Goal: Task Accomplishment & Management: Use online tool/utility

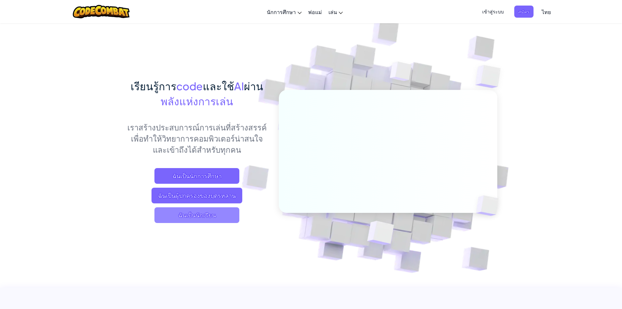
click at [202, 219] on span "ฉันเป็นนักเรียน" at bounding box center [196, 215] width 85 height 16
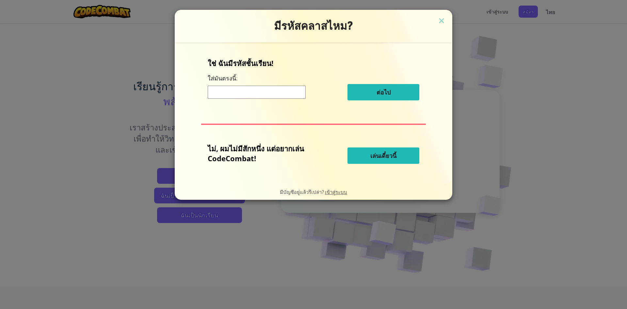
drag, startPoint x: 382, startPoint y: 158, endPoint x: 249, endPoint y: 262, distance: 168.6
click at [249, 262] on div "มีรหัสคลาสไหม? ใช่ ฉันมีรหัสชั้นเรียน! ใส่[PERSON_NAME]นี้: ต่อไป ไม่, ผมไม่มีส…" at bounding box center [313, 154] width 627 height 309
click at [385, 155] on span "เล่นเดี๋ยวนี้" at bounding box center [383, 155] width 26 height 8
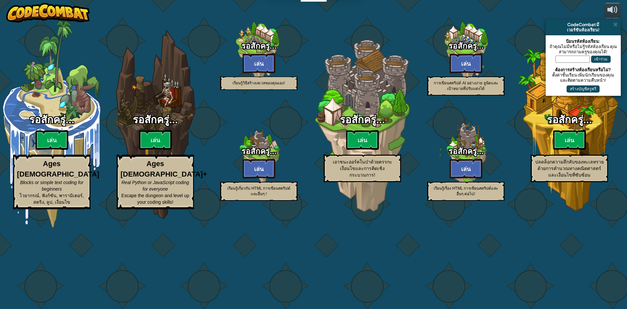
select select "th"
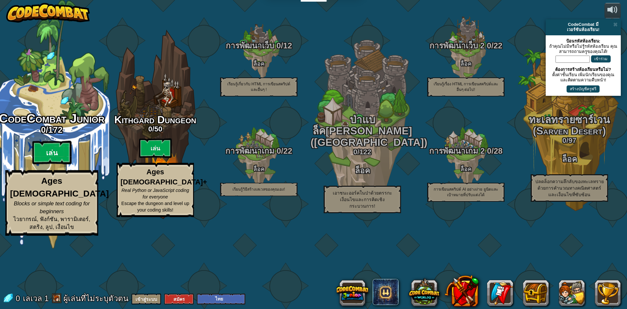
click at [53, 164] on btn "เล่น" at bounding box center [51, 153] width 39 height 24
select select "th"
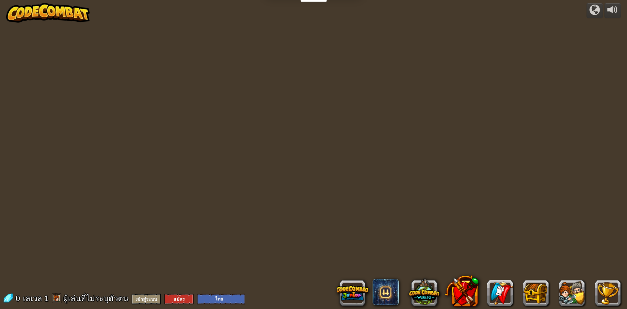
select select "th"
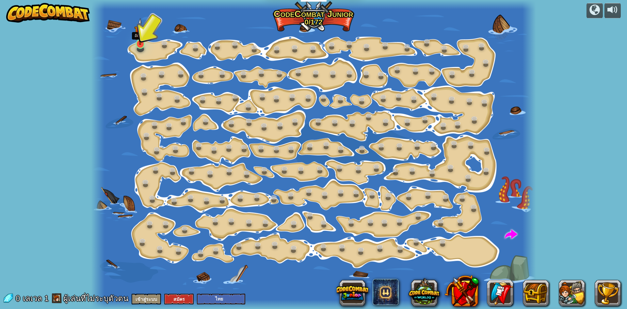
click at [140, 43] on img at bounding box center [140, 31] width 12 height 27
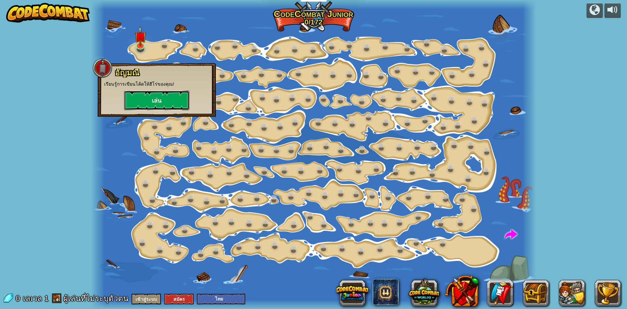
click at [161, 104] on button "เล่น" at bounding box center [156, 100] width 65 height 20
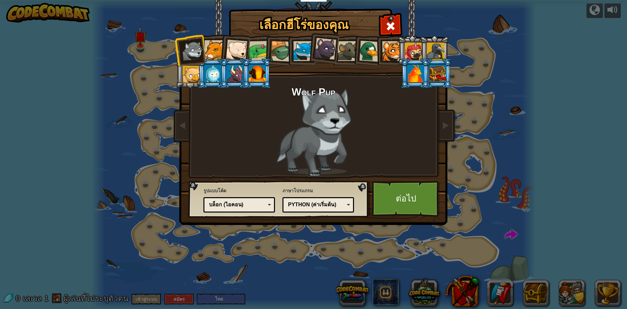
click at [413, 73] on div at bounding box center [415, 74] width 17 height 18
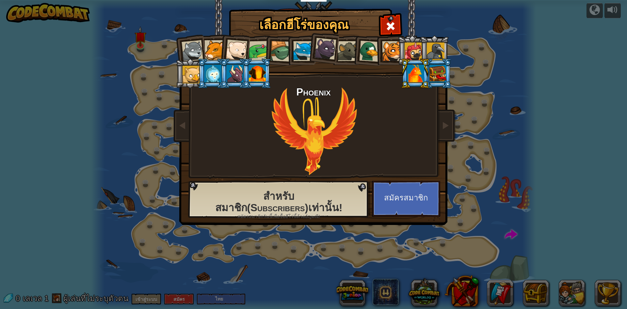
click at [427, 72] on li at bounding box center [414, 73] width 29 height 30
click at [444, 75] on div at bounding box center [437, 74] width 17 height 18
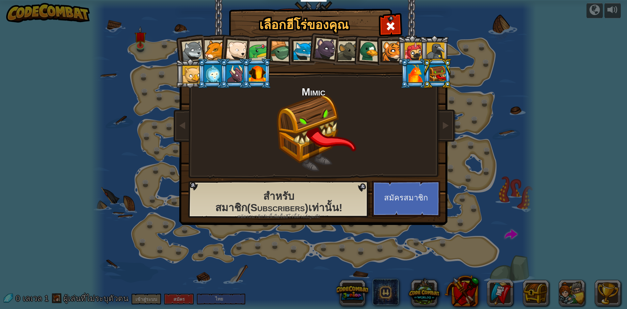
click at [416, 75] on div at bounding box center [415, 74] width 17 height 18
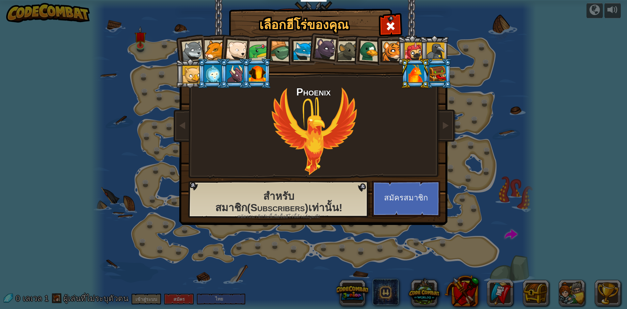
click at [302, 41] on div at bounding box center [303, 51] width 20 height 20
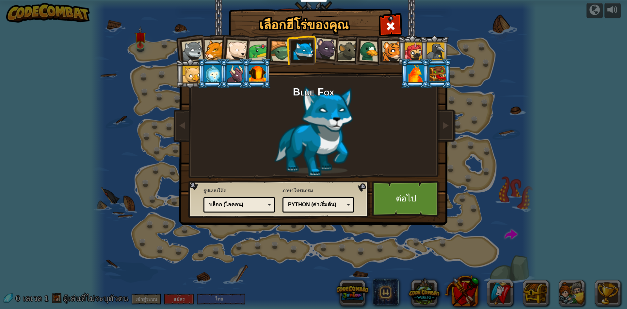
click at [415, 71] on div at bounding box center [415, 74] width 17 height 18
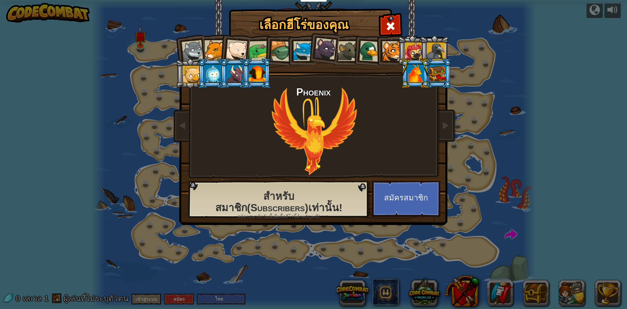
click at [412, 46] on div at bounding box center [413, 51] width 18 height 18
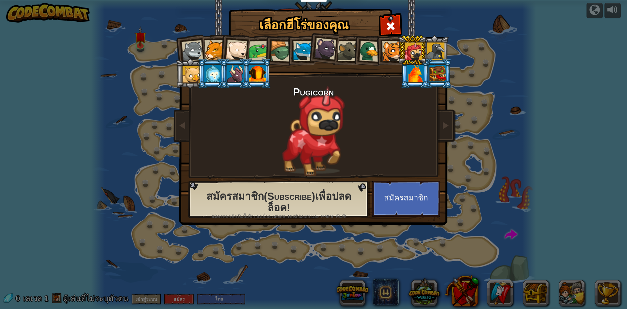
click at [411, 68] on div at bounding box center [415, 74] width 17 height 18
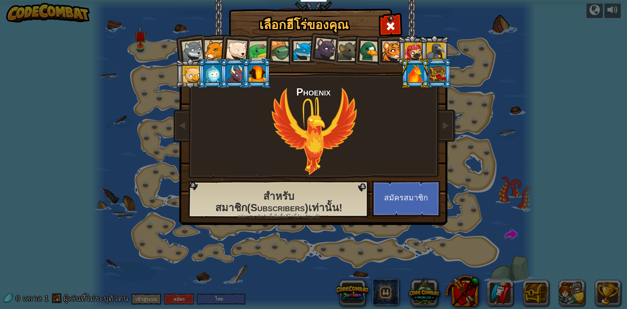
click at [192, 44] on div at bounding box center [193, 51] width 22 height 22
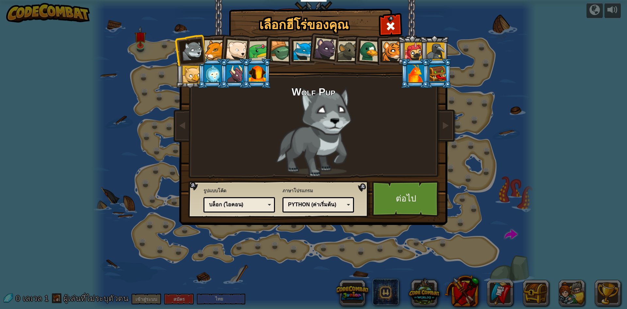
click at [213, 42] on div at bounding box center [214, 50] width 20 height 20
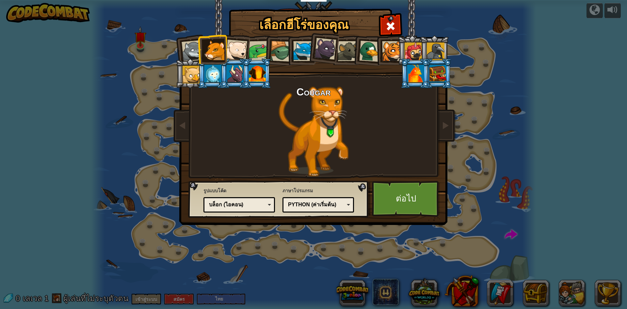
click at [227, 43] on div at bounding box center [237, 51] width 22 height 22
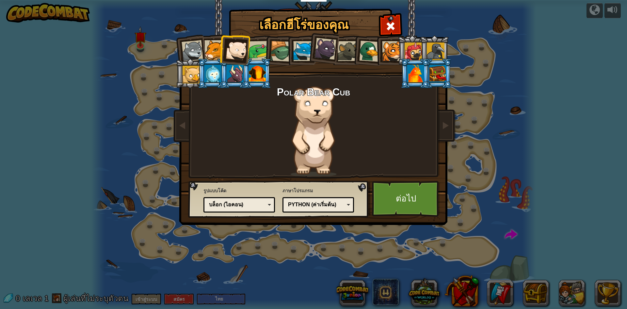
click at [250, 46] on div at bounding box center [259, 51] width 20 height 20
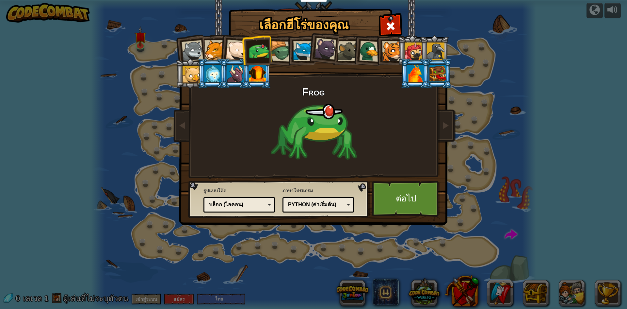
click at [250, 45] on div at bounding box center [259, 51] width 20 height 20
click at [281, 43] on div at bounding box center [280, 51] width 21 height 21
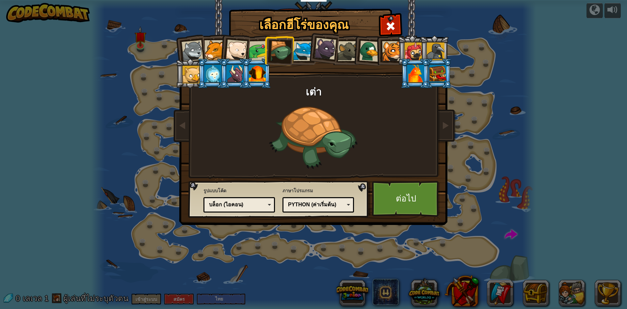
click at [304, 64] on li at bounding box center [300, 50] width 29 height 30
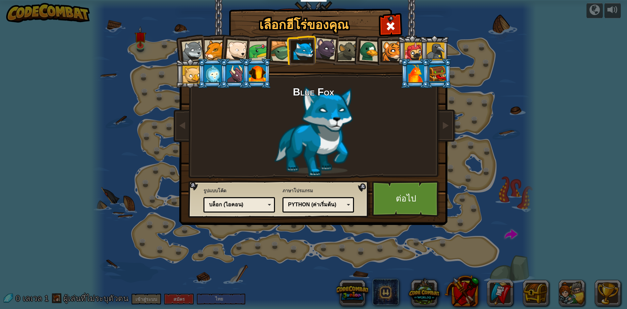
click at [325, 59] on li at bounding box center [323, 47] width 32 height 33
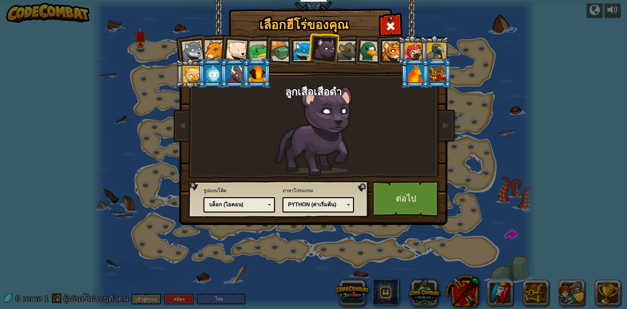
click at [343, 52] on div at bounding box center [348, 51] width 20 height 20
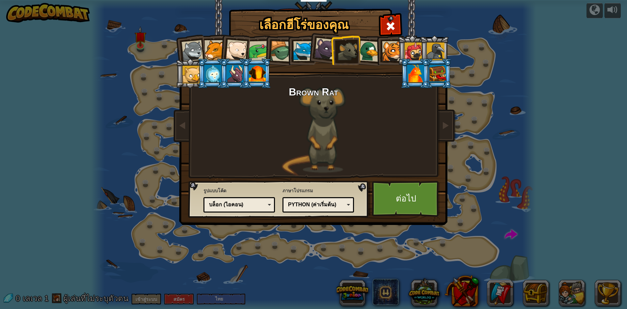
click at [367, 52] on div at bounding box center [369, 50] width 21 height 21
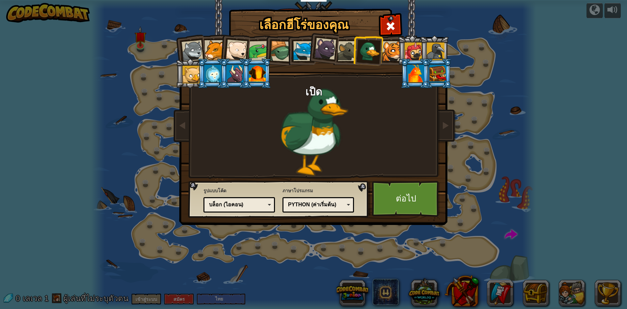
click at [382, 56] on div at bounding box center [392, 51] width 20 height 20
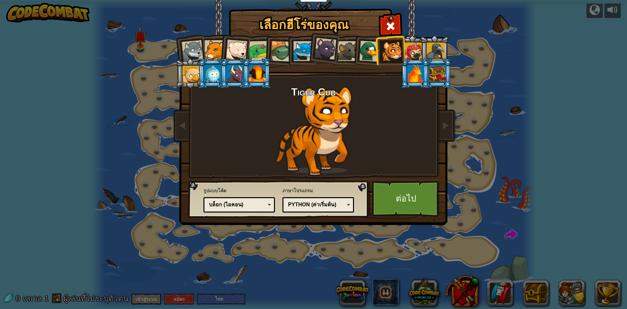
click at [411, 49] on div at bounding box center [413, 51] width 18 height 18
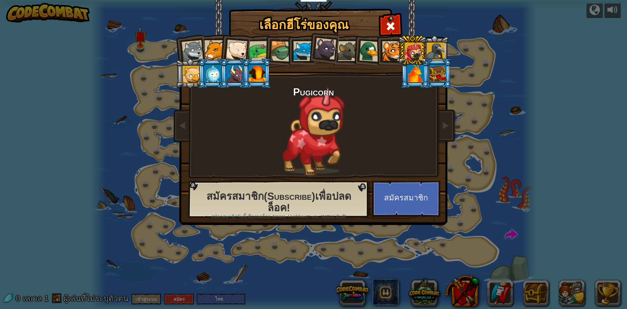
click at [394, 53] on div at bounding box center [392, 51] width 20 height 20
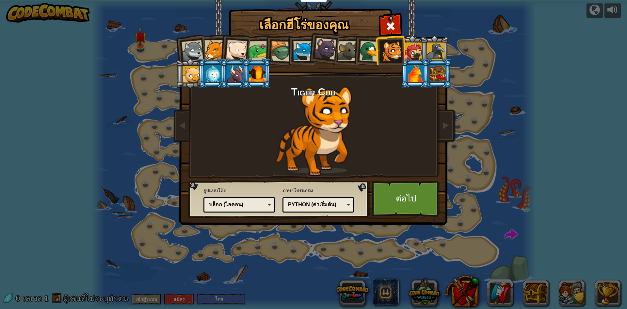
click at [195, 72] on div at bounding box center [191, 75] width 18 height 18
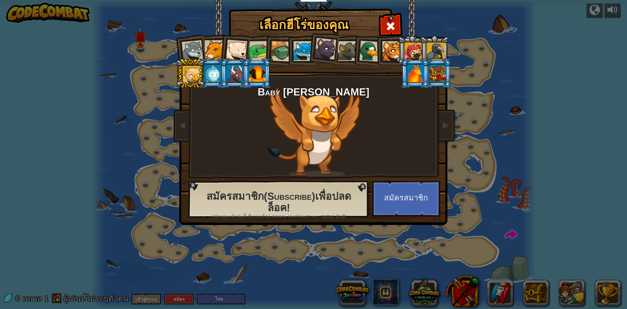
click at [386, 51] on div at bounding box center [392, 51] width 20 height 20
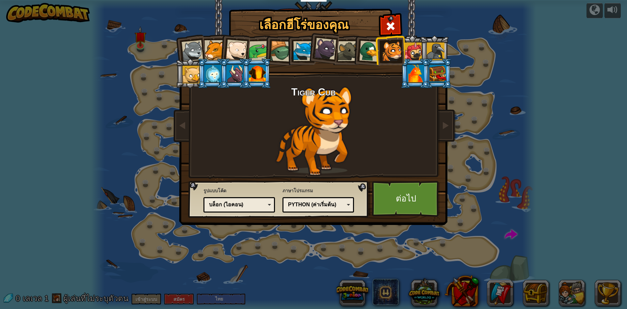
click at [271, 203] on div "รหัสข้อความ บล็อกและโค้ด บล็อก บล็อก (ไอคอน) บล็อก (ไอคอน)" at bounding box center [238, 204] width 71 height 15
click at [209, 67] on div at bounding box center [212, 74] width 17 height 18
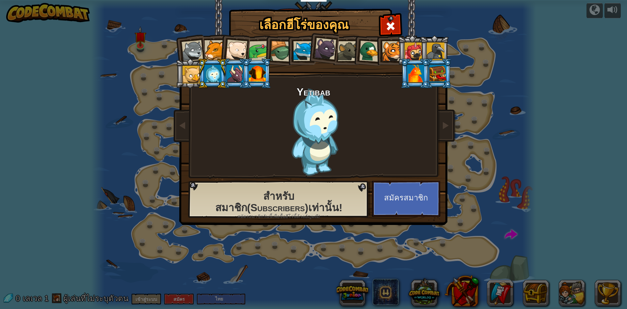
click at [294, 45] on div at bounding box center [303, 51] width 20 height 20
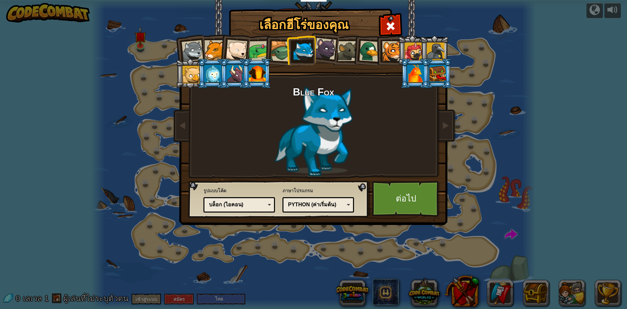
click at [385, 42] on div at bounding box center [392, 51] width 20 height 20
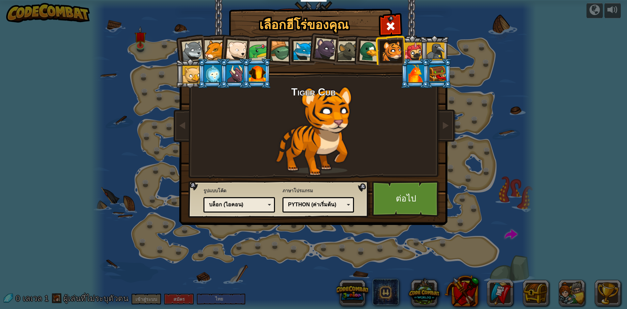
click at [433, 46] on div at bounding box center [436, 51] width 18 height 18
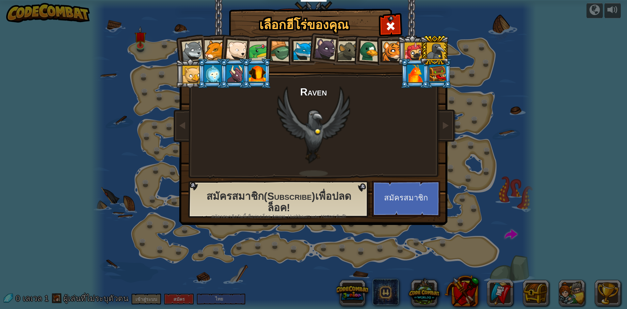
click at [384, 53] on div at bounding box center [392, 51] width 20 height 20
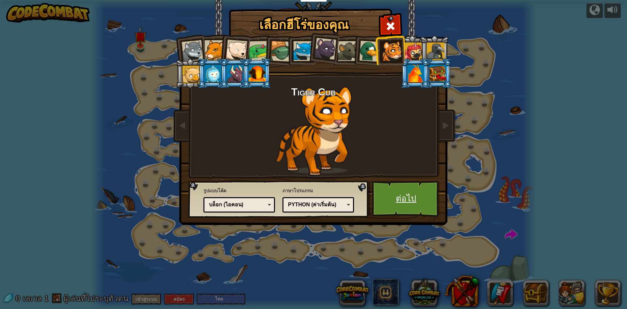
click at [384, 191] on link "ต่อไป" at bounding box center [406, 199] width 68 height 36
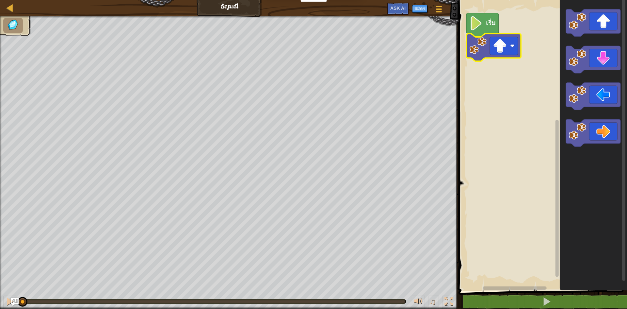
click at [500, 65] on rect "พื้นที่ทำงาน Blockly" at bounding box center [541, 143] width 170 height 293
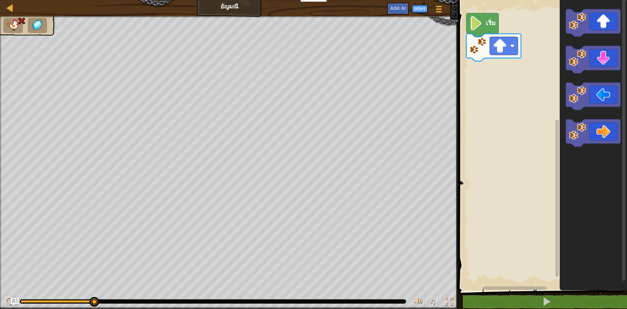
select select "th"
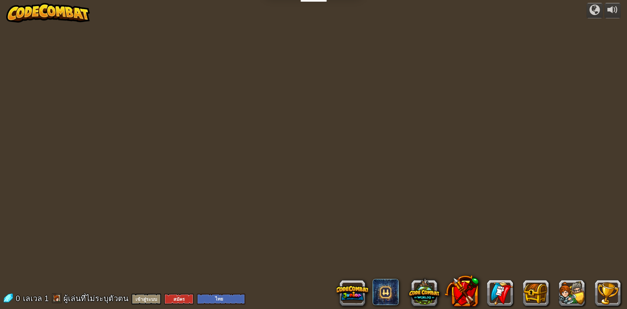
select select "th"
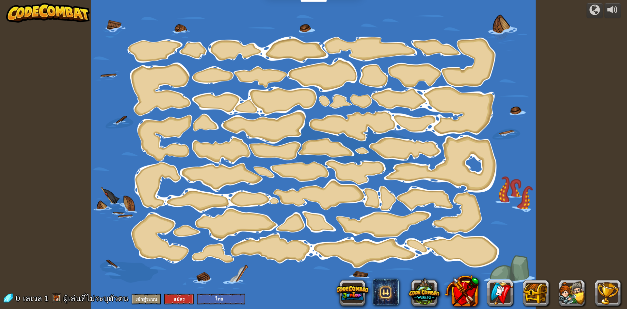
select select "th"
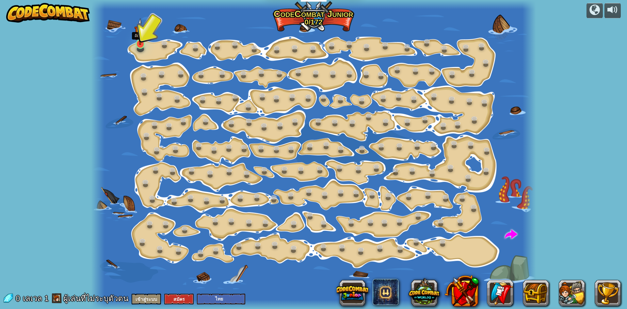
click at [139, 44] on img at bounding box center [140, 31] width 12 height 27
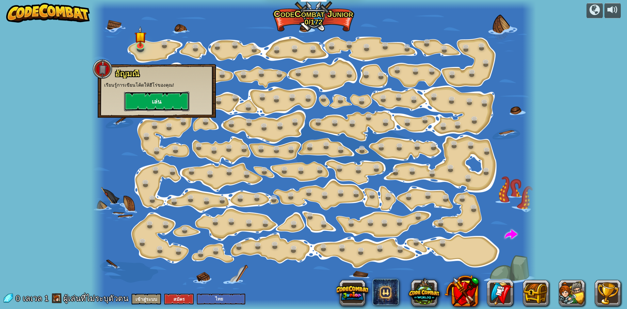
click at [161, 97] on button "เล่น" at bounding box center [156, 101] width 65 height 20
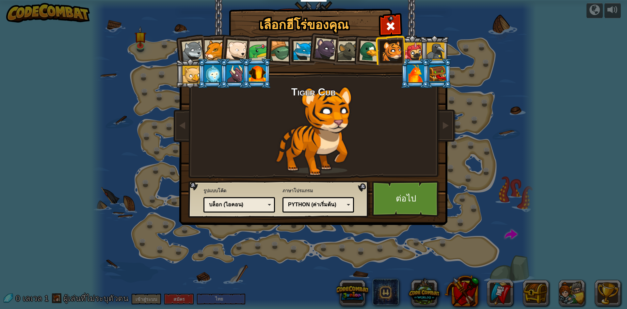
click at [236, 208] on div "บล็อก (ไอคอน)" at bounding box center [239, 204] width 63 height 10
click at [409, 194] on link "ต่อไป" at bounding box center [406, 199] width 68 height 36
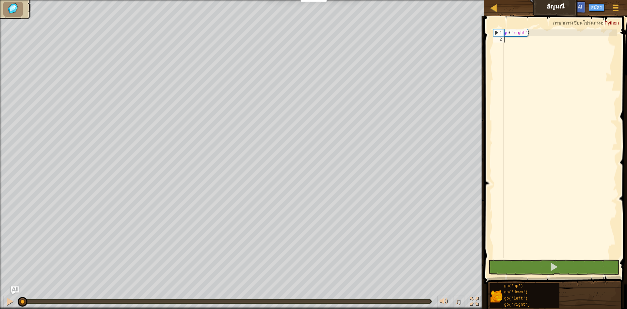
click at [507, 41] on div "go ( 'right' )" at bounding box center [559, 150] width 115 height 242
type textarea "G"
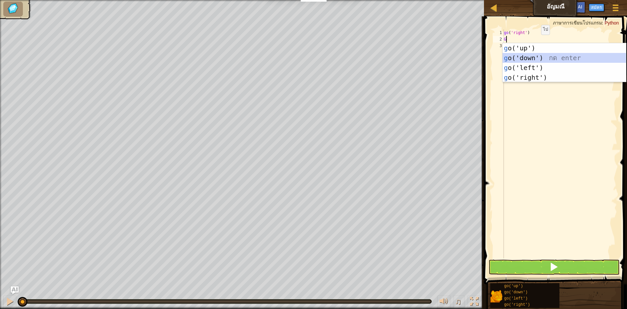
click at [541, 56] on div "g o('up') กด enter g o('down') กด enter g o('left') กด enter g o('right') กด en…" at bounding box center [563, 72] width 123 height 59
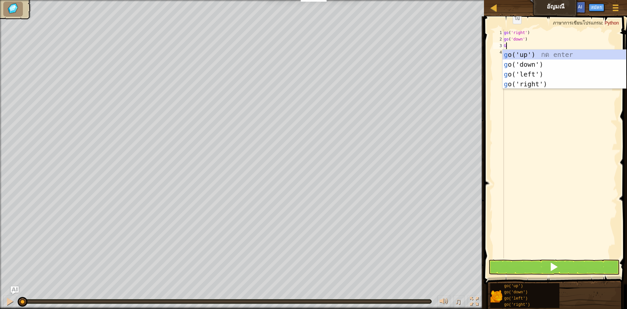
type textarea "GO"
click at [530, 88] on div "go ('up') กด enter go ('down') กด enter go ('left') กด enter go ('right') กด en…" at bounding box center [563, 79] width 123 height 59
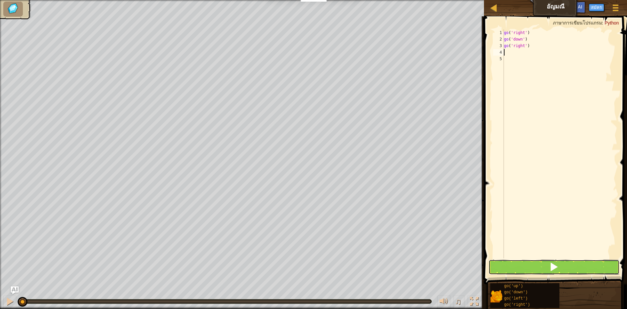
click at [561, 266] on button at bounding box center [553, 266] width 131 height 15
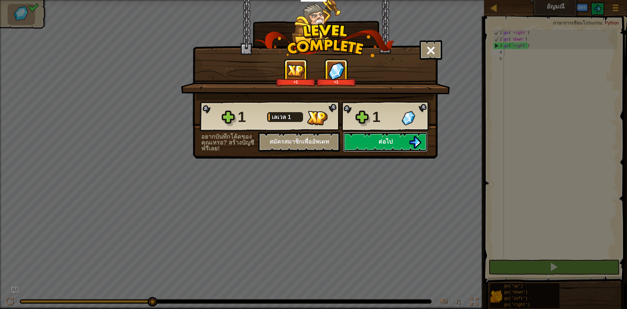
click at [396, 140] on button "ต่อไป" at bounding box center [385, 142] width 84 height 20
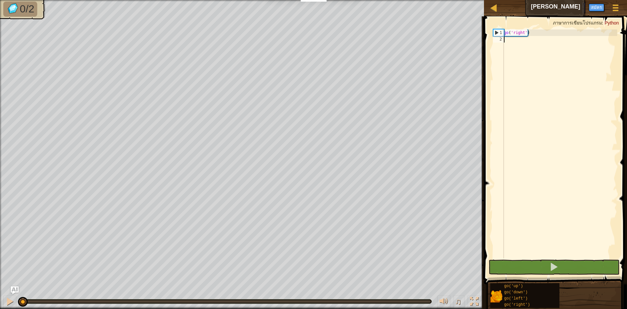
click at [509, 41] on div "go ( 'right' )" at bounding box center [559, 150] width 115 height 242
type textarea "G"
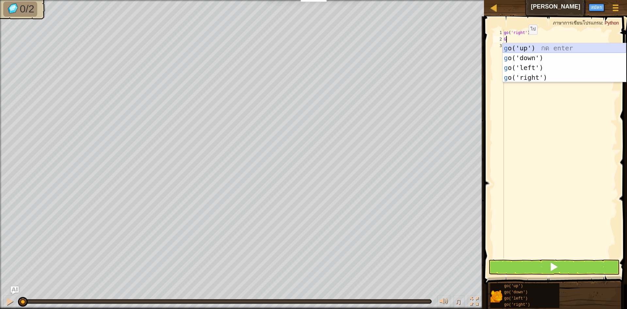
click at [542, 49] on div "g o('up') กด enter g o('down') กด enter g o('left') กด enter g o('right') กด en…" at bounding box center [563, 72] width 123 height 59
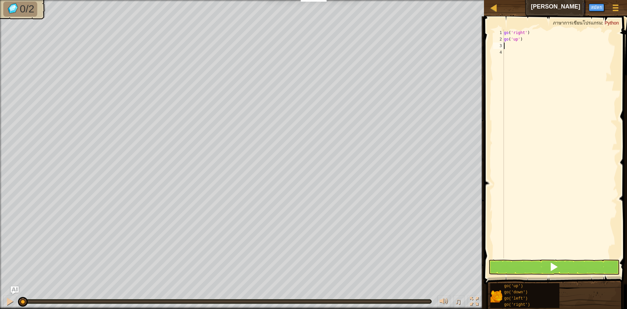
click at [508, 44] on div "go ( 'right' ) go ( 'up' )" at bounding box center [559, 150] width 115 height 242
type textarea "G"
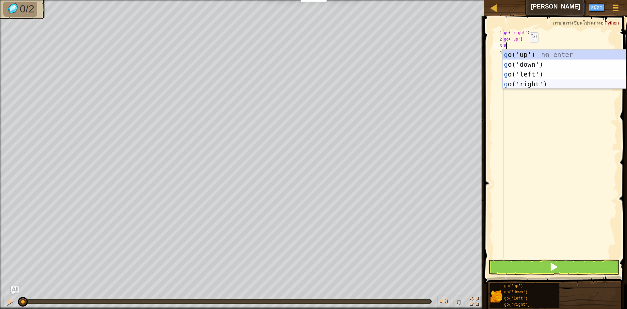
click at [540, 84] on div "g o('up') กด enter g o('down') กด enter g o('left') กด enter g o('right') กด en…" at bounding box center [563, 79] width 123 height 59
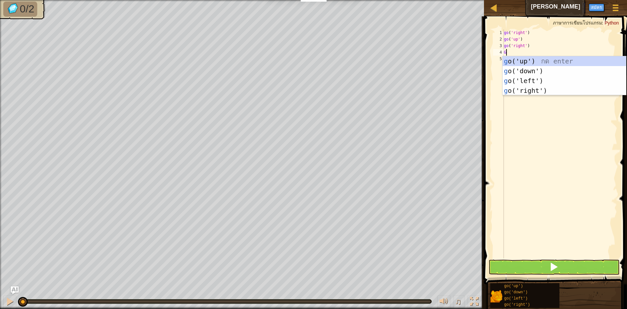
type textarea "GO"
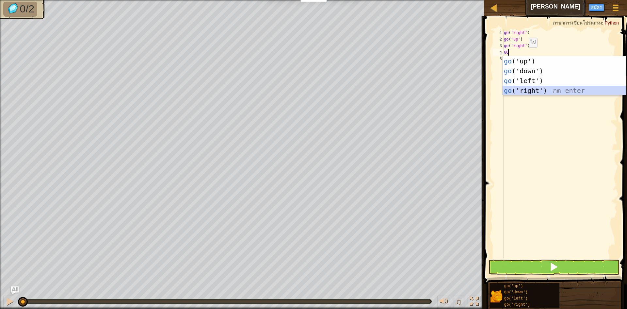
click at [537, 91] on div "go ('up') กด enter go ('down') กด enter go ('left') กด enter go ('right') กด en…" at bounding box center [563, 85] width 123 height 59
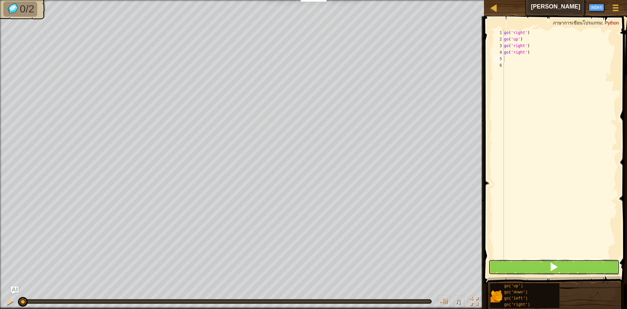
click at [562, 267] on button at bounding box center [553, 266] width 131 height 15
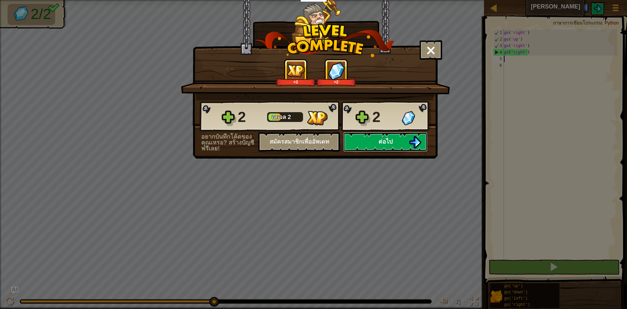
click at [374, 146] on button "ต่อไป" at bounding box center [385, 142] width 84 height 20
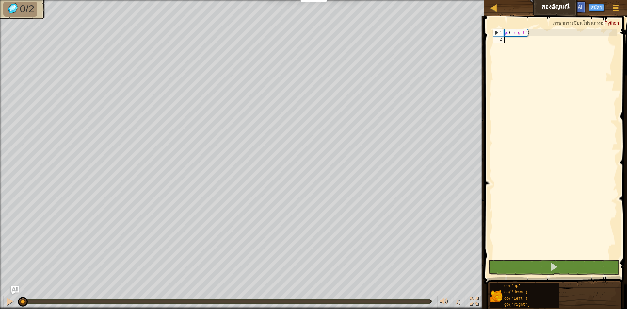
drag, startPoint x: 509, startPoint y: 38, endPoint x: 508, endPoint y: 41, distance: 3.4
click at [508, 41] on div "go ( 'right' )" at bounding box center [559, 150] width 115 height 242
type textarea "G"
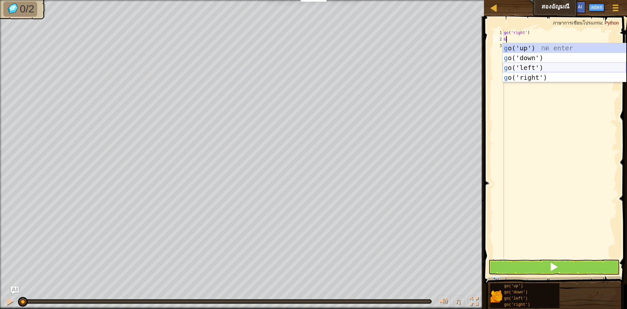
click at [534, 66] on div "g o('up') กด enter g o('down') กด enter g o('left') กด enter g o('right') กด en…" at bounding box center [563, 72] width 123 height 59
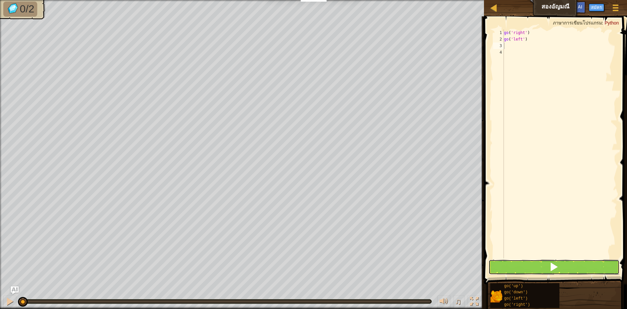
click at [552, 270] on span at bounding box center [553, 266] width 9 height 9
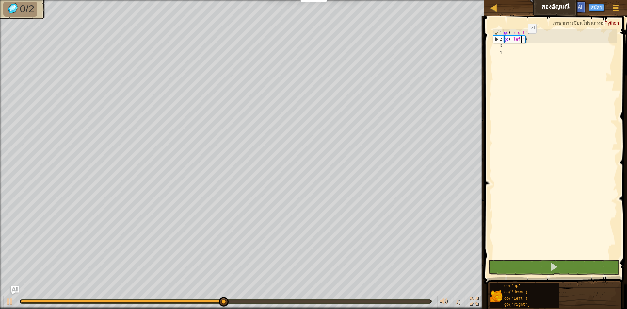
click at [522, 40] on div "go ( 'right' ) go ( 'left' )" at bounding box center [559, 150] width 115 height 242
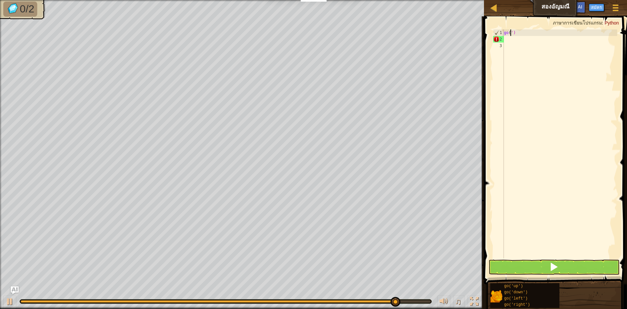
type textarea "')"
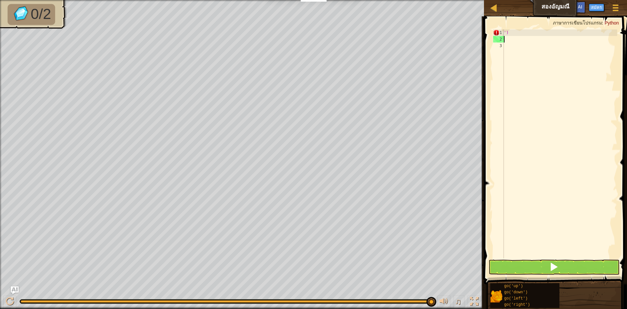
click at [505, 38] on div "')" at bounding box center [559, 150] width 115 height 242
click at [492, 7] on div at bounding box center [494, 8] width 8 height 8
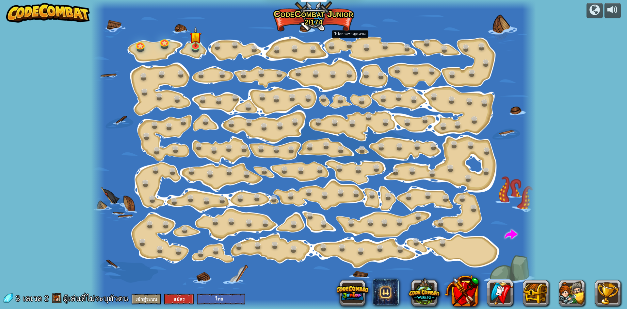
select select "th"
click at [197, 41] on img at bounding box center [195, 31] width 12 height 27
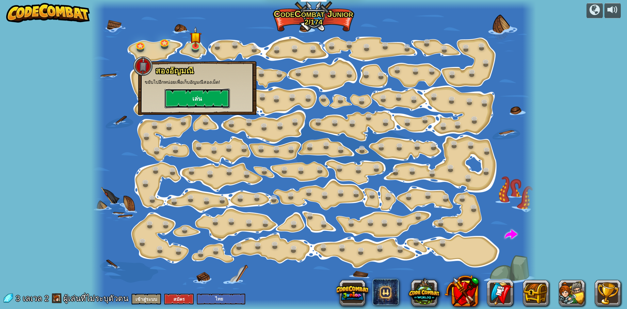
click at [207, 94] on button "เล่น" at bounding box center [197, 98] width 65 height 20
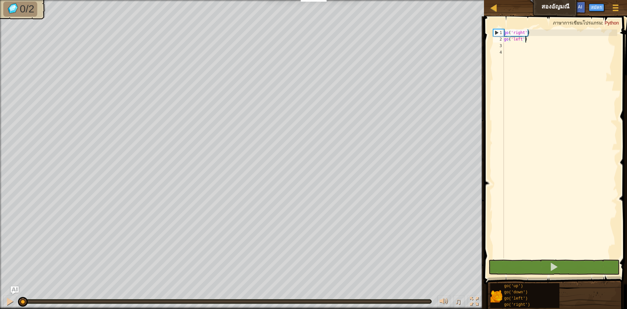
click at [528, 39] on div "go ( 'right' ) go ( 'left' )" at bounding box center [559, 150] width 115 height 242
type textarea "g"
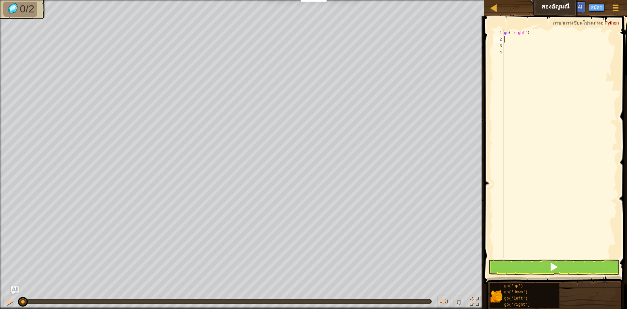
scroll to position [3, 0]
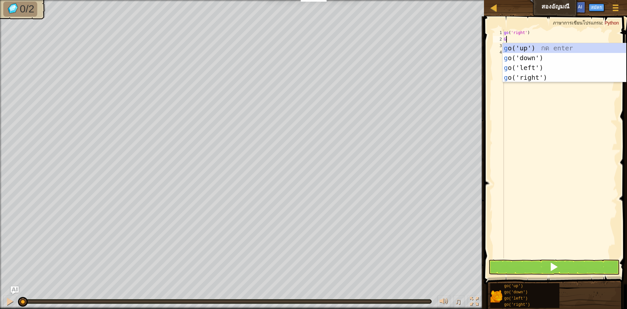
type textarea "GO"
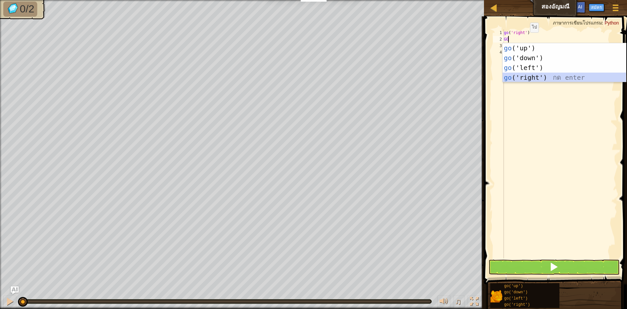
click at [534, 78] on div "go ('up') กด enter go ('down') กด enter go ('left') กด enter go ('right') กด en…" at bounding box center [563, 72] width 123 height 59
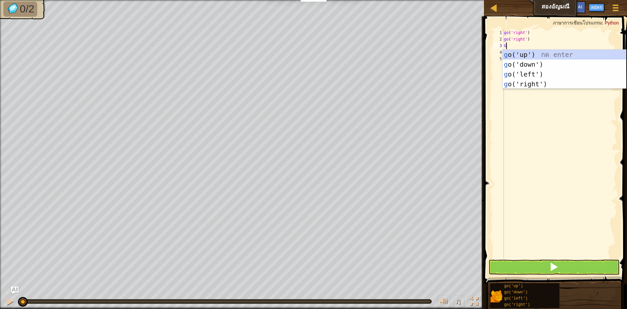
type textarea "GO"
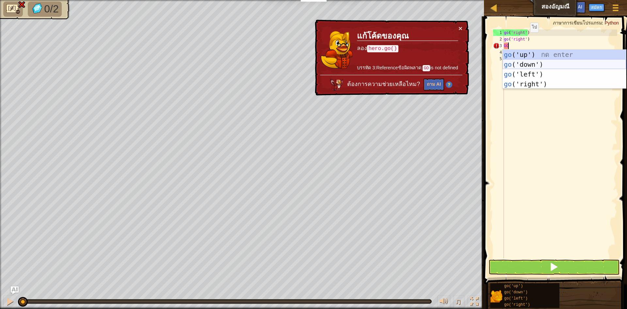
click at [524, 61] on div "go ('up') กด enter go ('down') กด enter go ('left') กด enter go ('right') กด en…" at bounding box center [563, 79] width 123 height 59
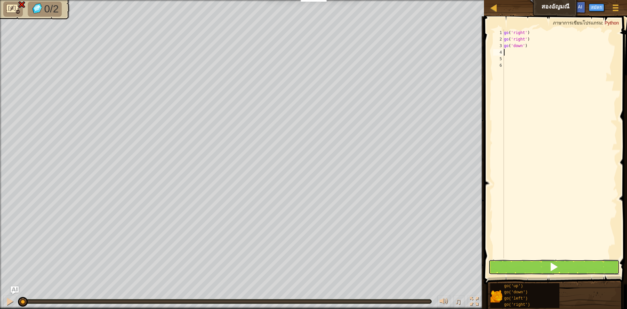
click at [540, 265] on button at bounding box center [553, 266] width 131 height 15
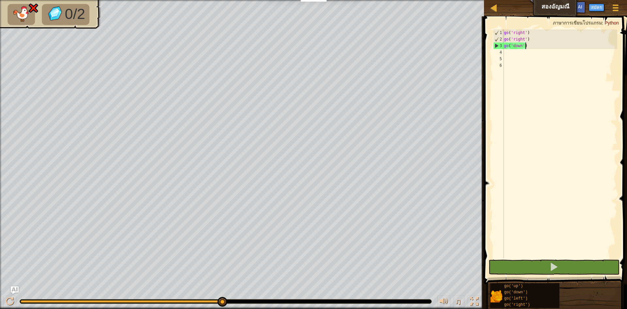
click at [529, 48] on div "go ( 'right' ) go ( 'right' ) go ( 'down' )" at bounding box center [559, 150] width 115 height 242
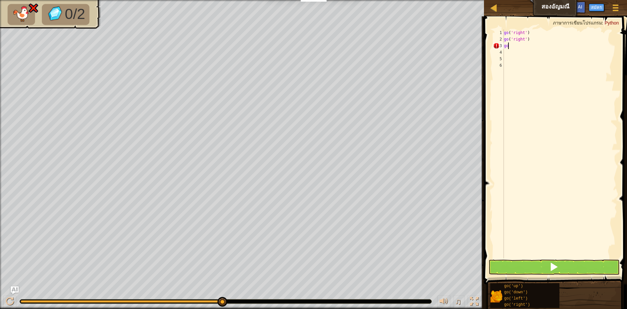
type textarea "g"
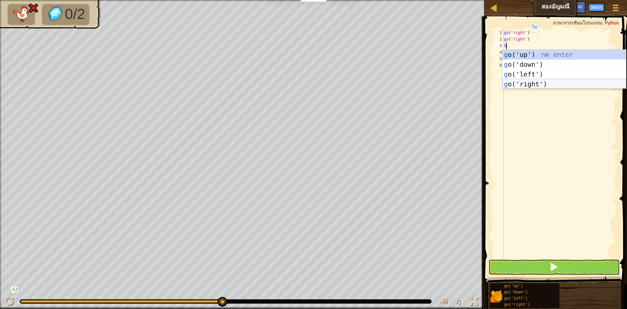
type textarea "GO"
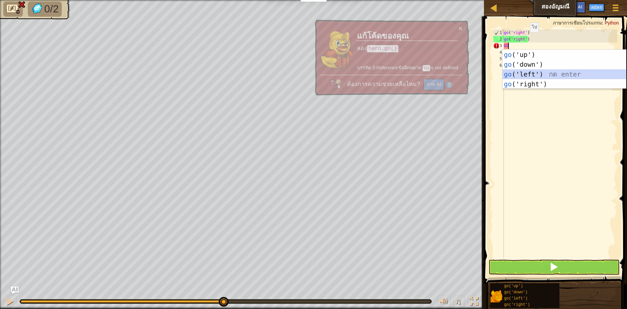
click at [526, 74] on div "go ('up') กด enter go ('down') กด enter go ('left') กด enter go ('right') กด en…" at bounding box center [563, 79] width 123 height 59
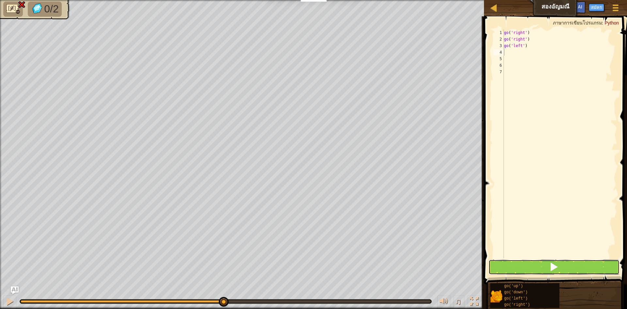
click at [546, 269] on button at bounding box center [553, 266] width 131 height 15
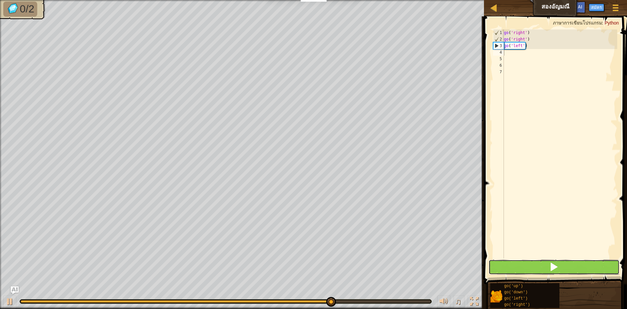
click at [559, 270] on button at bounding box center [553, 266] width 131 height 15
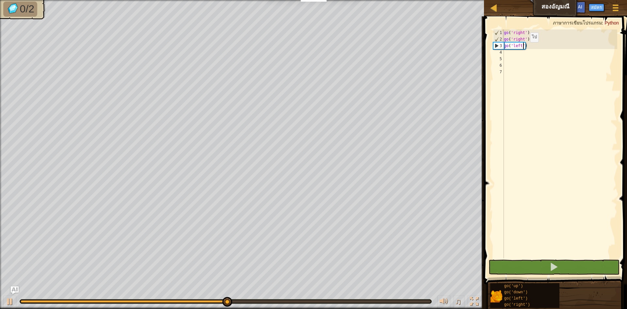
click at [524, 49] on div "go ( 'right' ) go ( 'right' ) go ( 'left' )" at bounding box center [559, 150] width 115 height 242
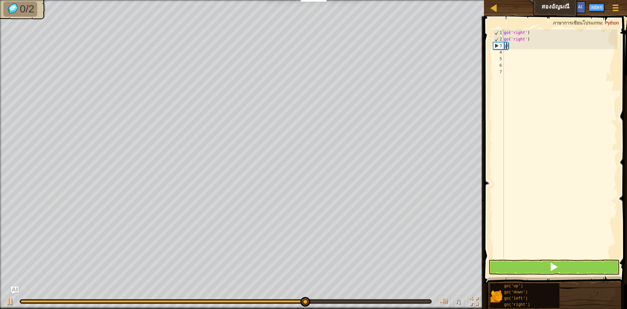
type textarea ")"
click at [508, 46] on div "go ( 'right' ) go ( 'right' ) )" at bounding box center [559, 150] width 115 height 242
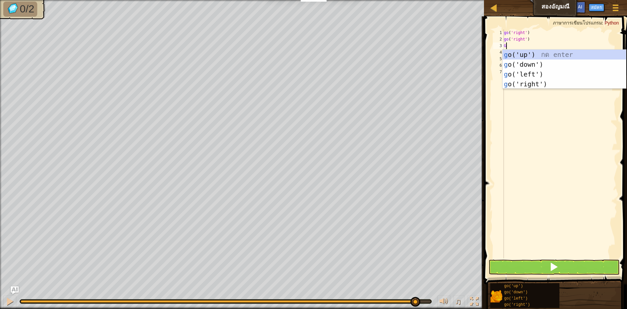
type textarea "GO"
click at [516, 54] on div "go ('up') กด enter go ('down') กด enter go ('left') กด enter go ('right') กด en…" at bounding box center [563, 79] width 123 height 59
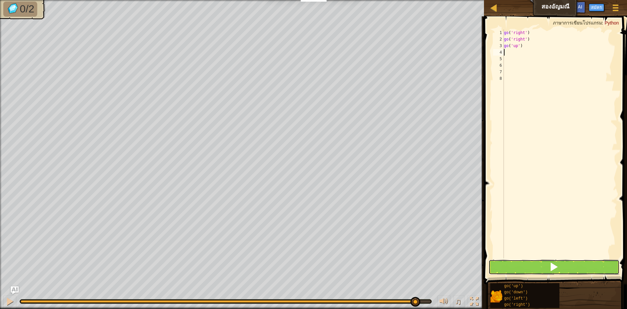
click at [535, 266] on button at bounding box center [553, 266] width 131 height 15
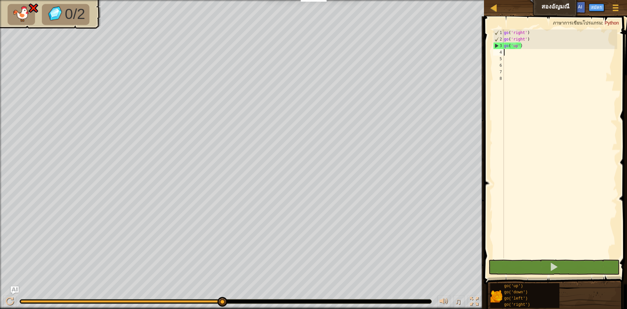
click at [524, 46] on div "go ( 'right' ) go ( 'right' ) go ( 'up' )" at bounding box center [559, 150] width 115 height 242
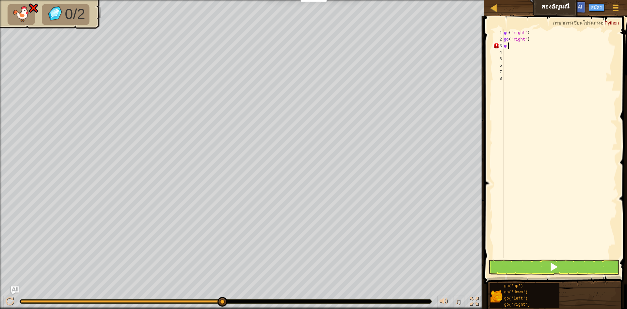
type textarea "g"
type textarea "P"
type textarea "g"
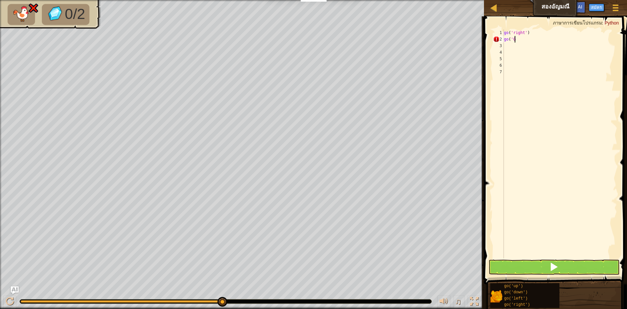
scroll to position [3, 0]
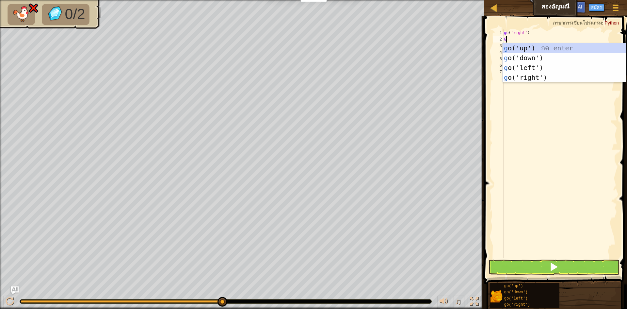
type textarea "GO"
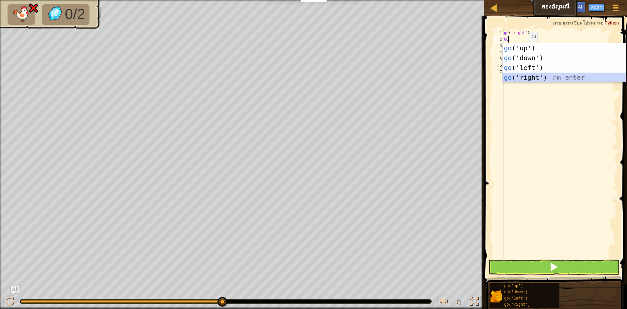
click at [568, 75] on div "go ('up') กด enter go ('down') กด enter go ('left') กด enter go ('right') กด en…" at bounding box center [563, 72] width 123 height 59
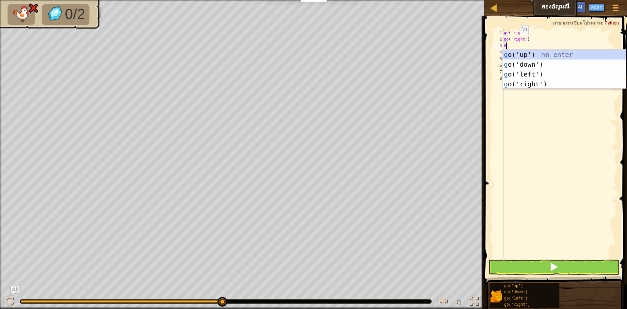
type textarea "GO"
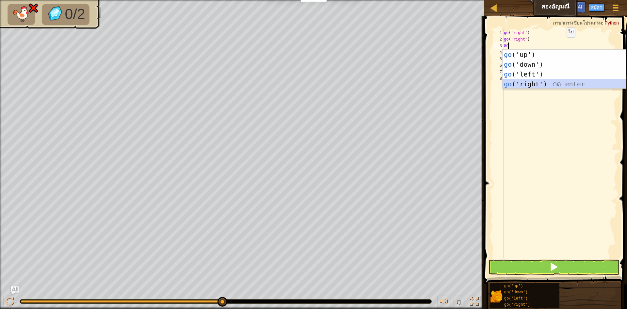
click at [546, 81] on div "go ('up') กด enter go ('down') กด enter go ('left') กด enter go ('right') กด en…" at bounding box center [563, 79] width 123 height 59
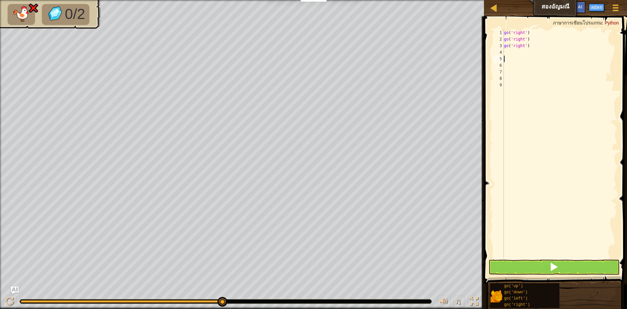
click at [507, 57] on div "go ( 'right' ) go ( 'right' ) go ( 'right' )" at bounding box center [559, 150] width 115 height 242
click at [507, 49] on div "go ( 'right' ) go ( 'right' ) go ( 'right' )" at bounding box center [559, 150] width 115 height 242
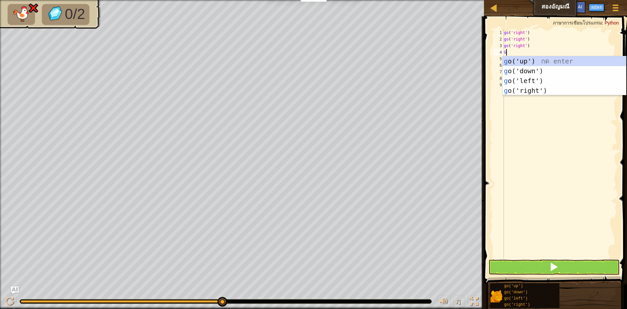
type textarea "GO"
click at [515, 59] on div "go ('up') กด enter go ('down') กด enter go ('left') กด enter go ('right') กด en…" at bounding box center [563, 85] width 123 height 59
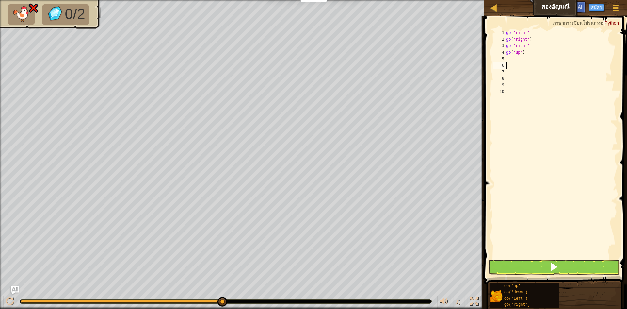
click at [512, 66] on div "go ( 'right' ) go ( 'right' ) go ( 'right' ) go ( 'up' )" at bounding box center [561, 150] width 113 height 242
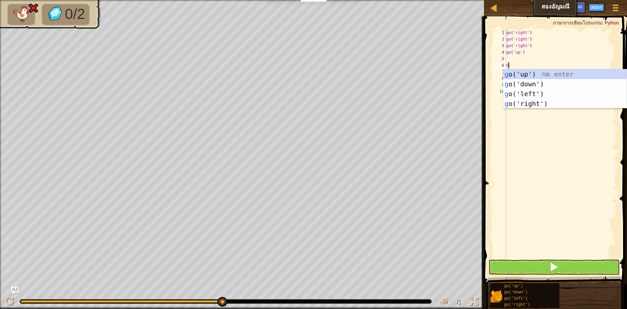
type textarea "GO"
click at [531, 86] on div "go ('up') กด enter go ('down') กด enter go ('left') กด enter go ('right') กด en…" at bounding box center [564, 98] width 123 height 59
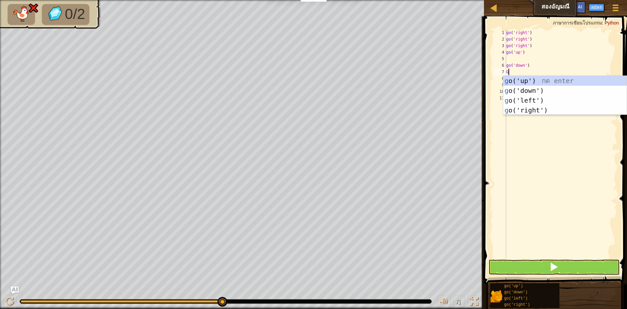
type textarea "GO"
click at [518, 92] on div "go ('up') กด enter go ('down') กด enter go ('left') กด enter go ('right') กด en…" at bounding box center [564, 105] width 123 height 59
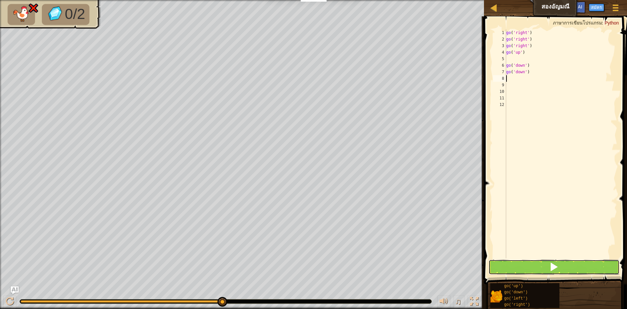
click at [556, 264] on span at bounding box center [553, 266] width 9 height 9
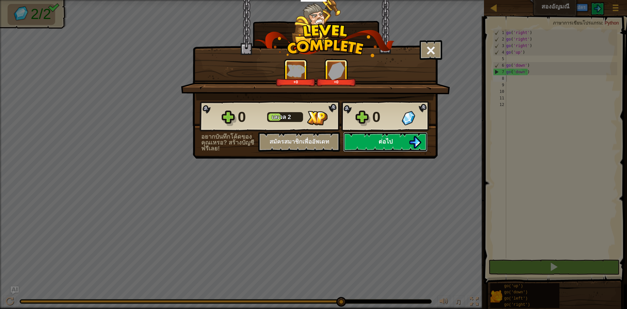
click at [405, 140] on button "ต่อไป" at bounding box center [385, 142] width 84 height 20
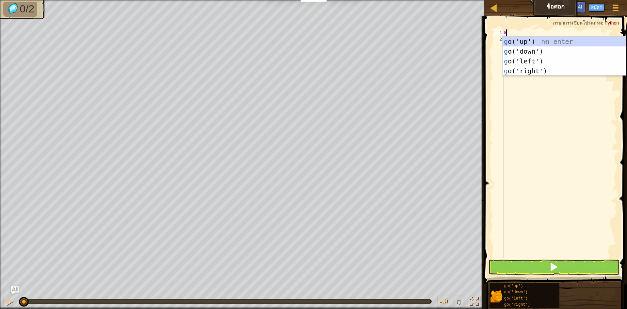
scroll to position [3, 0]
type textarea "GO"
click at [563, 49] on div "go ('up') กด enter go ('down') กด enter go ('left') กด enter go ('right') กด en…" at bounding box center [563, 66] width 123 height 59
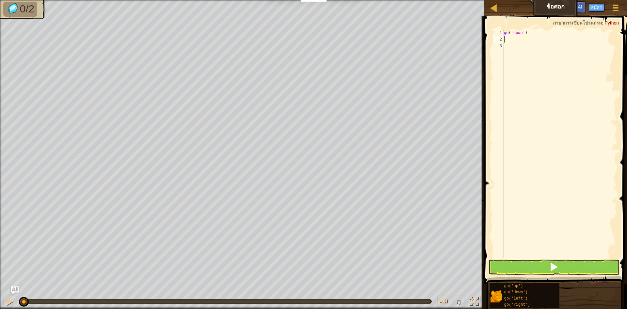
click at [508, 39] on div "go ( 'down' )" at bounding box center [559, 150] width 115 height 242
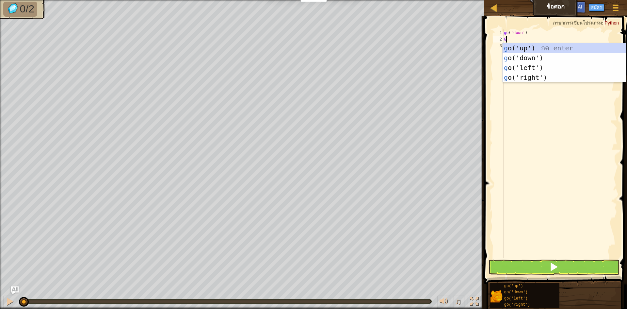
type textarea "GO"
click at [524, 56] on div "go ('up') กด enter go ('down') กด enter go ('left') กด enter go ('right') กด en…" at bounding box center [563, 72] width 123 height 59
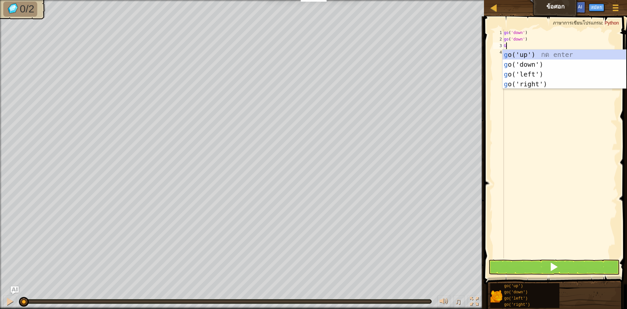
type textarea "GO"
click at [524, 73] on div "go ('up') กด enter go ('down') กด enter go ('left') กด enter go ('right') กด en…" at bounding box center [563, 79] width 123 height 59
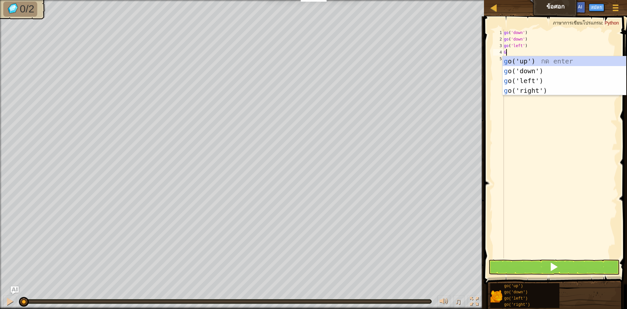
type textarea "GO"
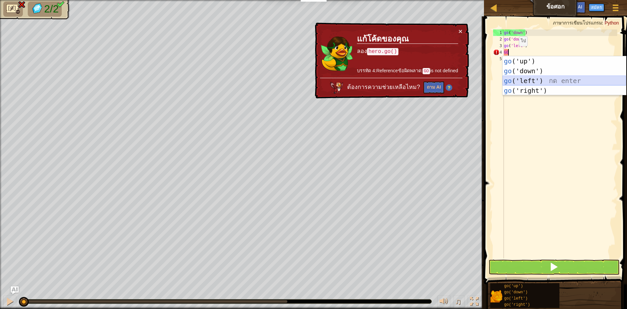
click at [531, 80] on div "go ('up') กด enter go ('down') กด enter go ('left') กด enter go ('right') กด en…" at bounding box center [563, 85] width 123 height 59
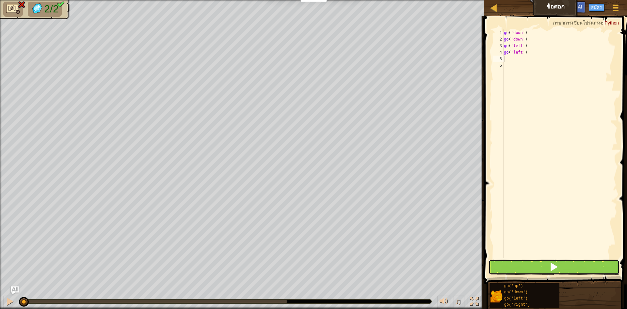
click at [535, 262] on button at bounding box center [553, 266] width 131 height 15
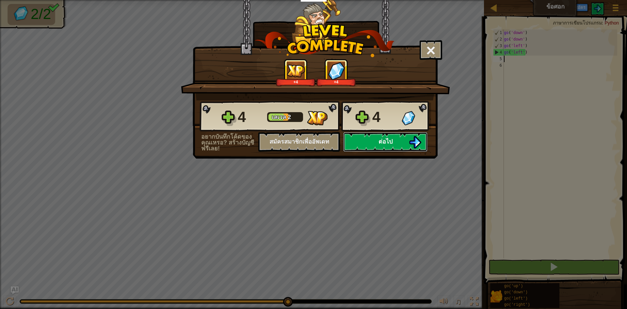
click at [395, 146] on button "ต่อไป" at bounding box center [385, 142] width 84 height 20
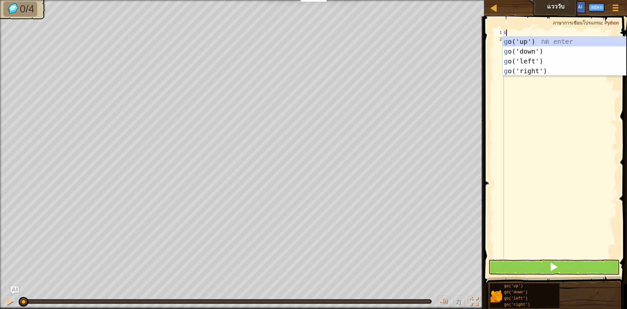
scroll to position [3, 0]
type textarea "GO"
click at [548, 60] on div "go ('up') กด enter go ('down') กด enter go ('left') กด enter go ('right') กด en…" at bounding box center [563, 66] width 123 height 59
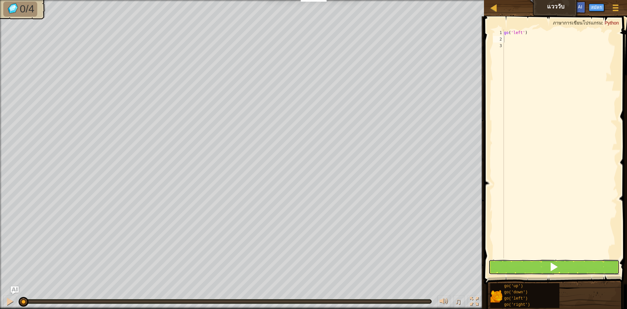
click at [530, 263] on button at bounding box center [553, 266] width 131 height 15
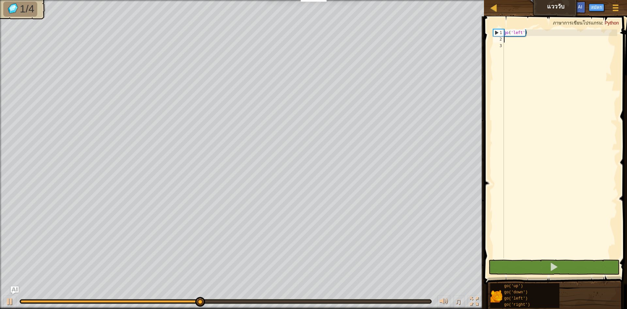
click at [515, 42] on div "go ( 'left' )" at bounding box center [559, 150] width 115 height 242
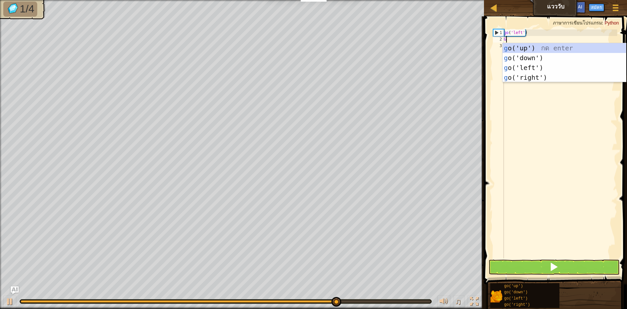
type textarea "GO"
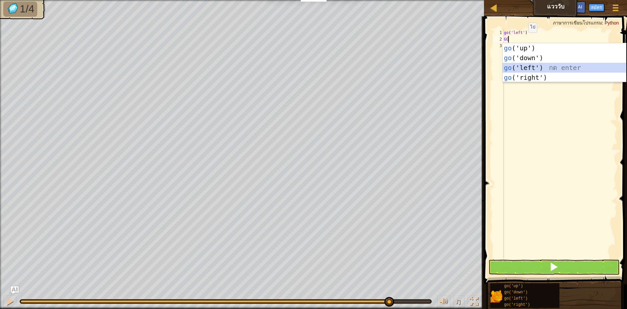
click at [530, 69] on div "go ('up') กด enter go ('down') กด enter go ('left') กด enter go ('right') กด en…" at bounding box center [563, 72] width 123 height 59
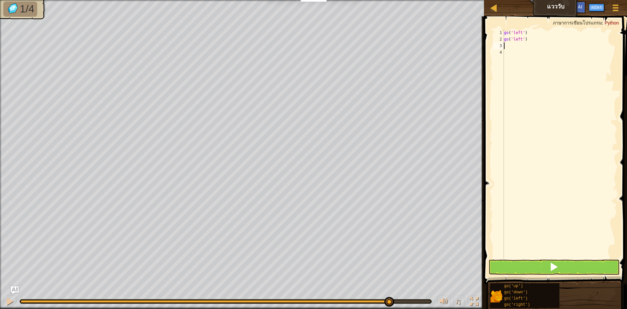
click at [506, 46] on div "go ( 'left' ) go ( 'left' )" at bounding box center [559, 150] width 115 height 242
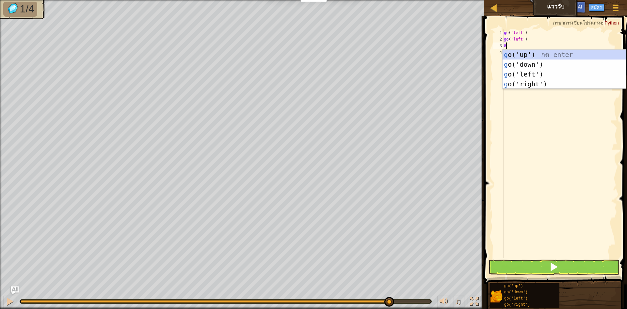
type textarea "GO"
click at [518, 59] on div "go ('up') กด enter go ('down') กด enter go ('left') กด enter go ('right') กด en…" at bounding box center [563, 79] width 123 height 59
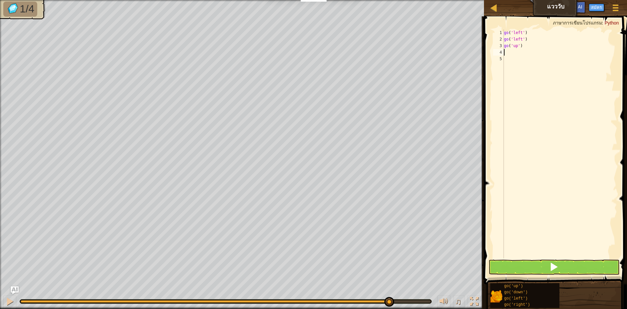
click at [520, 45] on div "go ( 'left' ) go ( 'left' ) go ( 'up' )" at bounding box center [559, 150] width 115 height 242
type textarea "g"
type textarea "G"
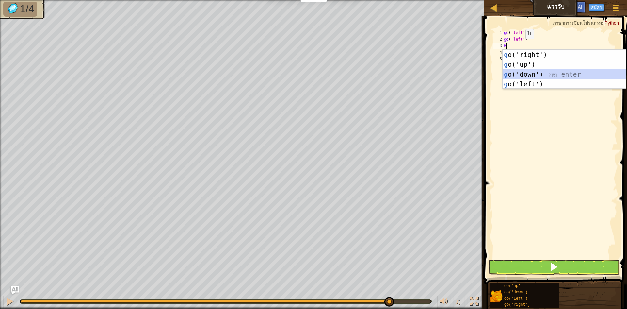
click at [524, 75] on div "g o('right') กด enter g o('up') กด enter g o('down') กด enter g o('left') กด en…" at bounding box center [563, 79] width 123 height 59
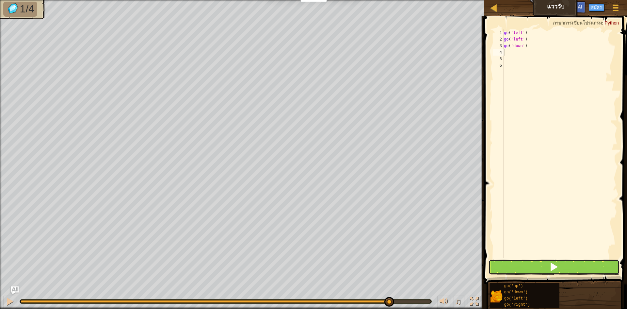
click at [587, 271] on button at bounding box center [553, 266] width 131 height 15
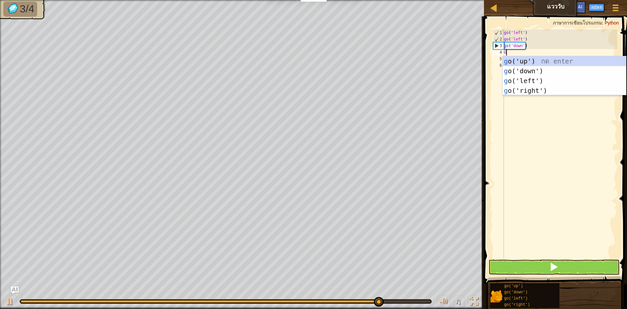
type textarea "GO"
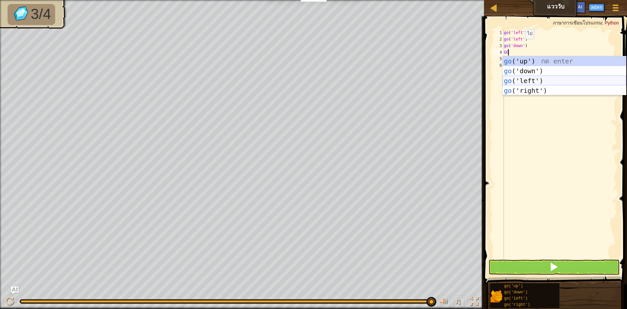
click at [519, 77] on div "go ('up') กด enter go ('down') กด enter go ('left') กด enter go ('right') กด en…" at bounding box center [563, 85] width 123 height 59
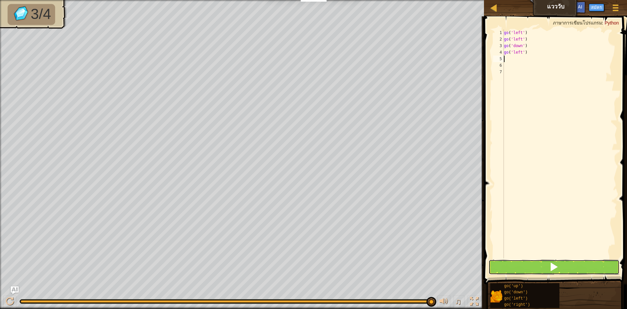
click at [537, 268] on button at bounding box center [553, 266] width 131 height 15
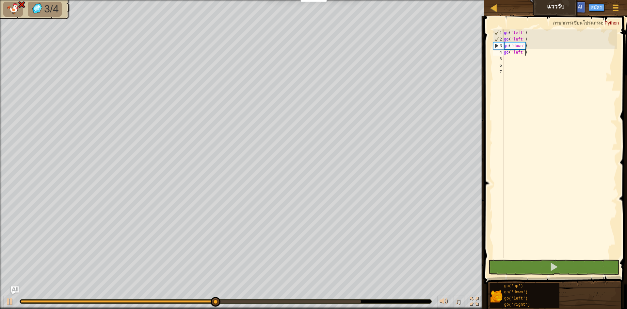
click at [532, 54] on div "go ( 'left' ) go ( 'left' ) go ( 'down' ) go ( 'left' )" at bounding box center [559, 150] width 115 height 242
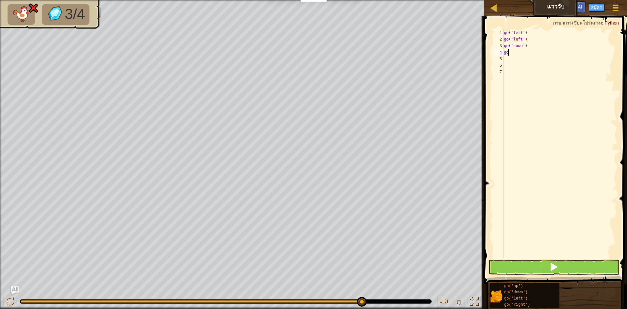
type textarea "g"
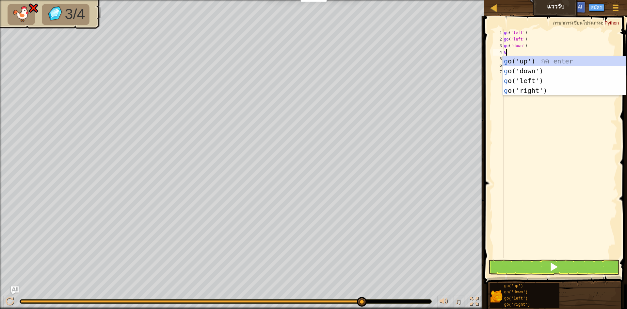
type textarea "GO"
click at [528, 87] on div "go ('up') กด enter go ('down') กด enter go ('left') กด enter go ('right') กด en…" at bounding box center [563, 85] width 123 height 59
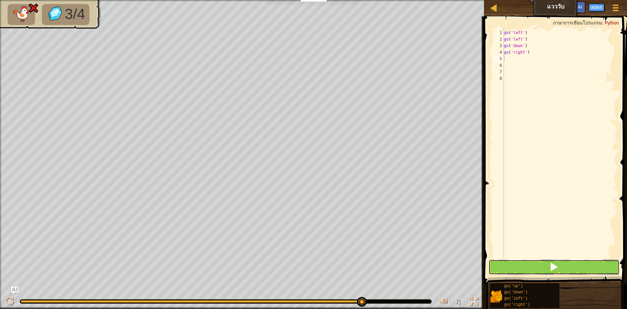
click at [550, 268] on span at bounding box center [553, 266] width 9 height 9
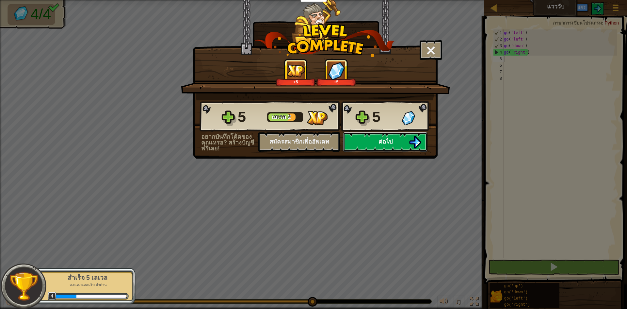
click at [376, 136] on button "ต่อไป" at bounding box center [385, 142] width 84 height 20
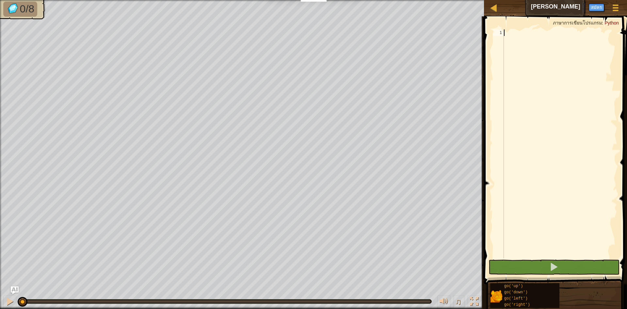
scroll to position [3, 0]
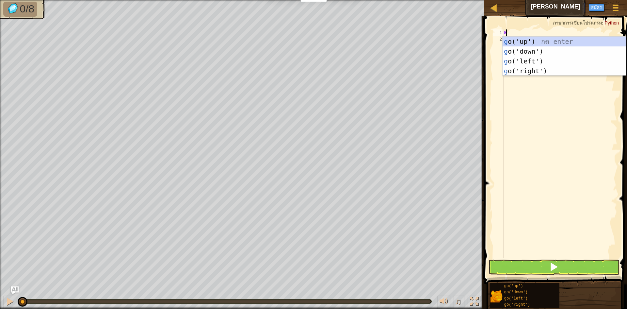
type textarea "GO"
click at [526, 39] on div "go ('up') กด enter go ('down') กด enter go ('left') กด enter go ('right') กด en…" at bounding box center [563, 66] width 123 height 59
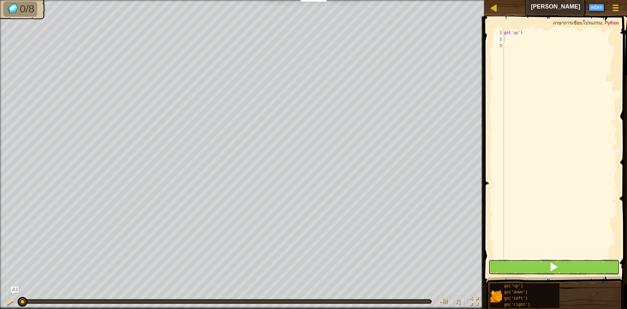
click at [532, 270] on button at bounding box center [553, 266] width 131 height 15
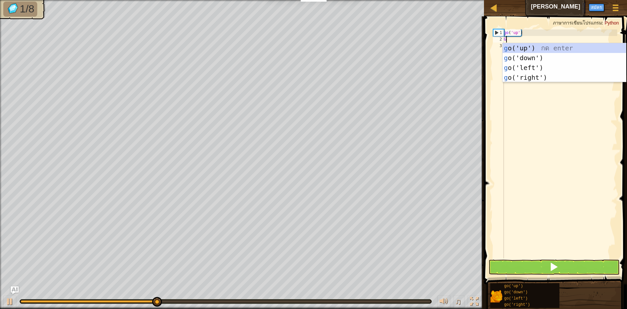
type textarea "GO"
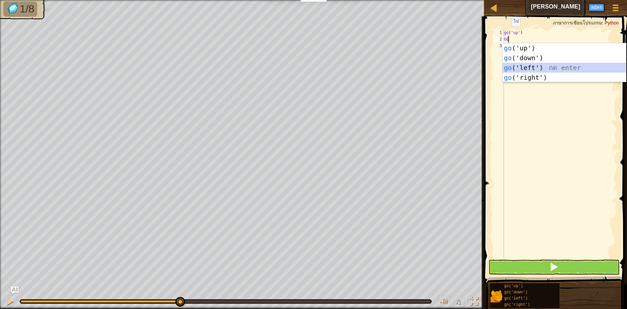
click at [531, 70] on div "go ('up') กด enter go ('down') กด enter go ('left') กด enter go ('right') กด en…" at bounding box center [563, 72] width 123 height 59
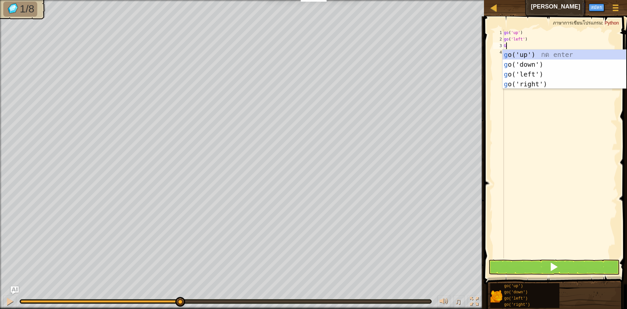
type textarea "GO"
click at [519, 65] on div "go ('up') กด enter go ('down') กด enter go ('left') กด enter go ('right') กด en…" at bounding box center [563, 79] width 123 height 59
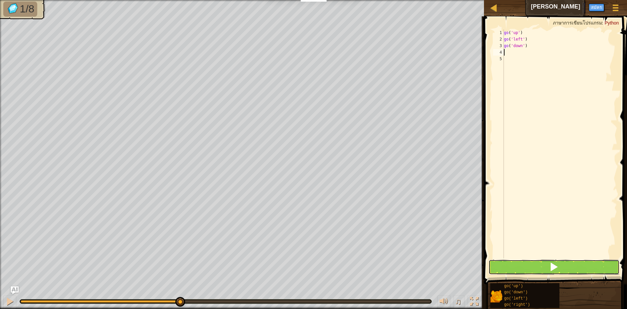
click at [543, 269] on button at bounding box center [553, 266] width 131 height 15
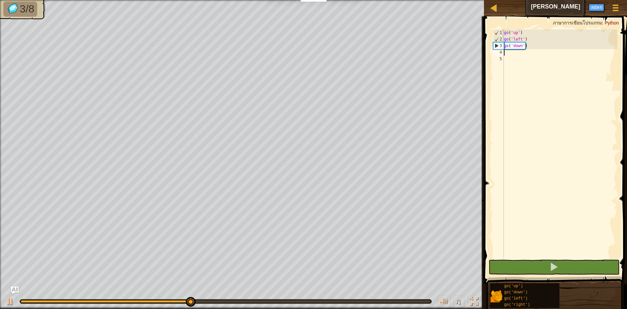
click at [506, 55] on div "go ( 'up' ) go ( 'left' ) go ( 'down' )" at bounding box center [559, 150] width 115 height 242
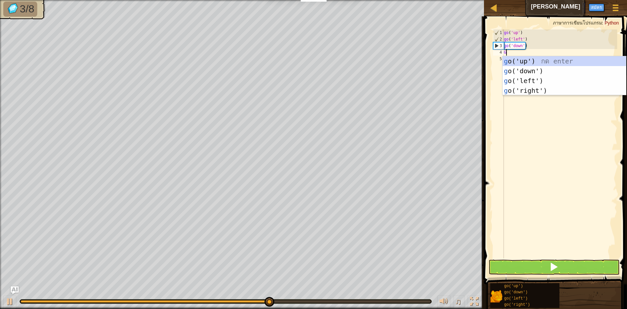
type textarea "GO"
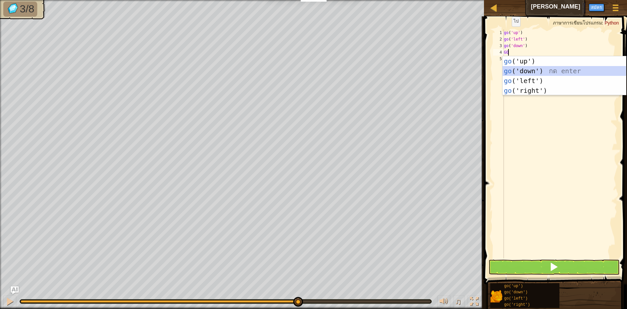
click at [522, 66] on div "go ('up') กด enter go ('down') กด enter go ('left') กด enter go ('right') กด en…" at bounding box center [563, 85] width 123 height 59
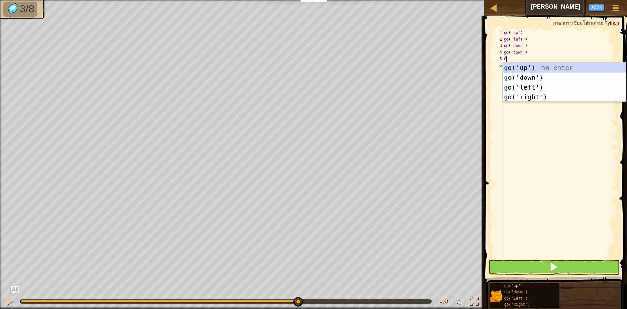
type textarea "GO"
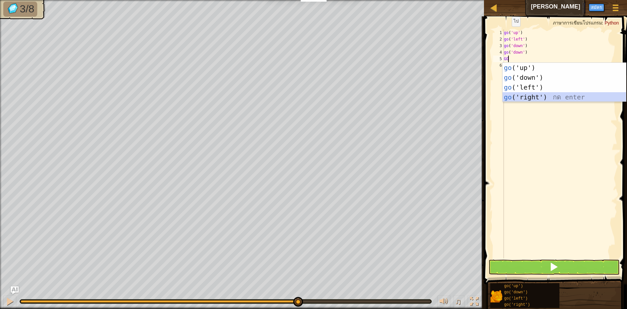
click at [529, 96] on div "go ('up') กด enter go ('down') กด enter go ('left') กด enter go ('right') กด en…" at bounding box center [563, 92] width 123 height 59
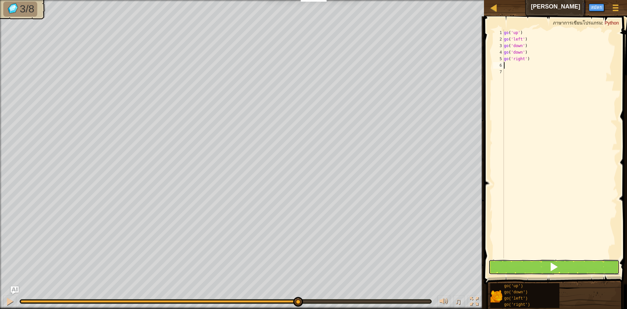
click at [526, 267] on button at bounding box center [553, 266] width 131 height 15
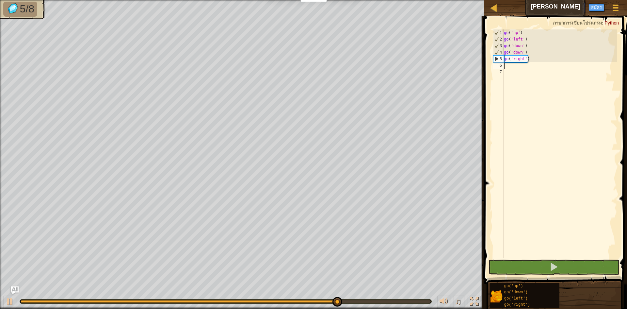
type textarea "G"
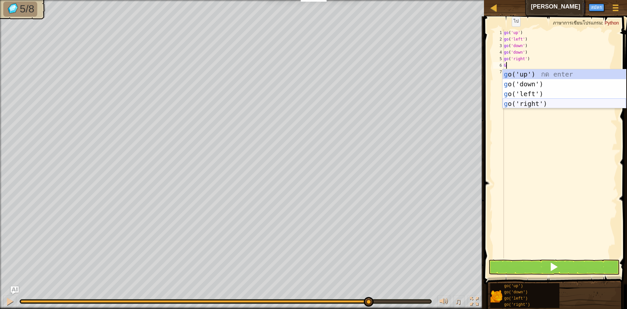
click at [512, 99] on div "g o('up') กด enter g o('down') กด enter g o('left') กด enter g o('right') กด en…" at bounding box center [563, 98] width 123 height 59
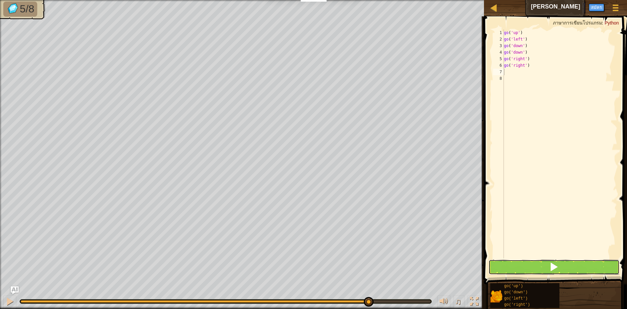
click at [516, 262] on button at bounding box center [553, 266] width 131 height 15
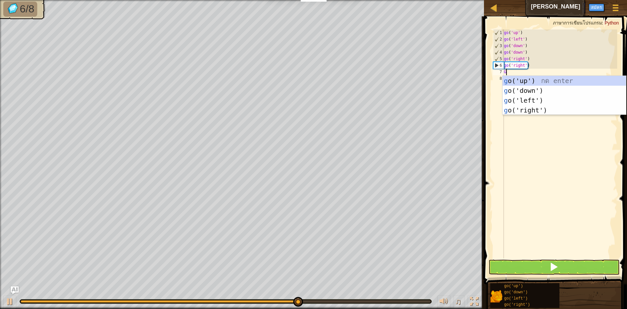
type textarea "GO"
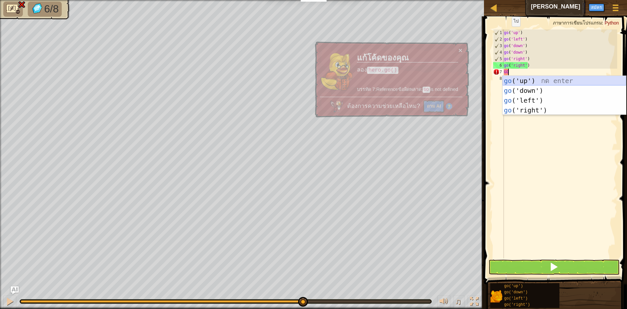
click at [511, 78] on div "go ('up') กด enter go ('down') กด enter go ('left') กด enter go ('right') กด en…" at bounding box center [563, 105] width 123 height 59
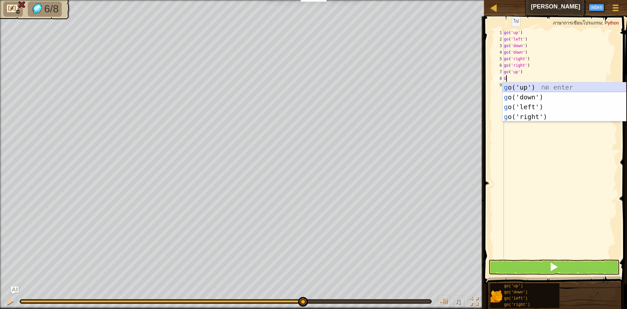
type textarea "GO"
click at [509, 88] on div "go ('up') กด enter go ('down') กด enter go ('left') กด enter go ('right') กด en…" at bounding box center [563, 111] width 123 height 59
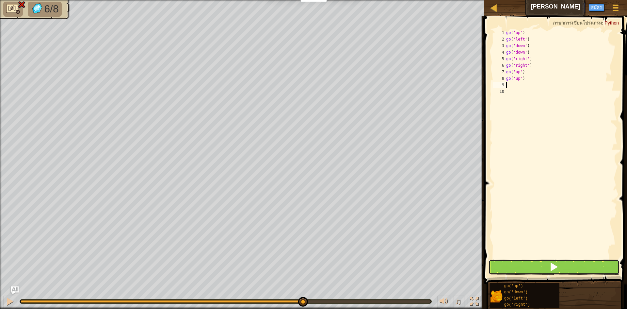
click at [513, 268] on button at bounding box center [553, 266] width 131 height 15
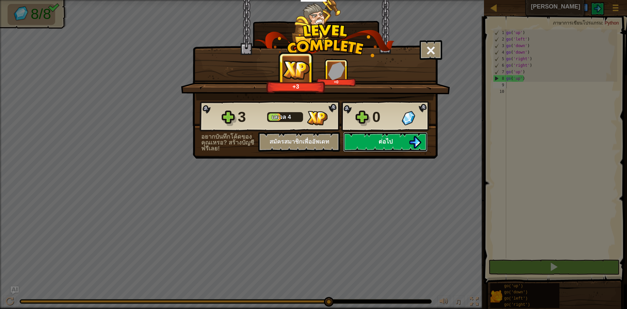
click at [370, 143] on button "ต่อไป" at bounding box center [385, 142] width 84 height 20
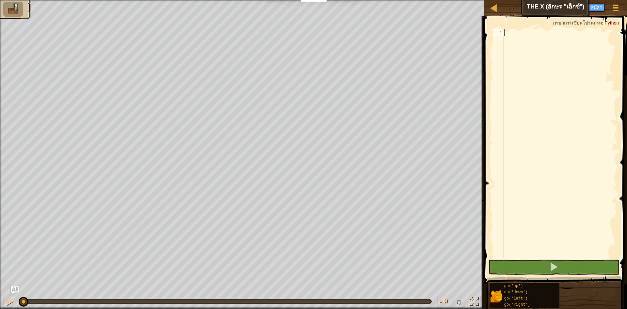
scroll to position [3, 0]
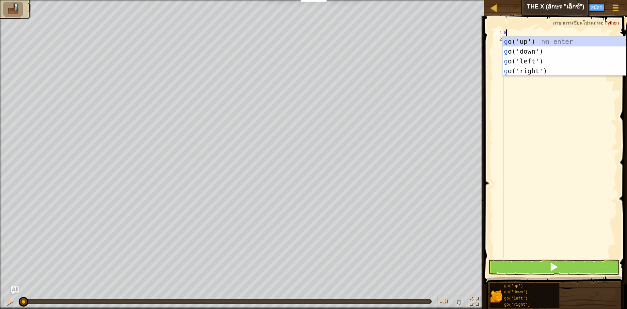
type textarea "GO"
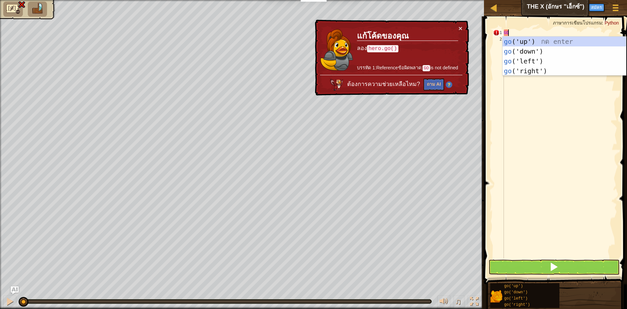
drag, startPoint x: 541, startPoint y: 44, endPoint x: 547, endPoint y: 22, distance: 23.3
click at [547, 0] on body "นักการศึกษา สร้างบัญชีฟรี โซลูชั่นสำหรับโรงเรียนและเขต ดูเครื่องมือสำหรับครู กา…" at bounding box center [313, 0] width 627 height 0
click at [540, 43] on div "go ('up') กด enter go ('down') กด enter go ('left') กด enter go ('right') กด en…" at bounding box center [563, 66] width 123 height 59
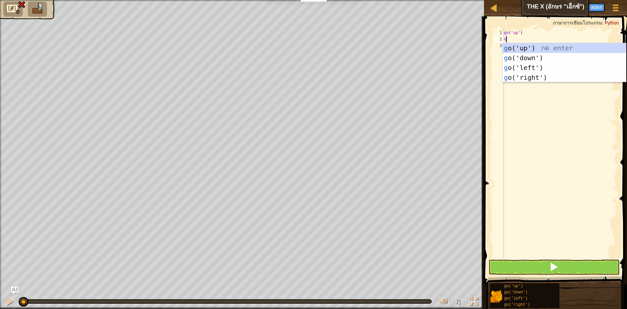
type textarea "GO"
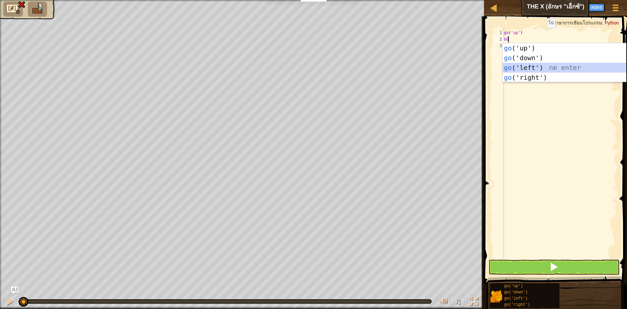
click at [531, 72] on div "go ('up') กด enter go ('down') กด enter go ('left') กด enter go ('right') กด en…" at bounding box center [563, 72] width 123 height 59
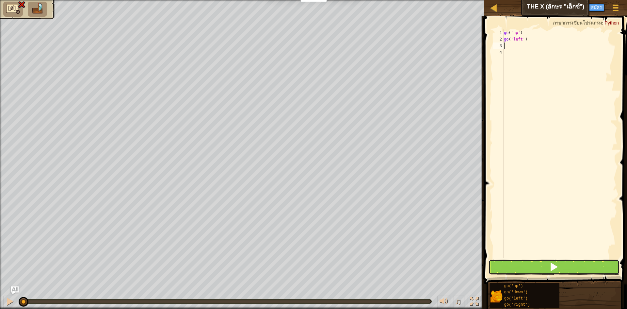
click at [533, 267] on button at bounding box center [553, 266] width 131 height 15
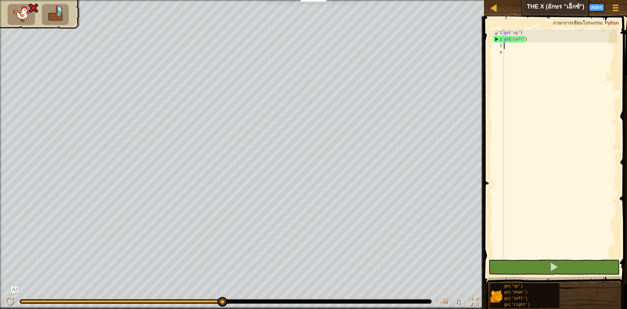
click at [527, 41] on div "go ( 'up' ) go ( 'left' )" at bounding box center [559, 150] width 115 height 242
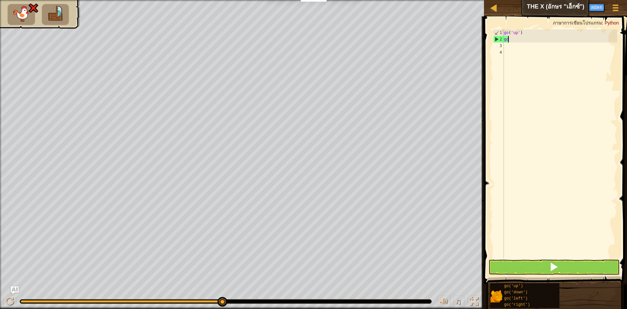
type textarea "g"
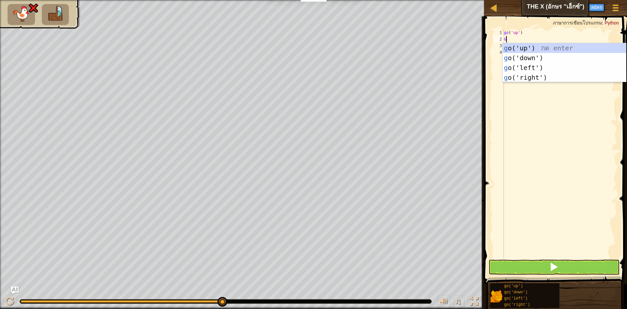
type textarea "GO"
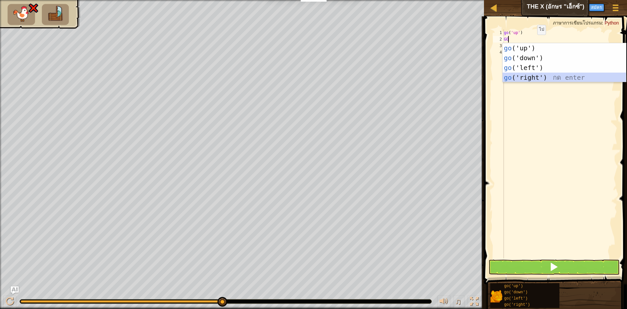
click at [538, 76] on div "go ('up') กด enter go ('down') กด enter go ('left') กด enter go ('right') กด en…" at bounding box center [563, 72] width 123 height 59
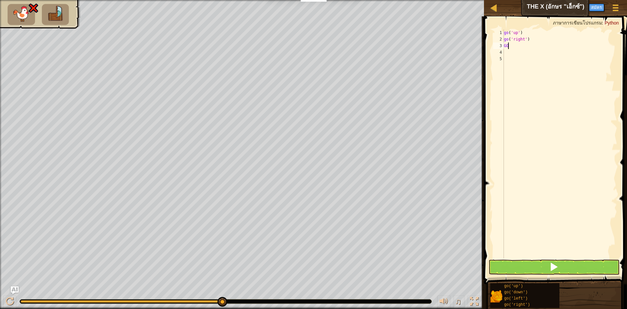
type textarea "G"
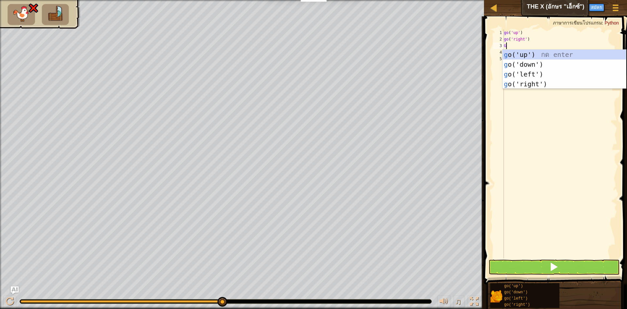
type textarea "GO"
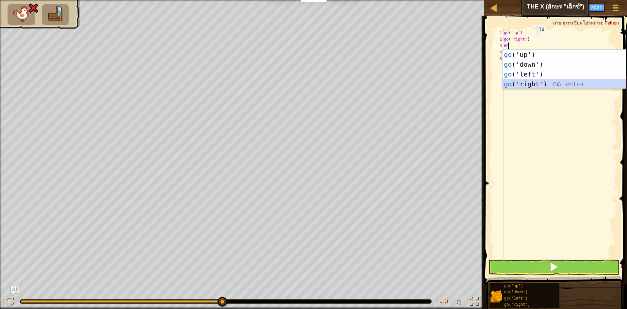
click at [512, 84] on div "go ('up') กด enter go ('down') กด enter go ('left') กด enter go ('right') กด en…" at bounding box center [563, 79] width 123 height 59
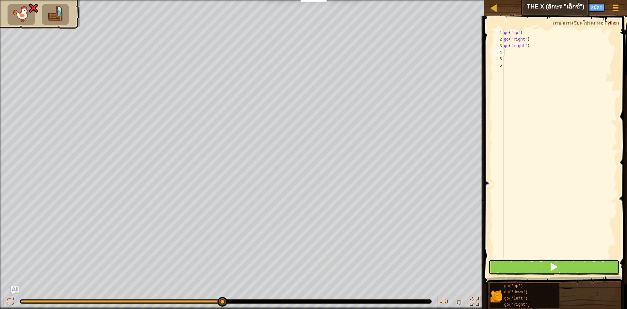
click at [512, 267] on button at bounding box center [553, 266] width 131 height 15
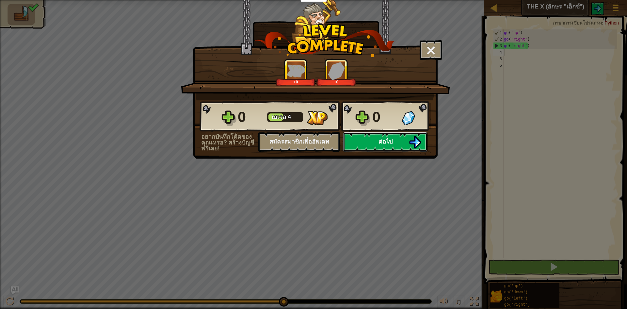
click at [359, 138] on button "ต่อไป" at bounding box center [385, 142] width 84 height 20
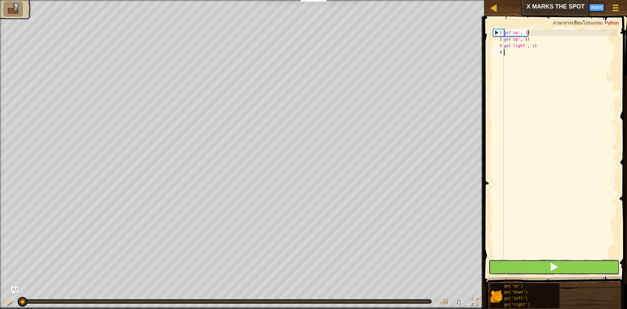
click at [514, 268] on button at bounding box center [553, 266] width 131 height 15
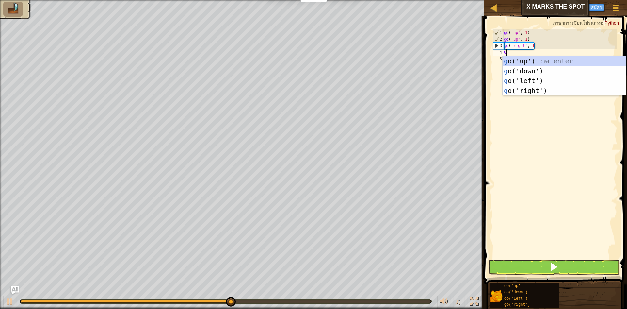
scroll to position [3, 0]
type textarea "GO"
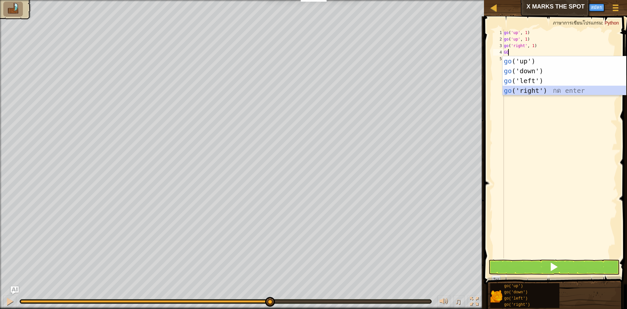
click at [528, 88] on div "go ('up') กด enter go ('down') กด enter go ('left') กด enter go ('right') กด en…" at bounding box center [563, 85] width 123 height 59
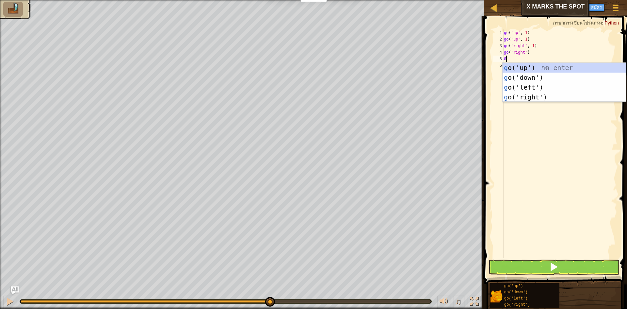
type textarea "GO"
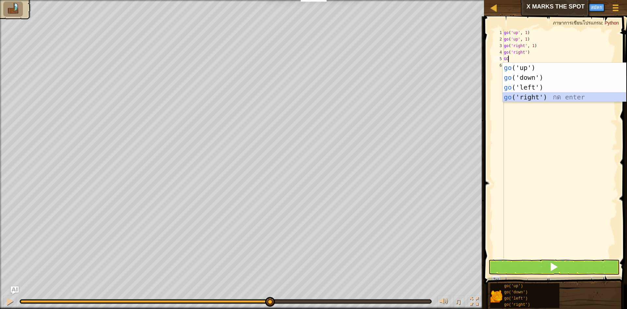
click at [513, 95] on div "go ('up') กด enter go ('down') กด enter go ('left') กด enter go ('right') กด en…" at bounding box center [563, 92] width 123 height 59
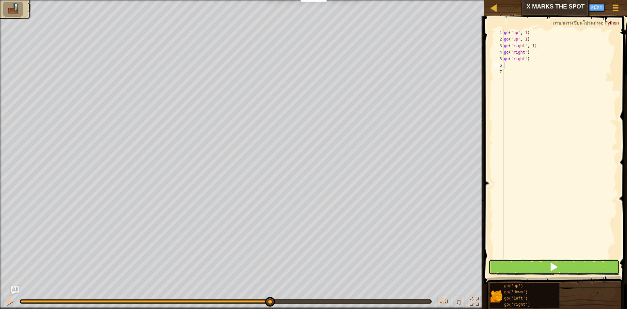
click at [516, 266] on button at bounding box center [553, 266] width 131 height 15
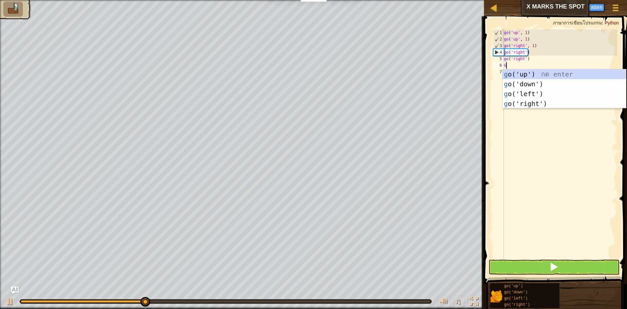
type textarea "GO"
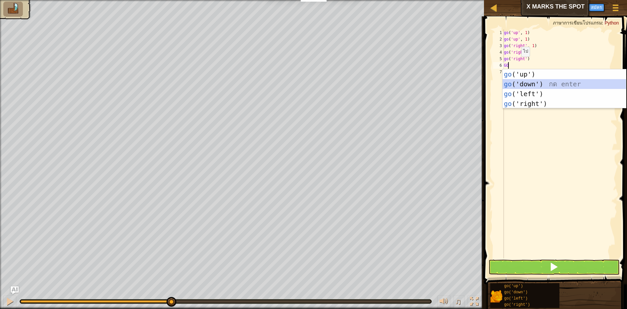
click at [522, 85] on div "go ('up') กด enter go ('down') กด enter go ('left') กด enter go ('right') กด en…" at bounding box center [563, 98] width 123 height 59
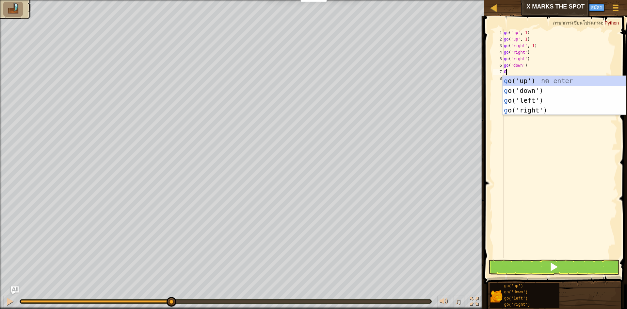
type textarea "GO"
click at [524, 92] on div "go ('up') กด enter go ('down') กด enter go ('left') กด enter go ('right') กด en…" at bounding box center [563, 105] width 123 height 59
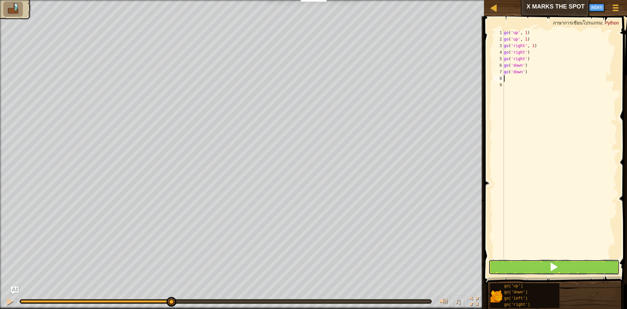
click at [495, 265] on button at bounding box center [553, 266] width 131 height 15
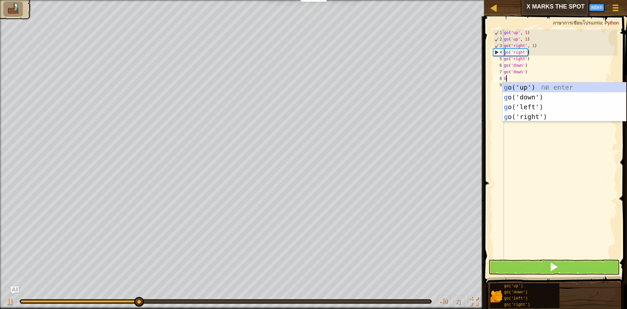
type textarea "GO"
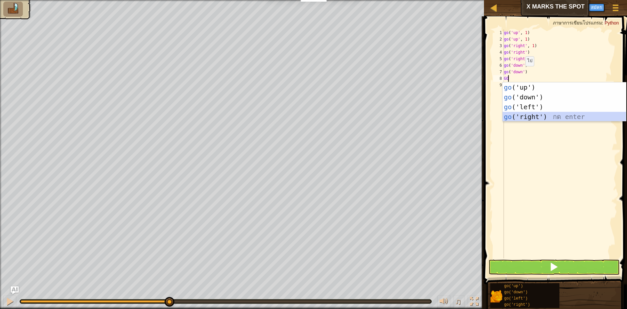
click at [514, 119] on div "go ('up') กด enter go ('down') กด enter go ('left') กด enter go ('right') กด en…" at bounding box center [563, 111] width 123 height 59
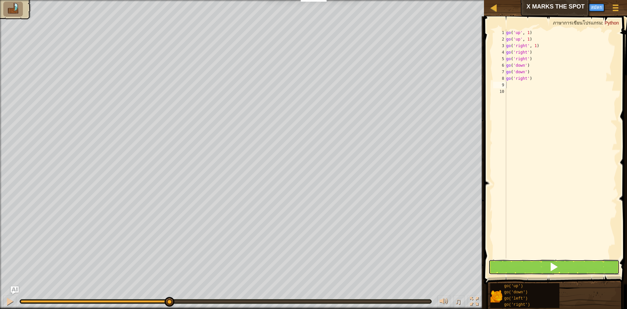
click at [524, 260] on button at bounding box center [553, 266] width 131 height 15
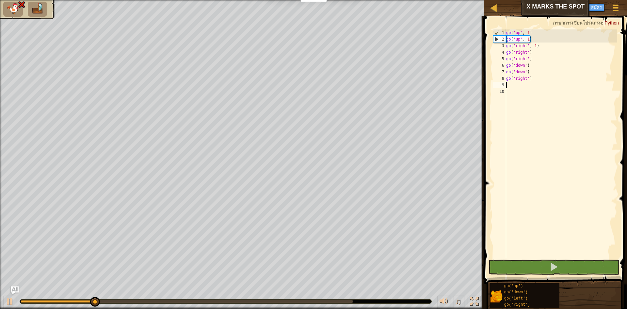
click at [530, 80] on div "go ( 'up' , 1 ) go ( 'up' , 1 ) go ( 'right' , 1 ) go ( 'right' ) go ( 'right' …" at bounding box center [561, 150] width 113 height 242
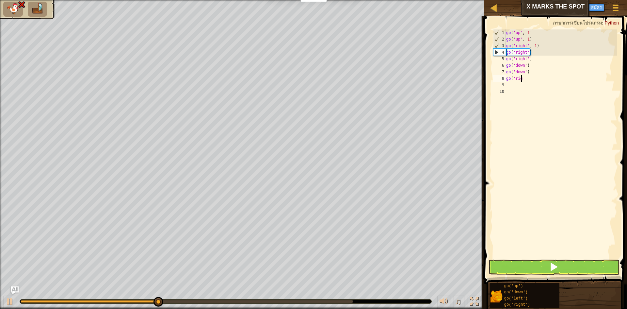
type textarea "g"
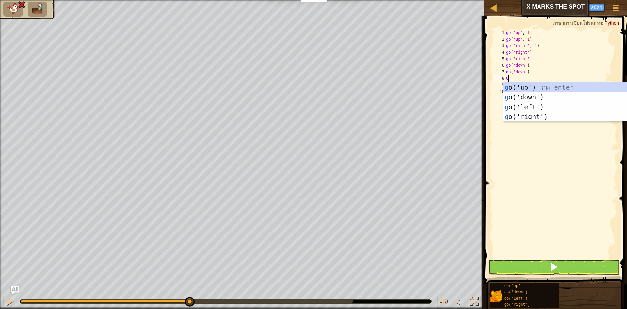
type textarea "GO"
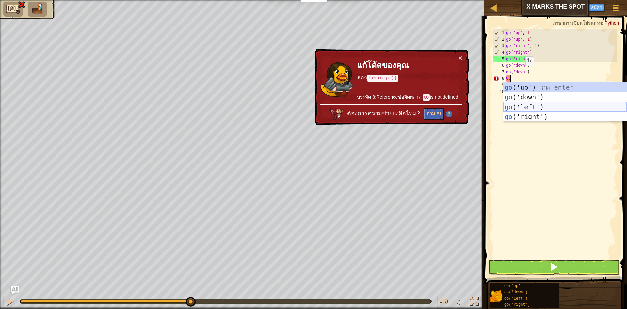
click at [521, 108] on div "go ('up') กด enter go ('down') กด enter go ('left') กด enter go ('right') กด en…" at bounding box center [564, 111] width 123 height 59
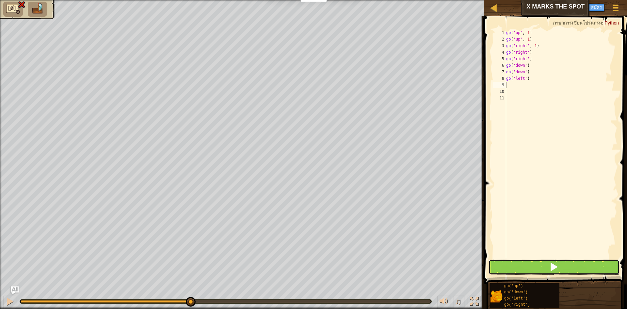
click at [535, 271] on button at bounding box center [553, 266] width 131 height 15
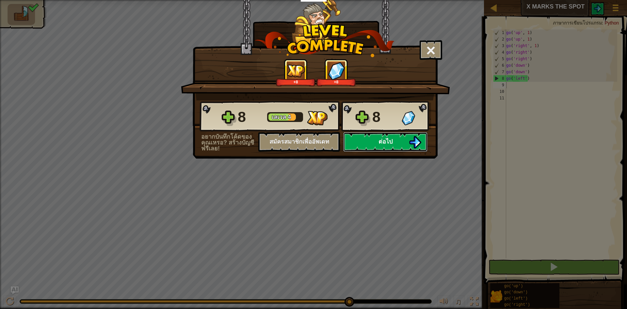
click at [381, 134] on button "ต่อไป" at bounding box center [385, 142] width 84 height 20
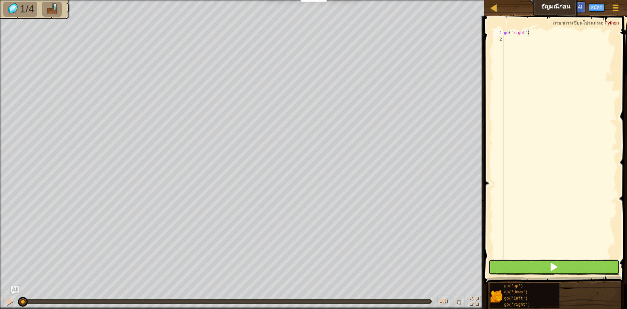
click at [562, 265] on button at bounding box center [553, 266] width 131 height 15
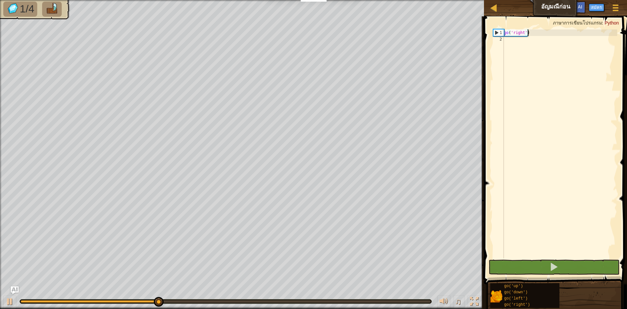
click at [510, 41] on div "go ( 'right' )" at bounding box center [559, 150] width 115 height 242
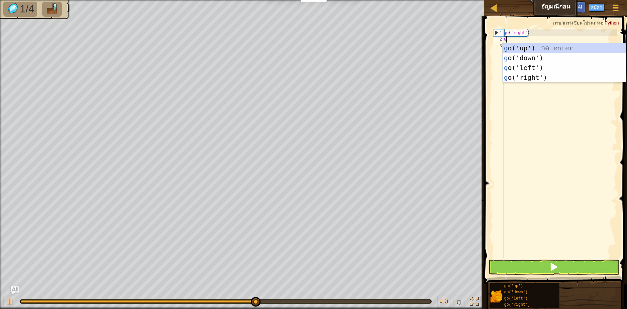
scroll to position [3, 0]
type textarea "GO"
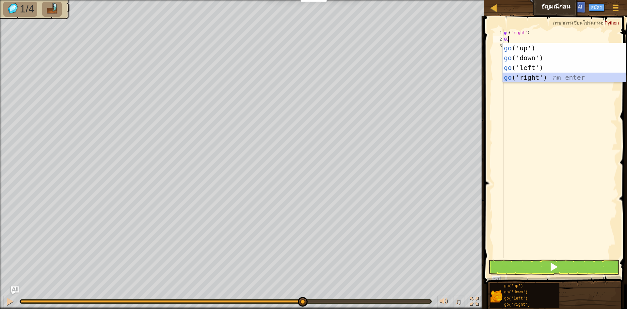
click at [506, 74] on div "go ('up') กด enter go ('down') กด enter go ('left') กด enter go ('right') กด en…" at bounding box center [563, 72] width 123 height 59
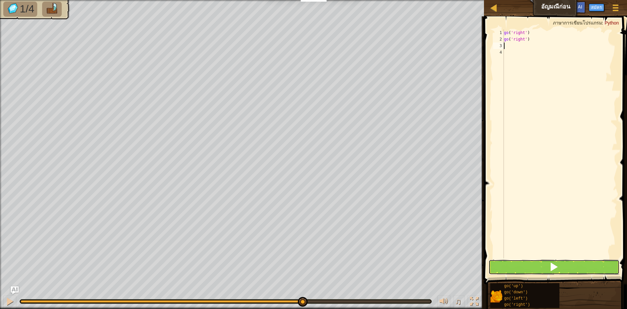
click at [499, 260] on button at bounding box center [553, 266] width 131 height 15
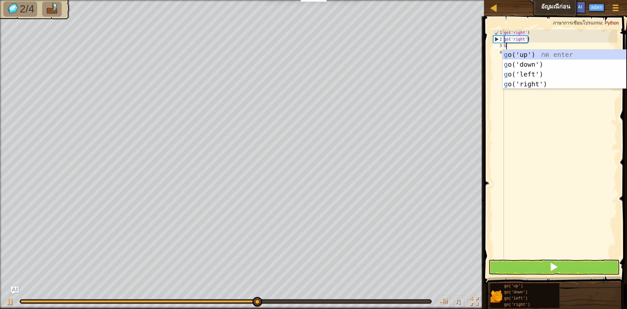
type textarea "GO"
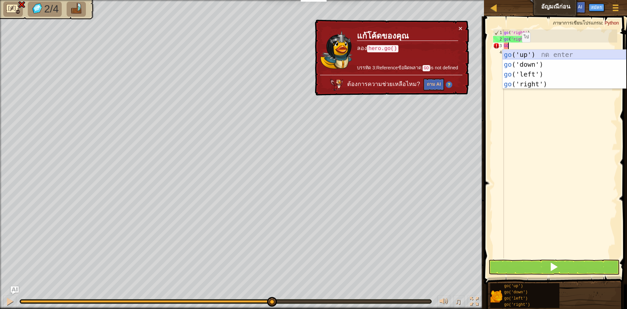
click at [517, 54] on div "go ('up') กด enter go ('down') กด enter go ('left') กด enter go ('right') กด en…" at bounding box center [563, 79] width 123 height 59
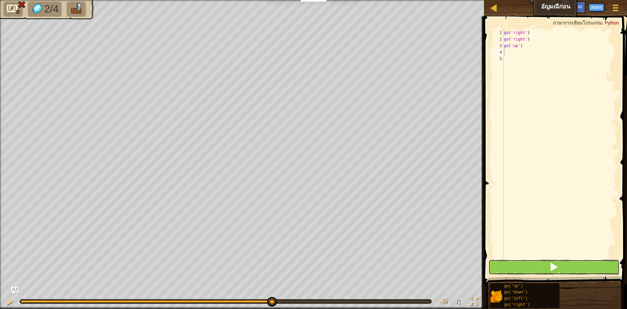
click at [515, 267] on button at bounding box center [553, 266] width 131 height 15
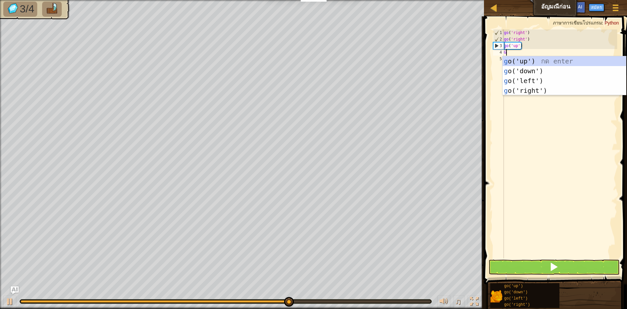
type textarea "GO"
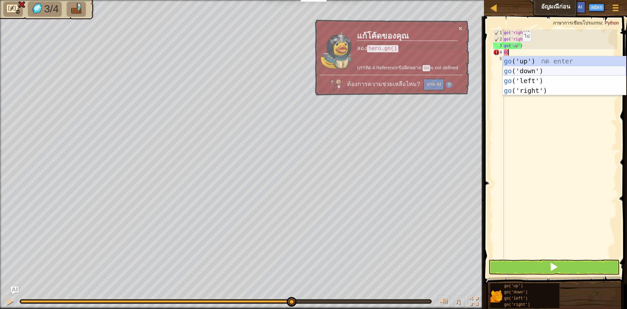
click at [531, 67] on div "go ('up') กด enter go ('down') กด enter go ('left') กด enter go ('right') กด en…" at bounding box center [563, 85] width 123 height 59
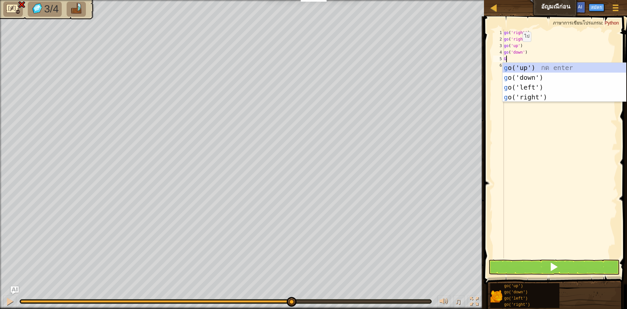
type textarea "GO"
click at [518, 73] on div "go ('up') กด enter go ('down') กด enter go ('left') กด enter go ('right') กด en…" at bounding box center [563, 92] width 123 height 59
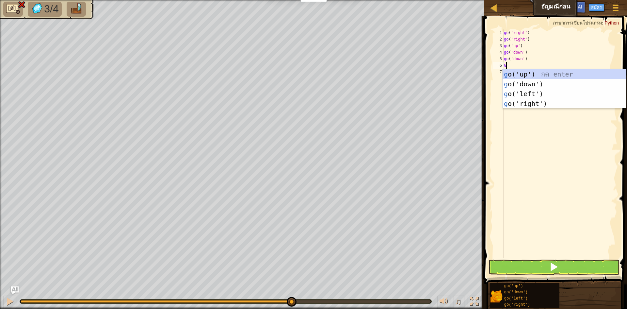
type textarea "GO"
click at [533, 74] on div "go ('up') กด enter go ('down') กด enter go ('left') กด enter go ('right') กด en…" at bounding box center [563, 98] width 123 height 59
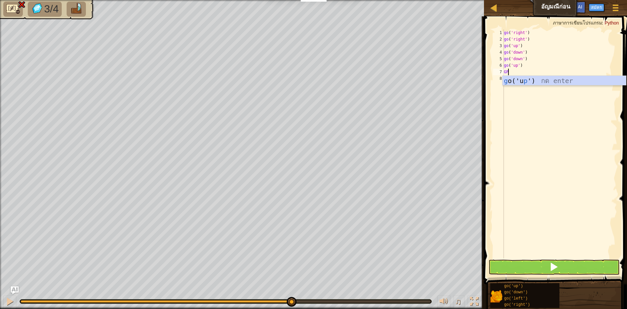
type textarea "G"
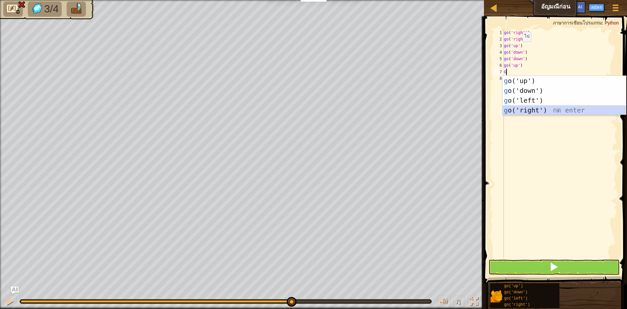
click at [520, 108] on div "g o('up') กด enter g o('down') กด enter g o('left') กด enter g o('right') กด en…" at bounding box center [563, 105] width 123 height 59
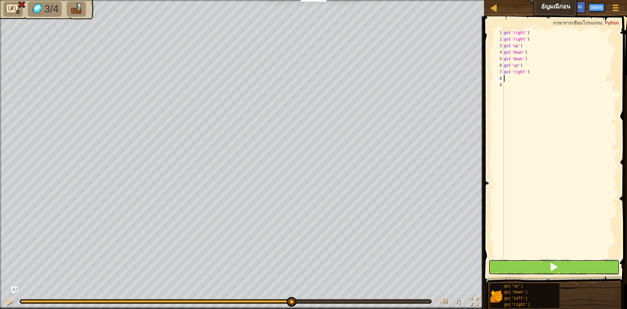
click at [545, 263] on button at bounding box center [553, 266] width 131 height 15
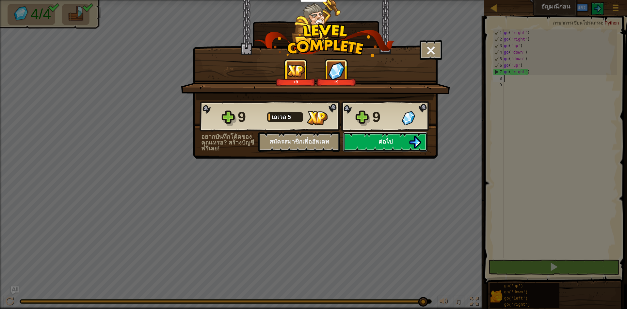
click at [399, 143] on button "ต่อไป" at bounding box center [385, 142] width 84 height 20
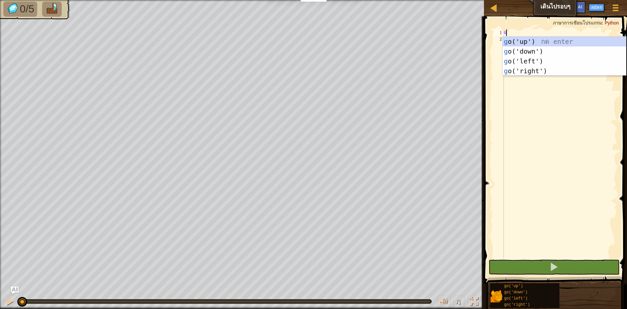
scroll to position [3, 0]
type textarea "GO"
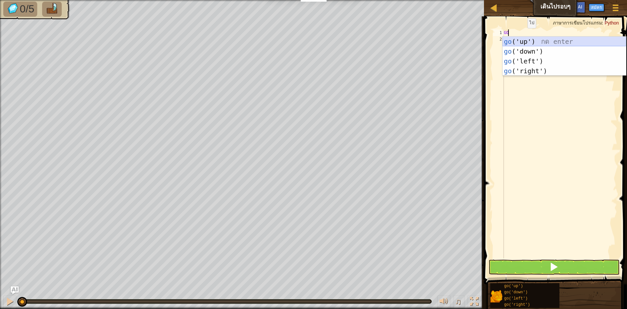
click at [525, 40] on div "go ('up') กด enter go ('down') กด enter go ('left') กด enter go ('right') กด en…" at bounding box center [563, 66] width 123 height 59
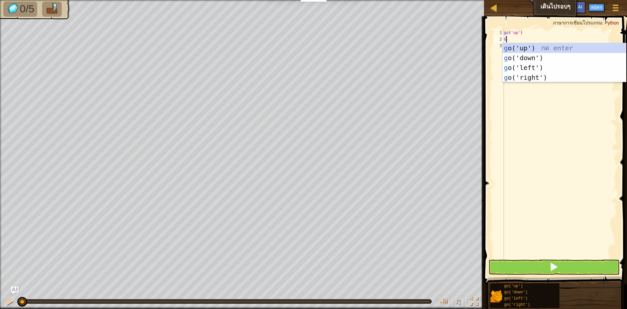
type textarea "GO"
click at [513, 46] on div "go ('up') กด enter go ('down') กด enter go ('left') กด enter go ('right') กด en…" at bounding box center [563, 72] width 123 height 59
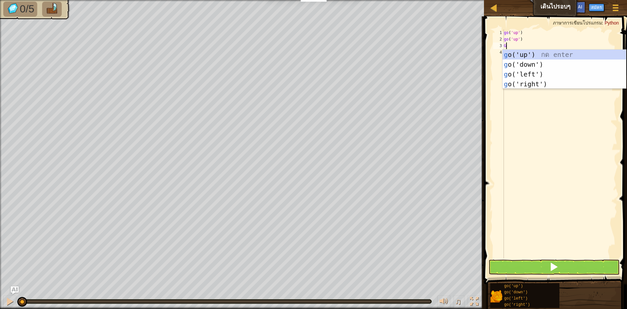
type textarea "GO"
click at [511, 54] on div "go ('up') กด enter go ('down') กด enter go ('left') กด enter go ('right') กด en…" at bounding box center [563, 79] width 123 height 59
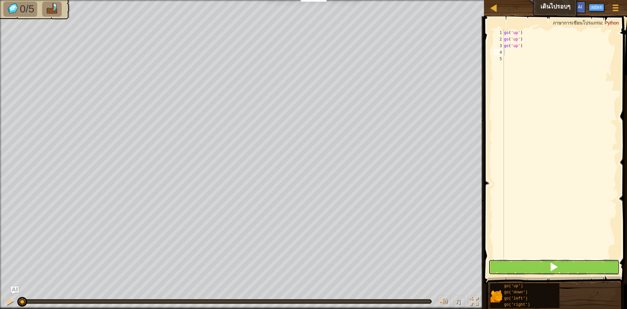
click at [535, 268] on button at bounding box center [553, 266] width 131 height 15
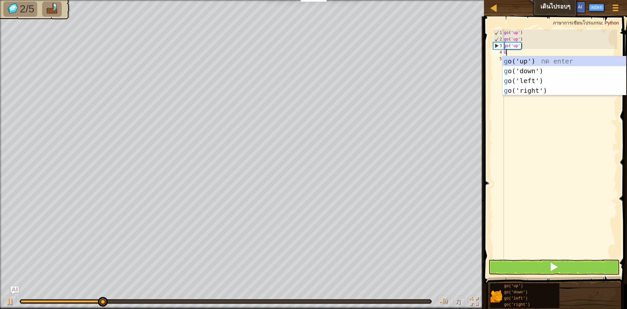
type textarea "GO"
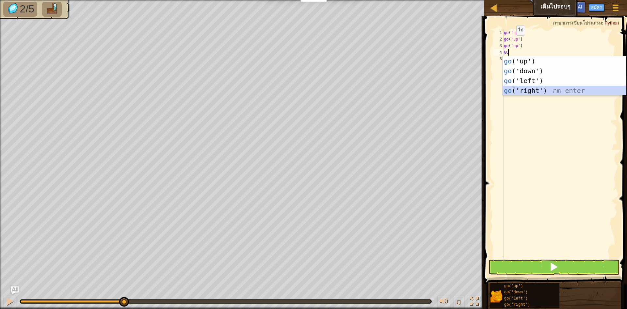
click at [530, 92] on div "go ('up') กด enter go ('down') กด enter go ('left') กด enter go ('right') กด en…" at bounding box center [563, 85] width 123 height 59
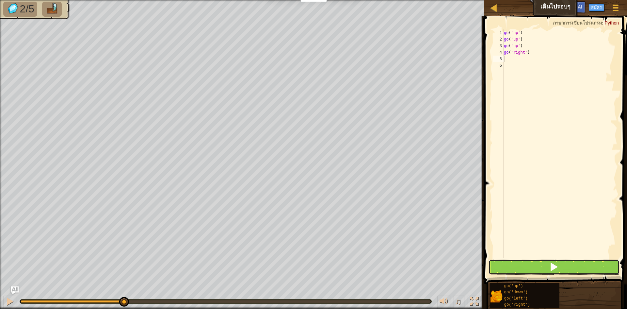
click at [508, 270] on button at bounding box center [553, 266] width 131 height 15
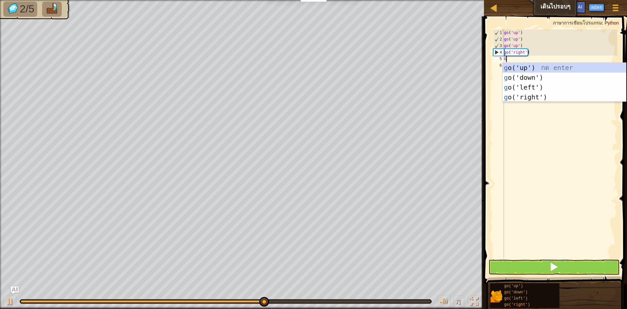
type textarea "GO"
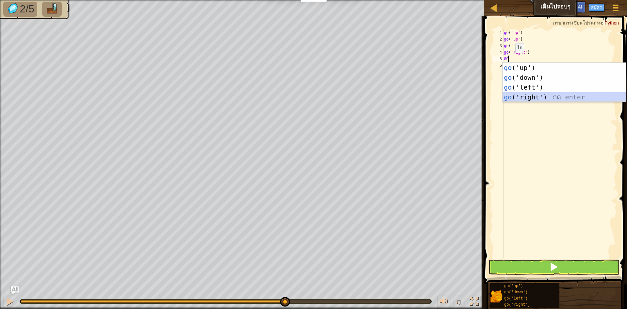
click at [529, 96] on div "go ('up') กด enter go ('down') กด enter go ('left') กด enter go ('right') กด en…" at bounding box center [563, 92] width 123 height 59
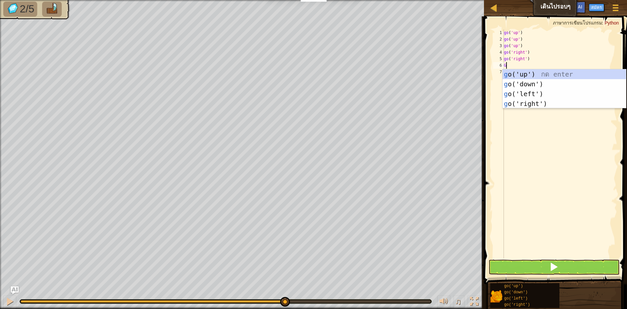
type textarea "GO"
click at [525, 106] on div "go ('up') กด enter go ('down') กด enter go ('left') กด enter go ('right') กด en…" at bounding box center [563, 98] width 123 height 59
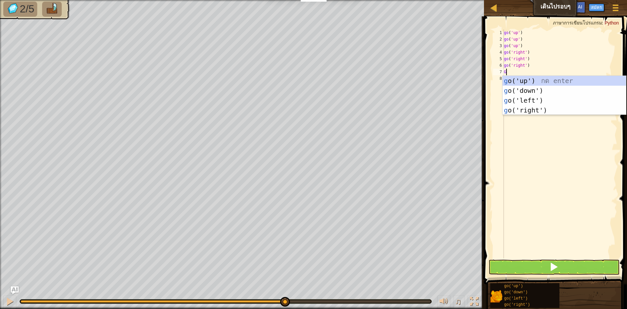
type textarea "GO"
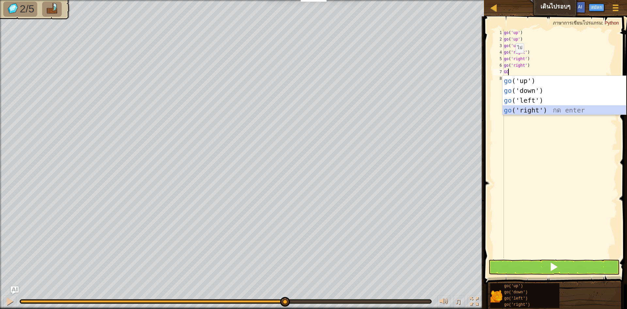
click at [524, 106] on div "go ('up') กด enter go ('down') กด enter go ('left') กด enter go ('right') กด en…" at bounding box center [563, 105] width 123 height 59
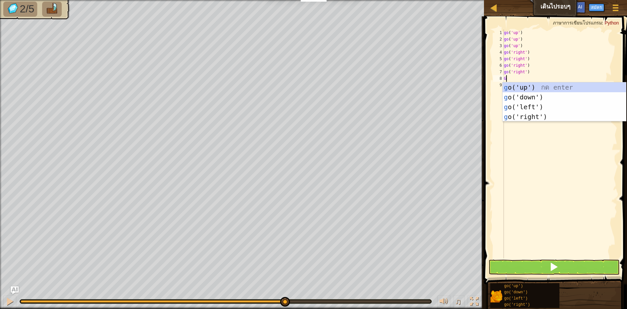
type textarea "GO"
click at [523, 100] on div "go ('up') กด enter go ('down') กด enter go ('left') กด enter go ('right') กด en…" at bounding box center [563, 111] width 123 height 59
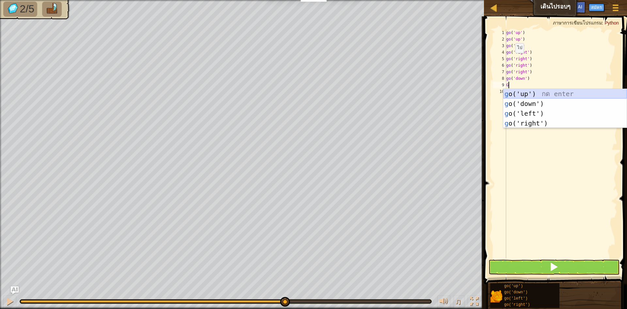
type textarea "GO"
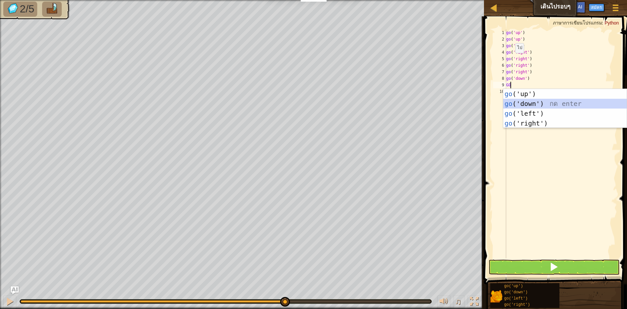
click at [527, 107] on div "go ('up') กด enter go ('down') กด enter go ('left') กด enter go ('right') กด en…" at bounding box center [564, 118] width 123 height 59
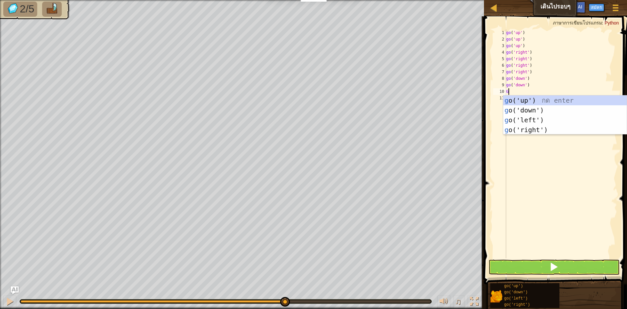
type textarea "GO"
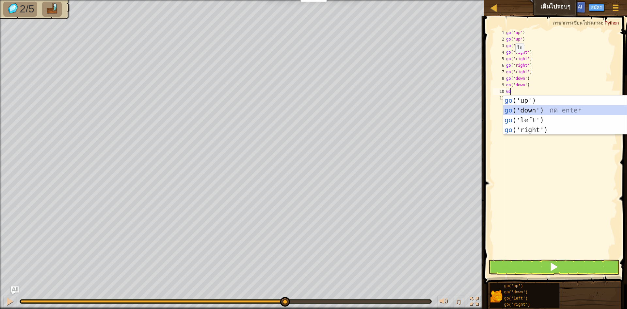
click at [519, 106] on div "go ('up') กด enter go ('down') กด enter go ('left') กด enter go ('right') กด en…" at bounding box center [564, 124] width 123 height 59
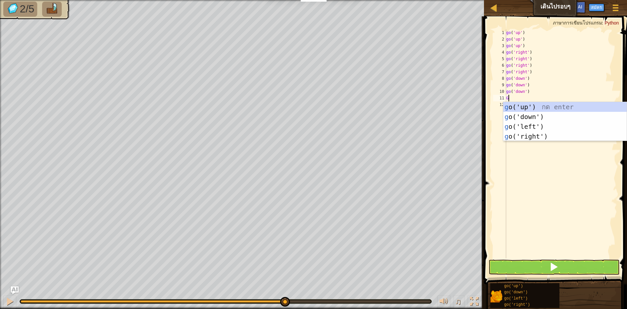
type textarea "GO"
click at [524, 137] on div "go ('up') กด enter go ('down') กด enter go ('left') กด enter go ('right') กด en…" at bounding box center [564, 131] width 123 height 59
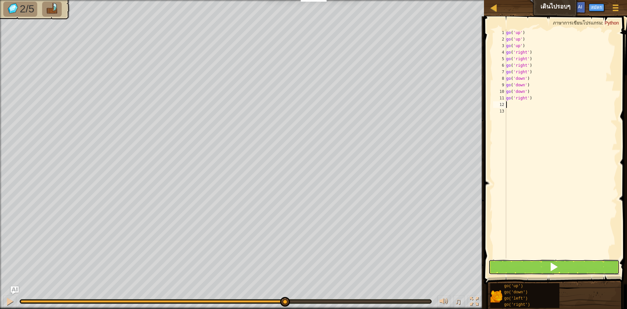
click at [522, 266] on button at bounding box center [553, 266] width 131 height 15
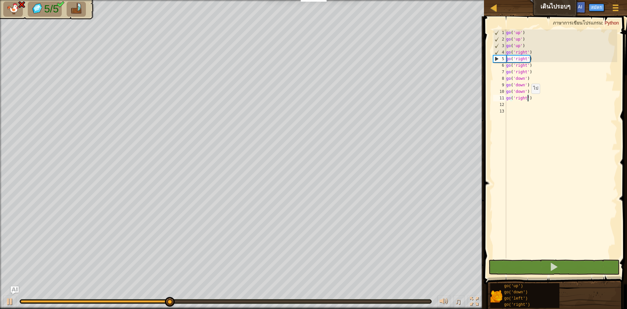
click at [528, 100] on div "go ( 'up' ) go ( 'up' ) go ( 'up' ) go ( 'right' ) go ( 'right' ) go ( 'right' …" at bounding box center [561, 150] width 113 height 242
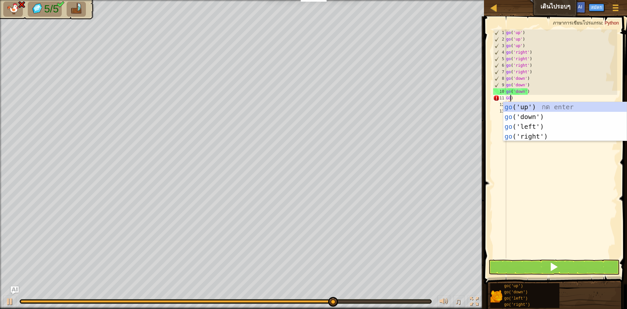
scroll to position [3, 0]
click at [522, 122] on div "go ('up') กด enter go ('down') กด enter go ('left') กด enter go ('right') กด en…" at bounding box center [564, 131] width 123 height 59
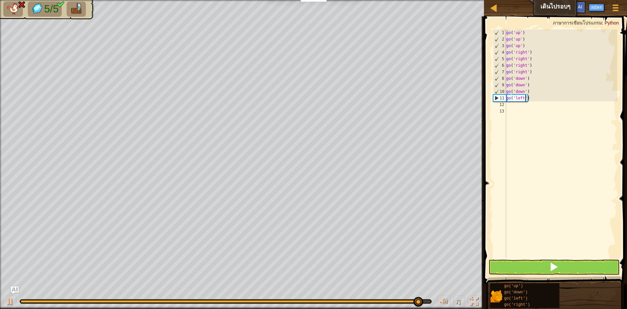
type textarea "go('left')"
click at [544, 264] on button at bounding box center [553, 266] width 131 height 15
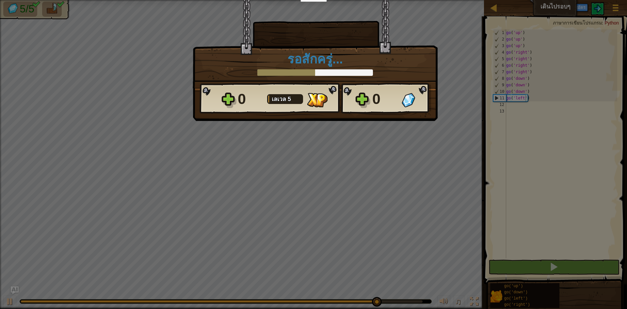
scroll to position [3, 2]
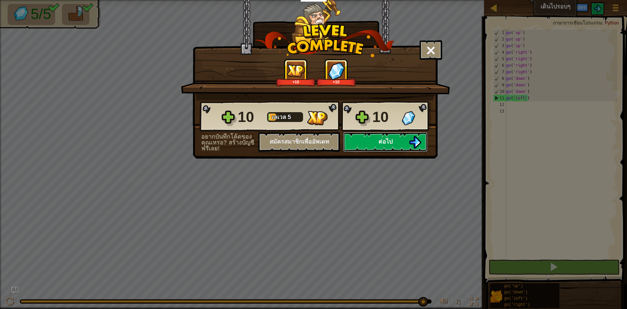
click at [375, 147] on button "ต่อไป" at bounding box center [385, 142] width 84 height 20
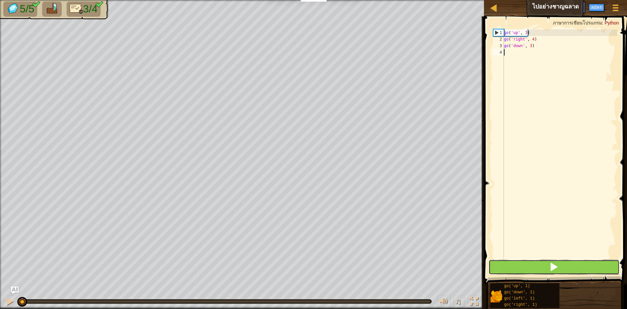
click at [538, 268] on button at bounding box center [553, 266] width 131 height 15
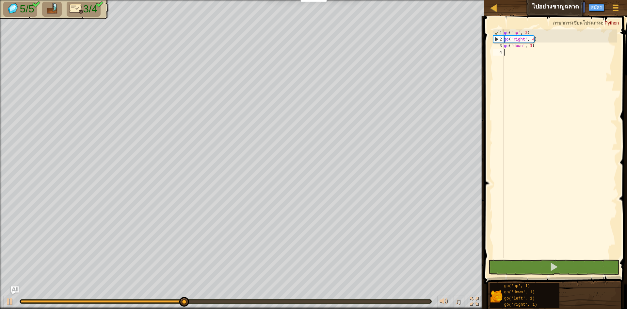
scroll to position [3, 0]
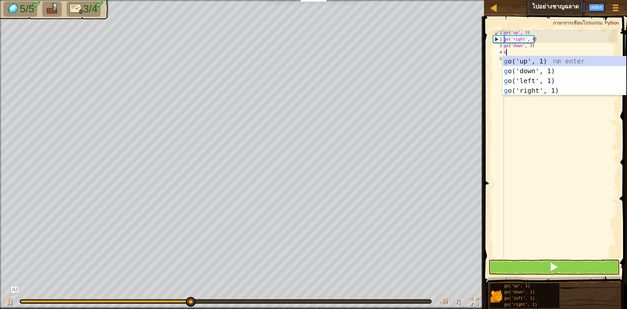
type textarea "GO"
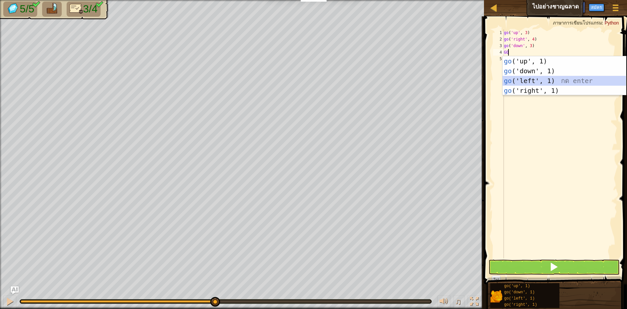
click at [554, 79] on div "go ('up', 1) กด enter go ('down', 1) กด enter go ('left', 1) กด enter go ('righ…" at bounding box center [563, 85] width 123 height 59
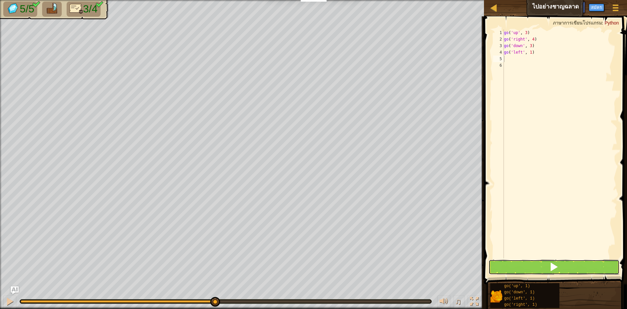
click at [504, 263] on button at bounding box center [553, 266] width 131 height 15
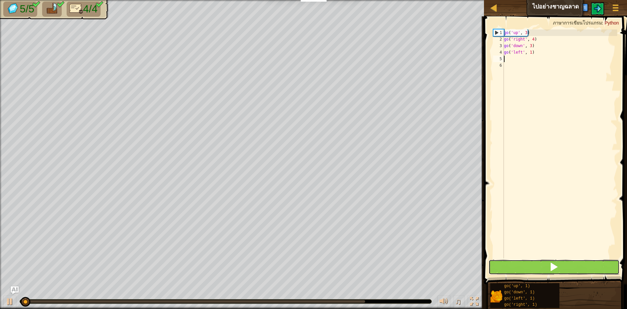
click at [504, 263] on button at bounding box center [553, 266] width 131 height 15
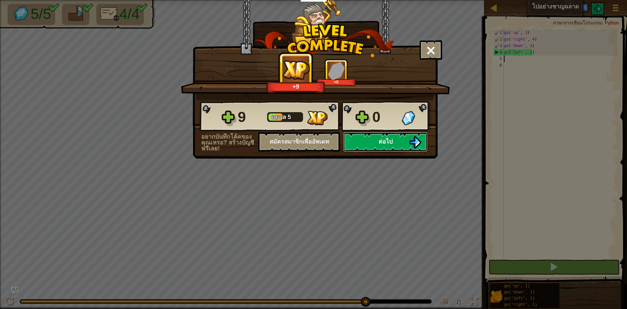
click at [393, 146] on button "ต่อไป" at bounding box center [385, 142] width 84 height 20
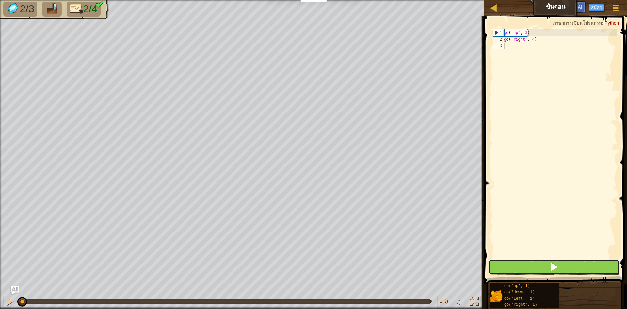
click at [512, 267] on button at bounding box center [553, 266] width 131 height 15
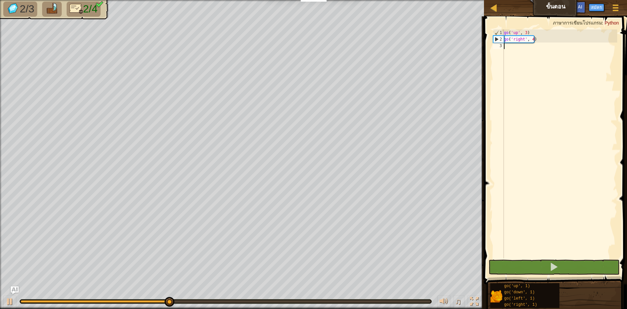
scroll to position [3, 0]
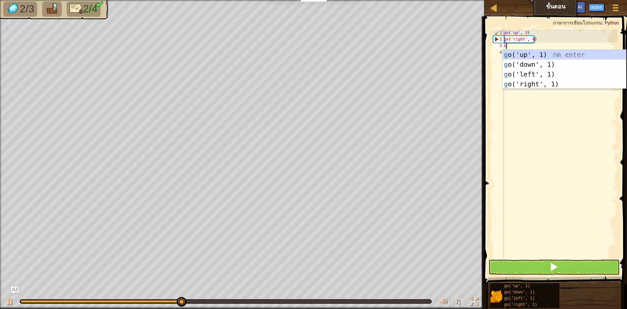
type textarea "GO"
click at [552, 60] on div "go ('up', 1) กด enter go ('down', 1) กด enter go ('left', 1) กด enter go ('righ…" at bounding box center [563, 79] width 123 height 59
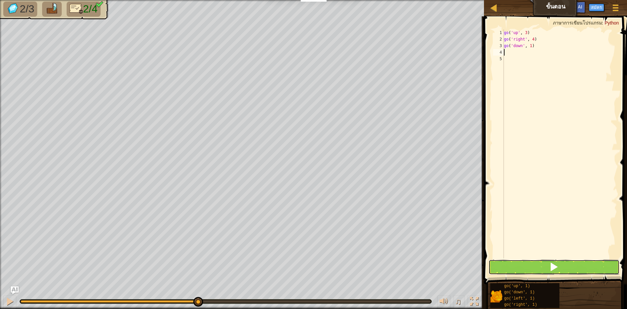
click at [531, 266] on button at bounding box center [553, 266] width 131 height 15
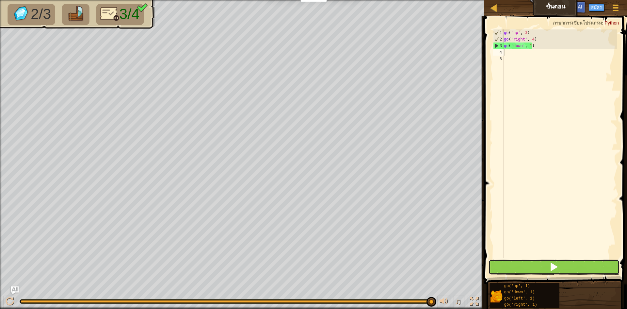
click at [543, 271] on button at bounding box center [553, 266] width 131 height 15
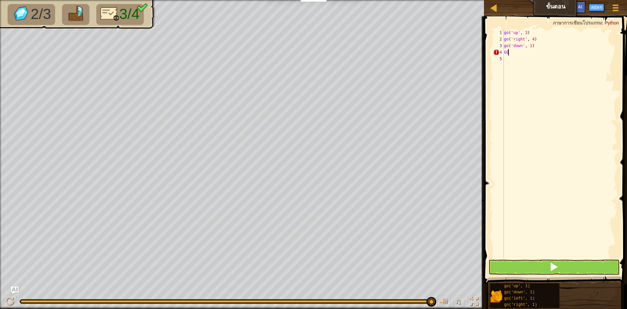
type textarea "G"
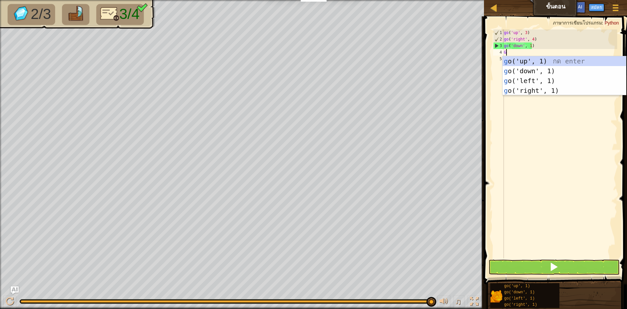
type textarea "GO"
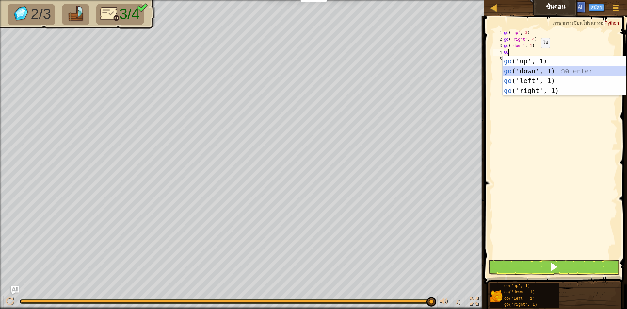
click at [508, 70] on div "go ('up', 1) กด enter go ('down', 1) กด enter go ('left', 1) กด enter go ('righ…" at bounding box center [563, 85] width 123 height 59
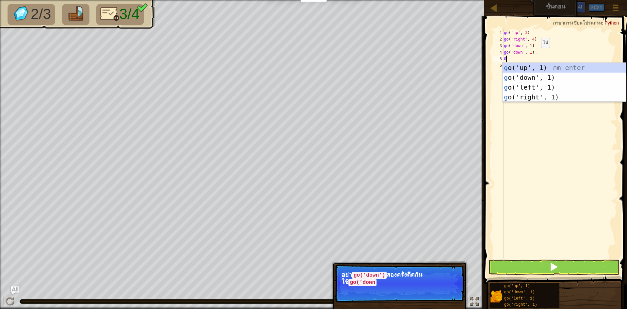
type textarea "GO"
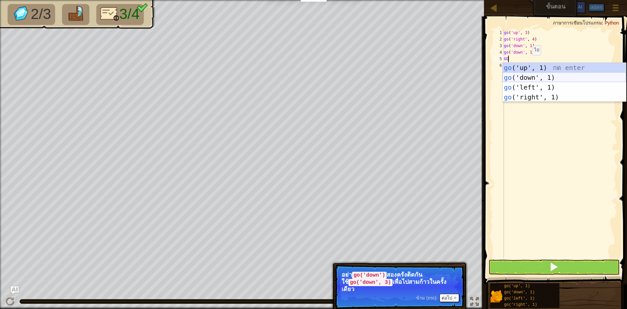
click at [526, 73] on div "go ('up', 1) กด enter go ('down', 1) กด enter go ('left', 1) กด enter go ('righ…" at bounding box center [563, 92] width 123 height 59
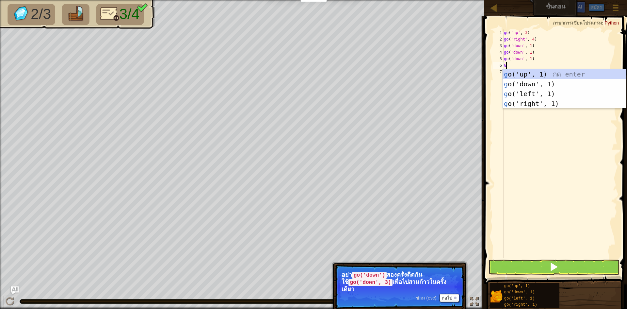
type textarea "GO"
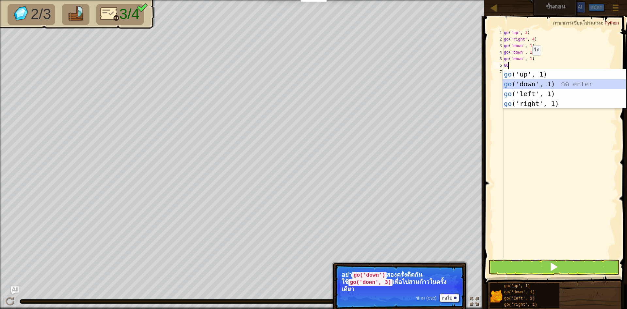
click at [526, 80] on div "go ('up', 1) กด enter go ('down', 1) กด enter go ('left', 1) กด enter go ('righ…" at bounding box center [563, 98] width 123 height 59
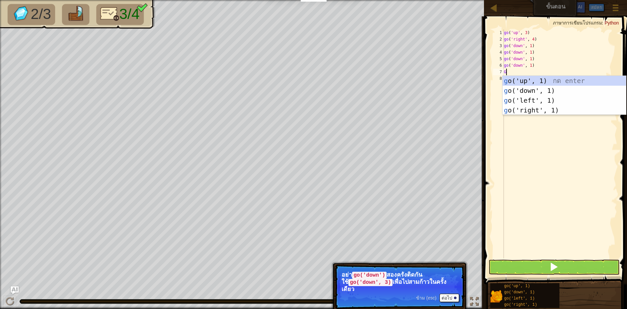
type textarea "GO"
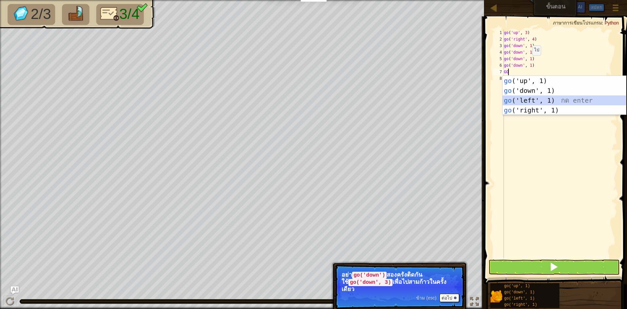
click at [528, 97] on div "go ('up', 1) กด enter go ('down', 1) กด enter go ('left', 1) กด enter go ('righ…" at bounding box center [563, 105] width 123 height 59
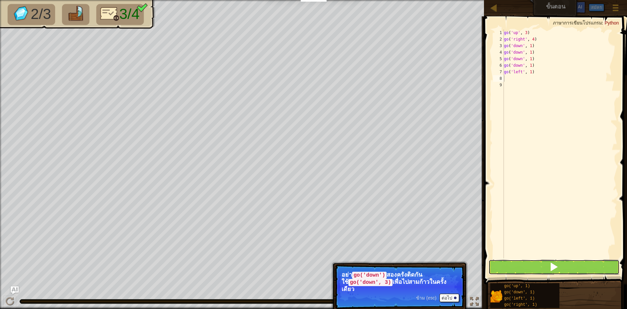
click at [504, 267] on button at bounding box center [553, 266] width 131 height 15
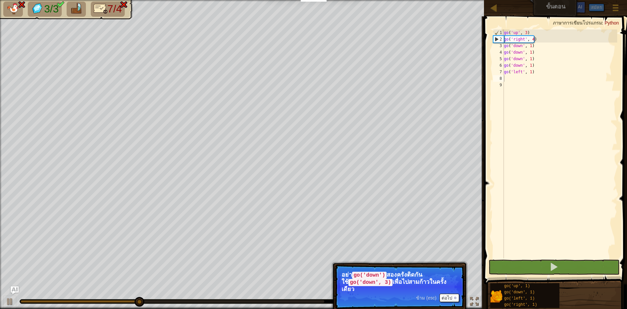
drag, startPoint x: 444, startPoint y: 271, endPoint x: 447, endPoint y: 264, distance: 7.8
click at [447, 264] on p "ข้าม (esc) ต่อไป อย่า go('down') สองครั้งติดกัน ใช้ go('down', 3) เพื่อไปสามก้า…" at bounding box center [400, 286] width 130 height 44
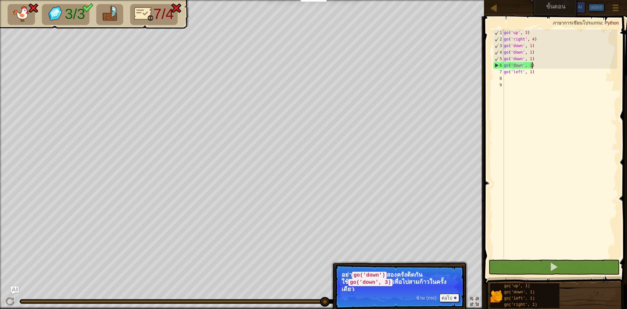
click at [534, 68] on div "go ( 'up' , 3 ) go ( 'right' , 4 ) go ( 'down' , 1 ) go ( 'down' , 1 ) go ( 'do…" at bounding box center [559, 150] width 115 height 242
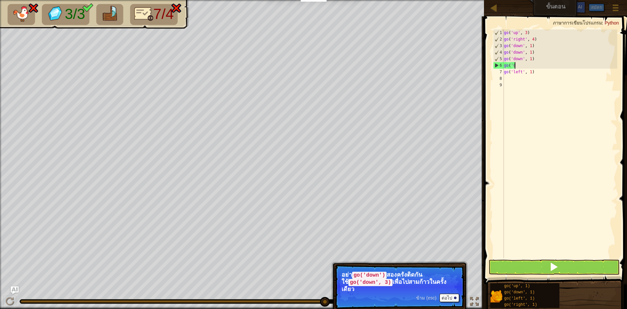
type textarea "g"
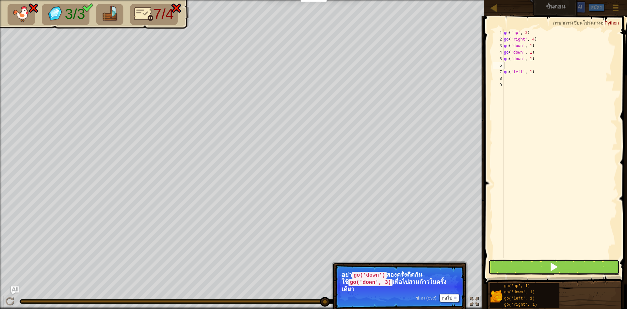
click at [546, 264] on button at bounding box center [553, 266] width 131 height 15
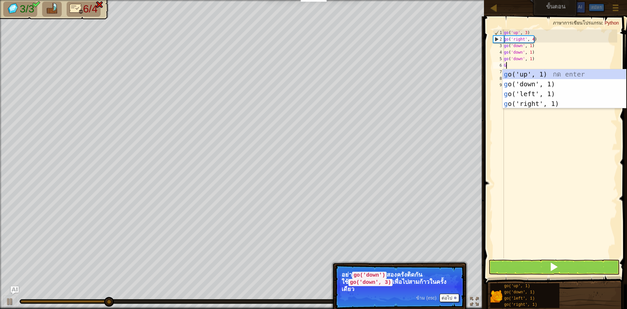
type textarea "GO"
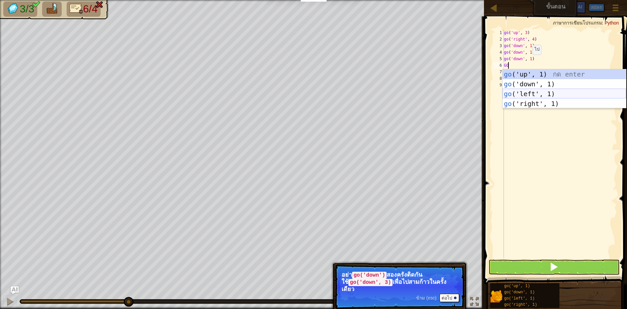
click at [540, 92] on div "go ('up', 1) กด enter go ('down', 1) กด enter go ('left', 1) กด enter go ('righ…" at bounding box center [563, 98] width 123 height 59
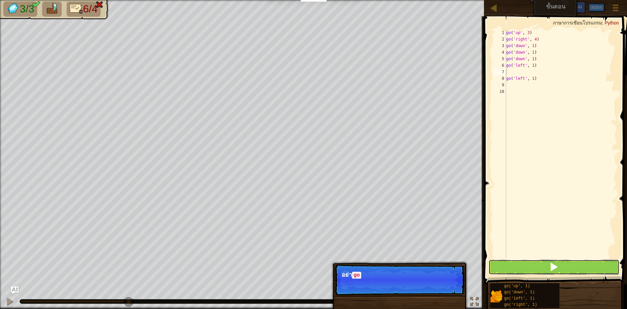
click at [535, 272] on button at bounding box center [553, 266] width 131 height 15
click at [536, 268] on button at bounding box center [553, 266] width 131 height 15
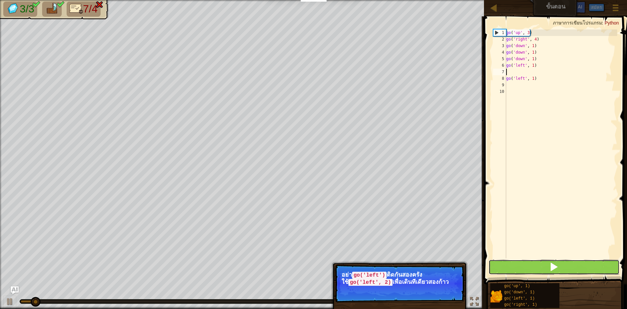
click at [545, 263] on button at bounding box center [553, 266] width 131 height 15
click at [545, 262] on button at bounding box center [553, 266] width 131 height 15
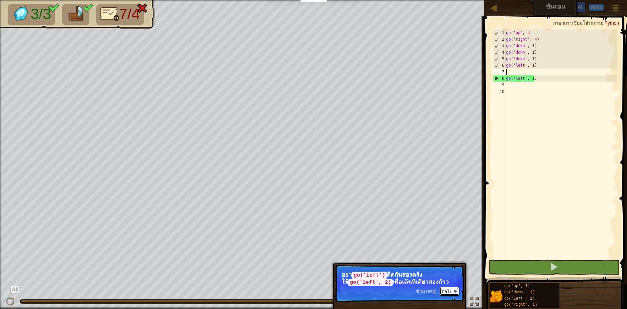
click at [448, 287] on button "ต่อไป" at bounding box center [449, 291] width 20 height 8
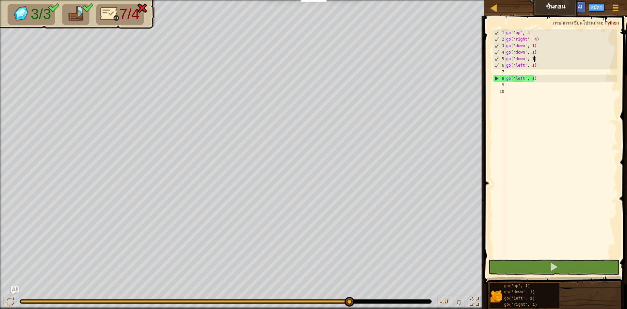
click at [537, 60] on div "go ( 'up' , 3 ) go ( 'right' , 4 ) go ( 'down' , 1 ) go ( 'down' , 1 ) go ( 'do…" at bounding box center [561, 150] width 113 height 242
type textarea "g"
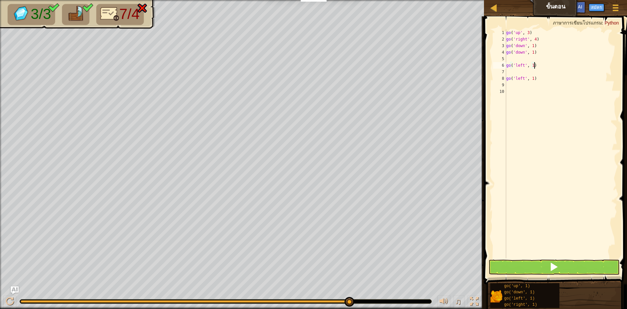
click at [535, 67] on div "go ( 'up' , 3 ) go ( 'right' , 4 ) go ( 'down' , 1 ) go ( 'down' , 1 ) go ( 'le…" at bounding box center [561, 150] width 113 height 242
type textarea "g"
click at [544, 74] on div "go ( 'up' , 3 ) go ( 'right' , 4 ) go ( 'down' , 1 ) go ( 'down' , 1 ) go ( 'le…" at bounding box center [561, 150] width 113 height 242
click at [541, 77] on div "go ( 'up' , 3 ) go ( 'right' , 4 ) go ( 'down' , 1 ) go ( 'down' , 1 ) go ( 'le…" at bounding box center [561, 150] width 113 height 242
type textarea "g"
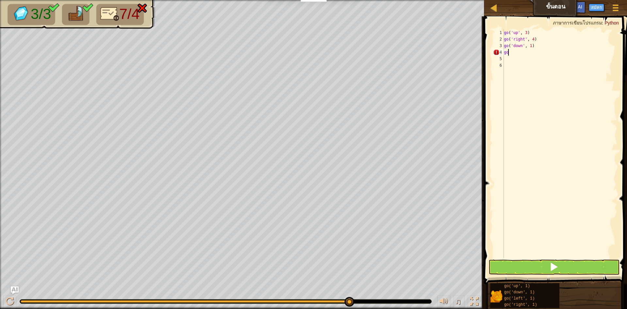
type textarea "g"
click at [549, 262] on span at bounding box center [553, 266] width 9 height 9
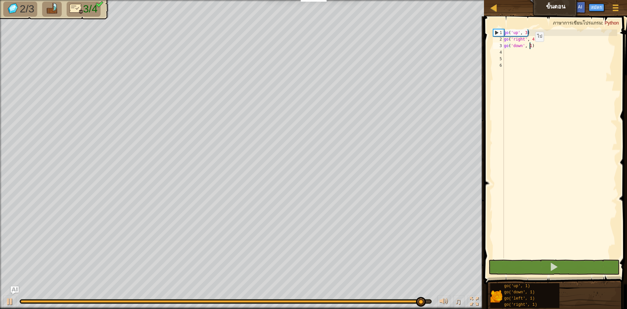
click at [530, 48] on div "go ( 'up' , 3 ) go ( 'right' , 4 ) go ( 'down' , 1 )" at bounding box center [559, 150] width 115 height 242
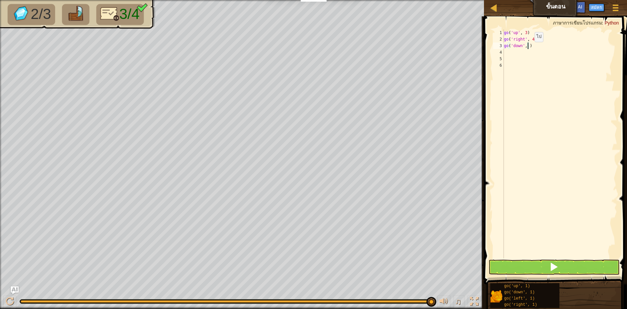
type textarea "go('down', 3)"
click at [508, 53] on div "go ( 'up' , 3 ) go ( 'right' , 4 ) go ( 'down' , 3 )" at bounding box center [559, 150] width 115 height 242
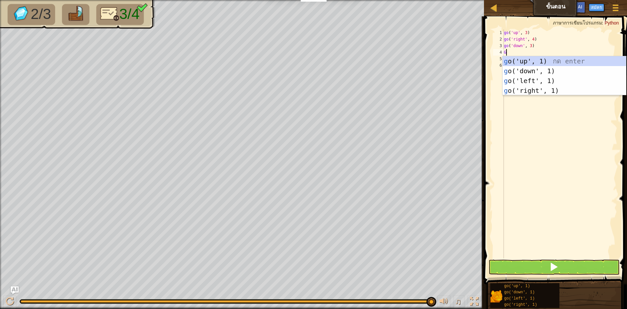
type textarea "GO"
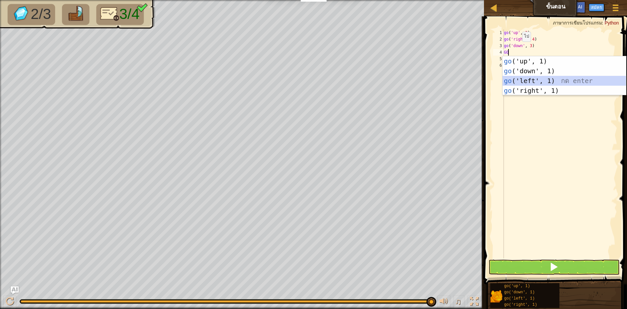
click at [532, 81] on div "go ('up', 1) กด enter go ('down', 1) กด enter go ('left', 1) กด enter go ('righ…" at bounding box center [563, 85] width 123 height 59
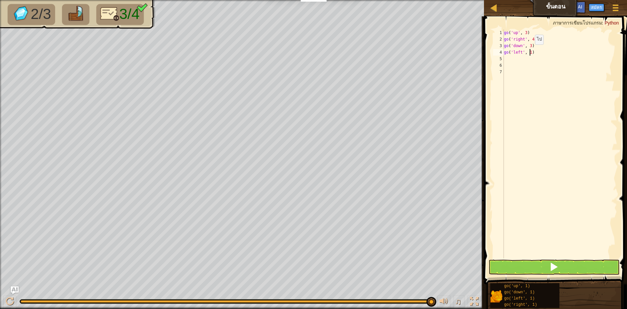
click at [529, 51] on div "go ( 'up' , 3 ) go ( 'right' , 4 ) go ( 'down' , 3 ) go ( 'left' , 1 )" at bounding box center [559, 150] width 115 height 242
type textarea "go('left', 2)"
click at [547, 264] on button at bounding box center [553, 266] width 131 height 15
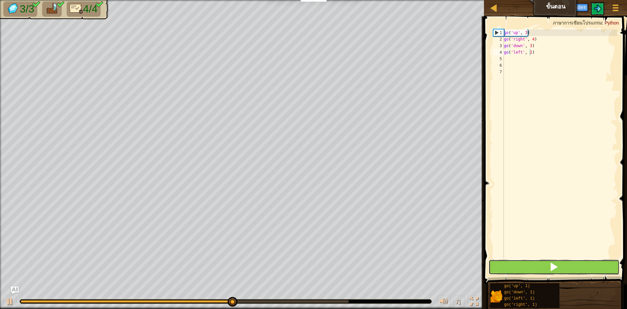
click at [547, 264] on button at bounding box center [553, 266] width 131 height 15
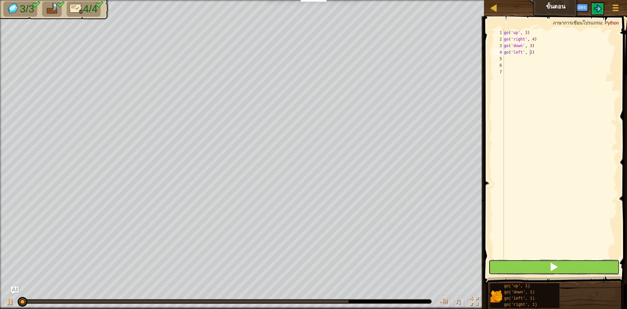
click at [547, 264] on button at bounding box center [553, 266] width 131 height 15
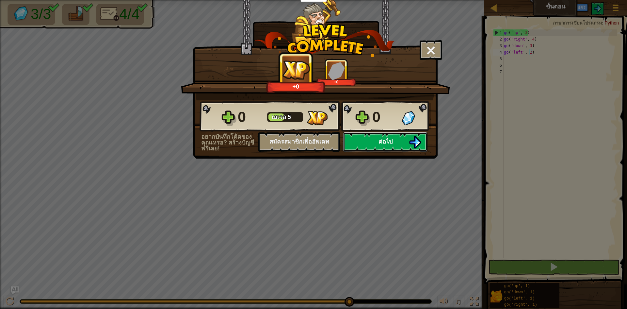
click at [375, 139] on button "ต่อไป" at bounding box center [385, 142] width 84 height 20
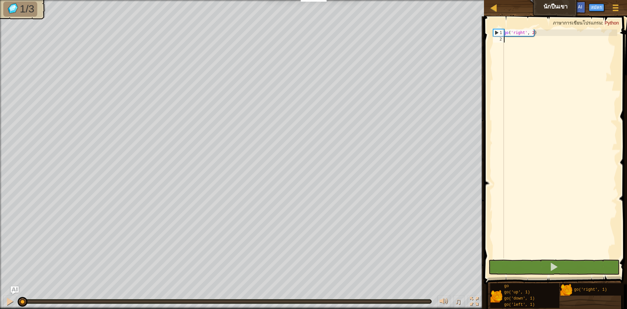
scroll to position [3, 0]
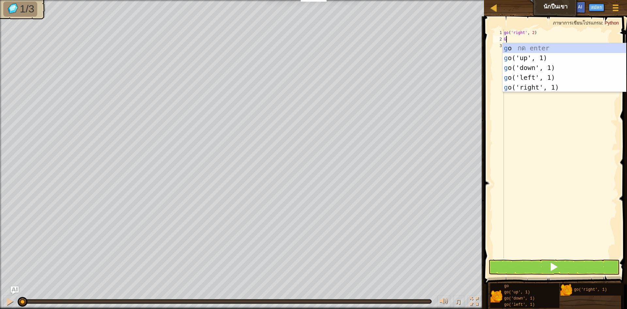
type textarea "GO"
click at [527, 60] on div "go กด enter go ('up', 1) กด enter go ('down', 1) กด enter go ('left', 1) กด ent…" at bounding box center [563, 77] width 123 height 69
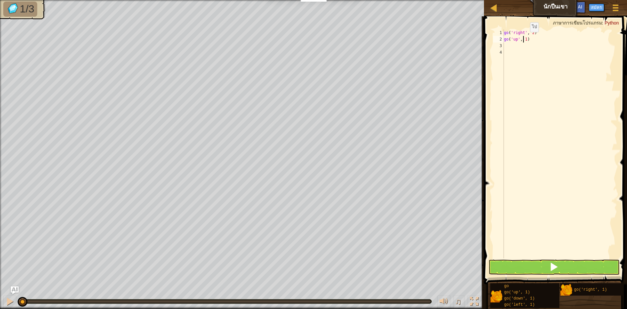
click at [524, 39] on div "go ( 'right' , 2 ) go ( 'up' , 1 )" at bounding box center [559, 150] width 115 height 242
click at [527, 39] on div "go ( 'right' , 2 ) go ( 'up' , 1 )" at bounding box center [559, 150] width 115 height 242
click at [524, 39] on div "go ( 'right' , 2 ) go ( 'up' , 1 )" at bounding box center [559, 150] width 115 height 242
click at [524, 42] on div "go ( 'right' , 2 ) go ( 'up' , 1 )" at bounding box center [559, 150] width 115 height 242
click at [526, 43] on div "go ( 'right' , 2 ) go ( 'up' , 1 )" at bounding box center [559, 150] width 115 height 242
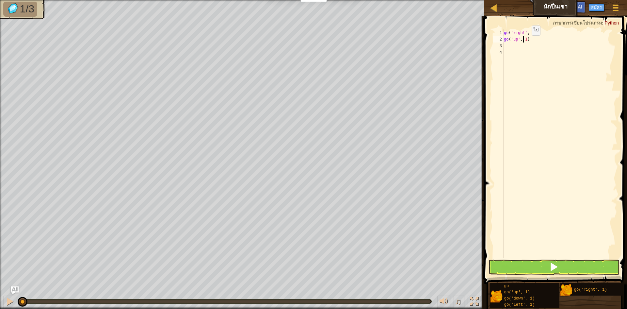
type textarea "go('up', 1)"
click at [520, 69] on div "go ( 'right' , 2 ) go ( 'up' , 1 )" at bounding box center [559, 150] width 115 height 242
click at [526, 40] on div "go ( 'right' , 2 ) go ( 'up' , 1 )" at bounding box center [559, 150] width 115 height 242
type textarea "go('up', 3)"
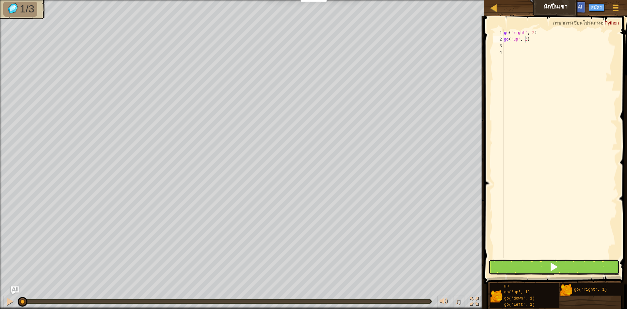
click at [564, 267] on button at bounding box center [553, 266] width 131 height 15
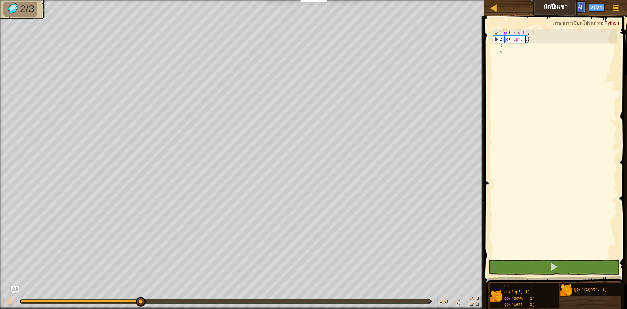
click at [509, 47] on div "go ( 'right' , 2 ) go ( 'up' , 3 )" at bounding box center [559, 150] width 115 height 242
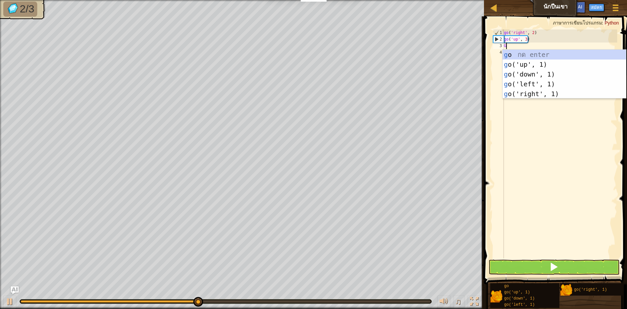
type textarea "GO"
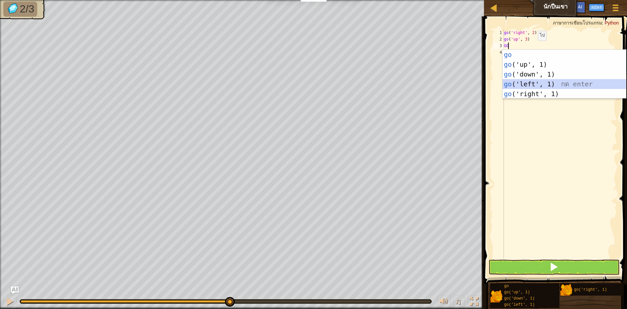
click at [542, 87] on div "go กด enter go ('up', 1) กด enter go ('down', 1) กด enter go ('left', 1) กด ent…" at bounding box center [563, 84] width 123 height 69
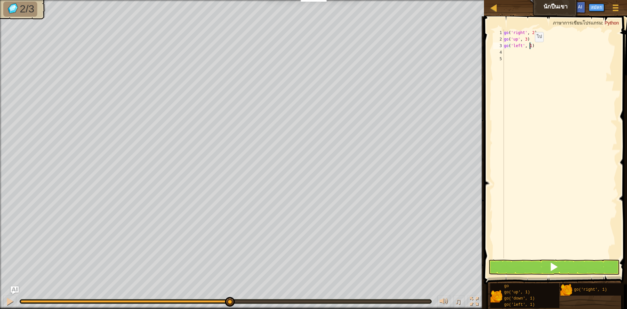
click at [529, 48] on div "go ( 'right' , 2 ) go ( 'up' , 3 ) go ( 'left' , 1 )" at bounding box center [559, 150] width 115 height 242
type textarea "go('left', 2)"
click at [552, 265] on span at bounding box center [553, 266] width 9 height 9
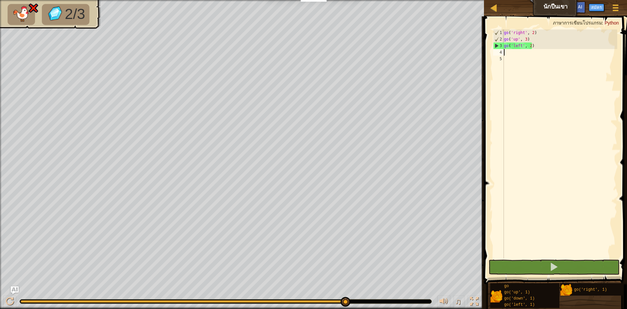
click at [522, 50] on div "go ( 'right' , 2 ) go ( 'up' , 3 ) go ( 'left' , 2 )" at bounding box center [559, 150] width 115 height 242
click at [518, 46] on div "go ( 'right' , 2 ) go ( 'up' , 3 ) go ( 'left' , 2 )" at bounding box center [559, 150] width 115 height 242
click at [521, 47] on div "go ( 'right' , 2 ) go ( 'up' , 3 ) go ( 'left' , 2 )" at bounding box center [559, 150] width 115 height 242
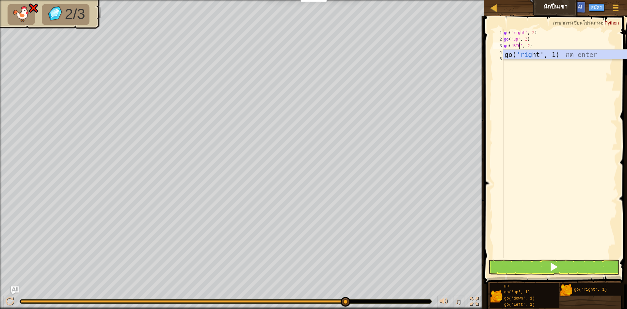
scroll to position [3, 2]
click at [558, 265] on span at bounding box center [553, 266] width 9 height 9
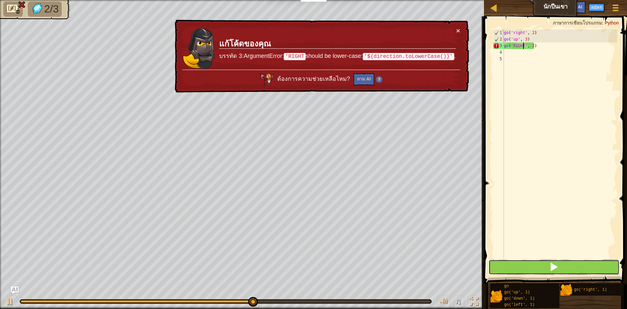
click at [556, 265] on span at bounding box center [553, 266] width 9 height 9
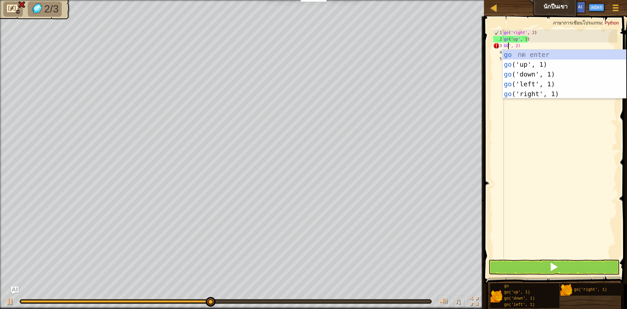
scroll to position [3, 1]
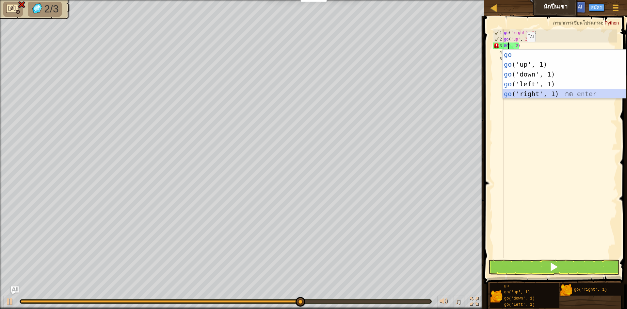
click at [539, 93] on div "go กด enter go ('up', 1) กด enter go ('down', 1) กด enter go ('left', 1) กด ent…" at bounding box center [563, 84] width 123 height 69
type textarea "go('right', 1)', 2)"
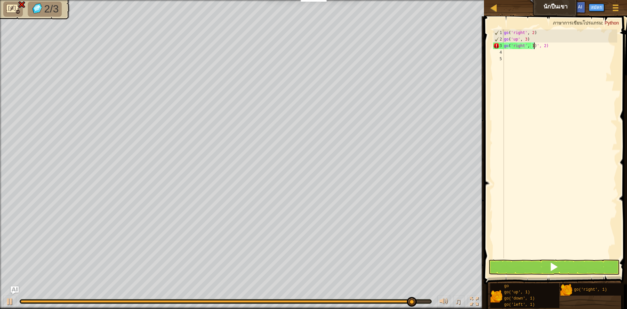
click at [525, 66] on div "go ( 'right' , 2 ) go ( 'up' , 3 ) go ( 'right' , 1 ) ', 2)" at bounding box center [559, 150] width 115 height 242
click at [574, 275] on span at bounding box center [556, 140] width 148 height 287
click at [569, 263] on button at bounding box center [553, 266] width 131 height 15
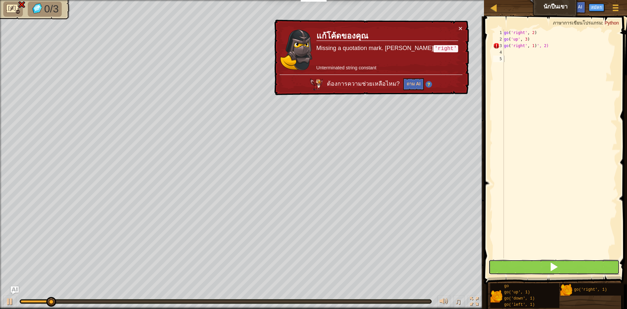
click at [569, 263] on button at bounding box center [553, 266] width 131 height 15
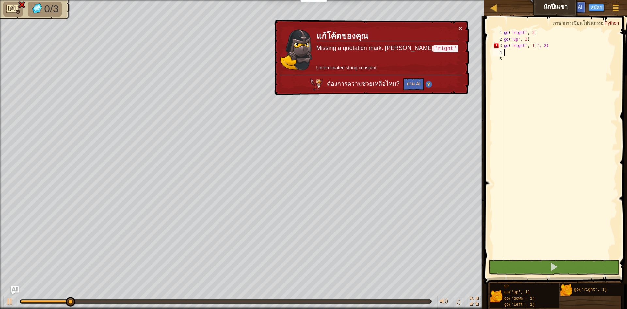
click at [549, 51] on div "go ( 'right' , 2 ) go ( 'up' , 3 ) go ( 'right' , 1 ) ', 2)" at bounding box center [559, 150] width 115 height 242
click at [549, 46] on div "go ( 'right' , 2 ) go ( 'up' , 3 ) go ( 'right' , 1 ) ', 2)" at bounding box center [559, 150] width 115 height 242
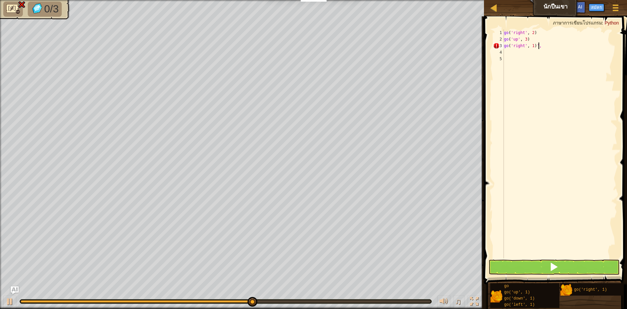
scroll to position [3, 2]
click at [531, 44] on div "go ( 'right' , 2 ) go ( 'up' , 3 ) go ( 'right' , 1 )" at bounding box center [559, 150] width 115 height 242
type textarea "go('right', 2)"
click at [531, 259] on button at bounding box center [553, 266] width 131 height 15
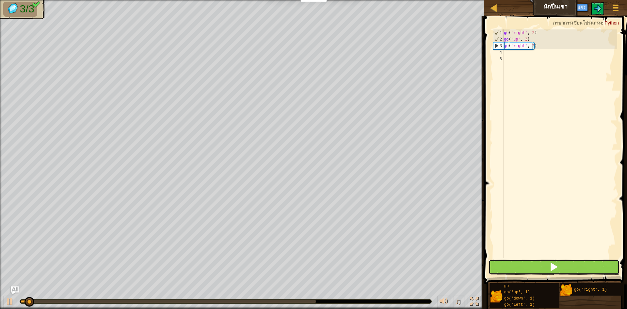
click at [531, 259] on button at bounding box center [553, 266] width 131 height 15
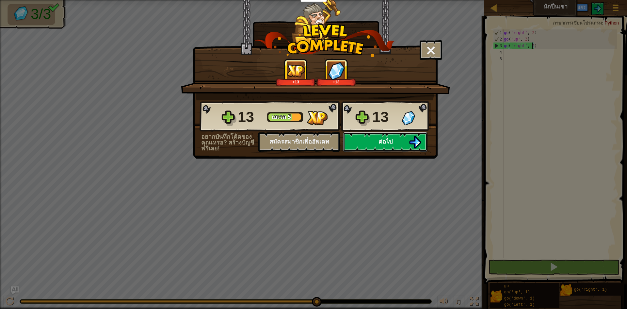
click at [373, 137] on button "ต่อไป" at bounding box center [385, 142] width 84 height 20
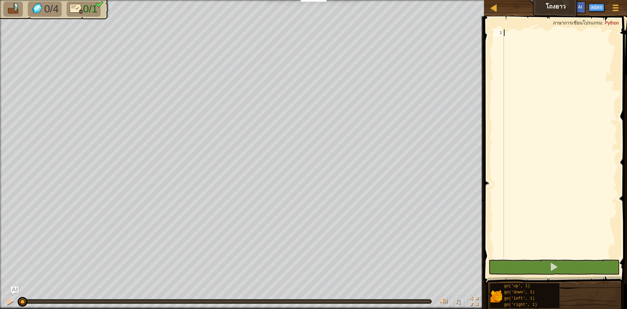
scroll to position [3, 0]
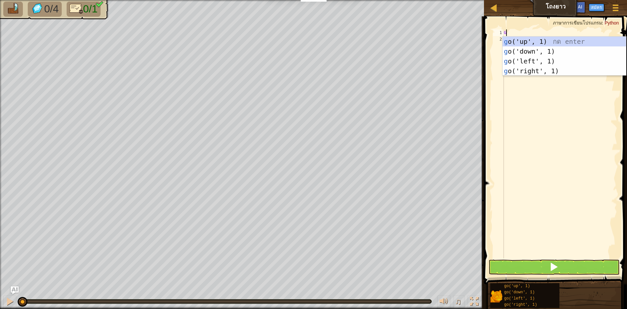
type textarea "GO"
click at [527, 68] on div "go ('up', 1) กด enter go ('down', 1) กด enter go ('left', 1) กด enter go ('righ…" at bounding box center [563, 66] width 123 height 59
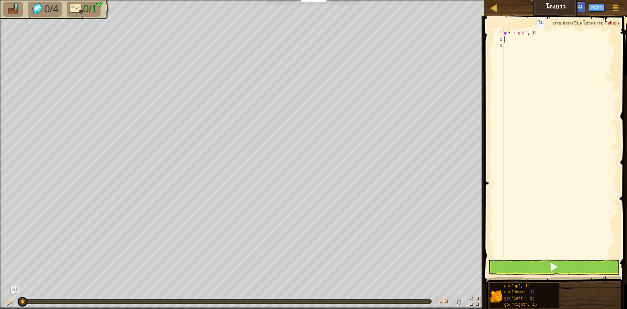
click at [531, 34] on div "go ( 'right' , 1 )" at bounding box center [559, 150] width 115 height 242
type textarea "go('right', 5)"
click at [512, 262] on button at bounding box center [553, 266] width 131 height 15
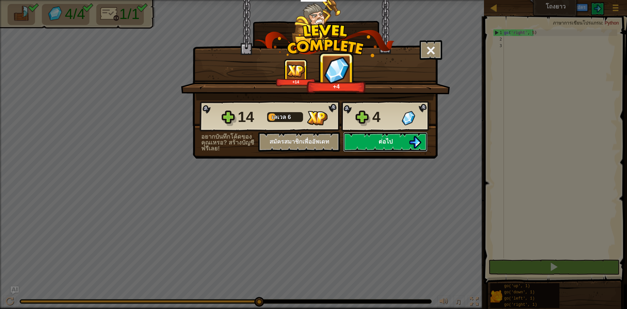
click at [391, 136] on button "ต่อไป" at bounding box center [385, 142] width 84 height 20
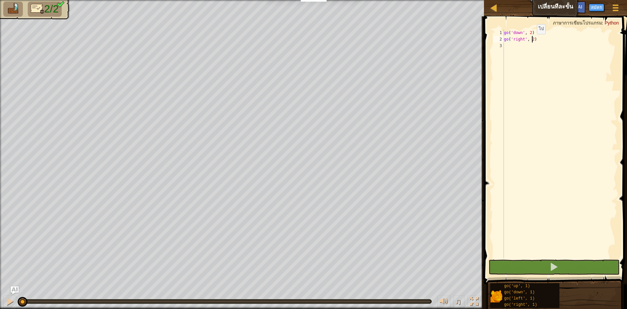
click at [531, 40] on div "go ( 'down' , 2 ) go ( 'right' , 2 )" at bounding box center [559, 150] width 115 height 242
type textarea "go('right', 6)"
click at [551, 267] on span at bounding box center [553, 266] width 9 height 9
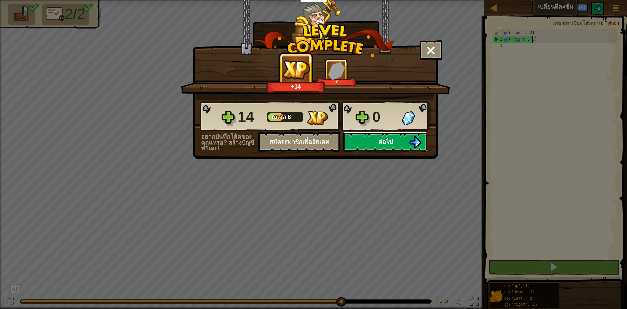
click at [377, 141] on button "ต่อไป" at bounding box center [385, 142] width 84 height 20
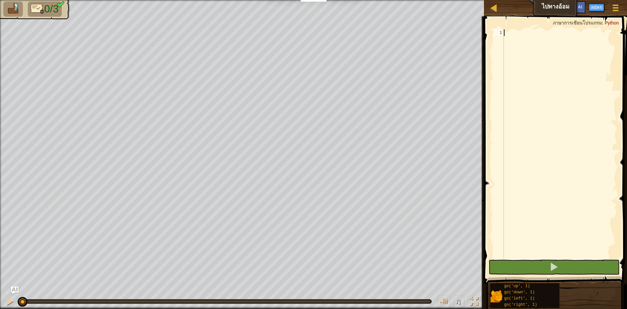
scroll to position [3, 0]
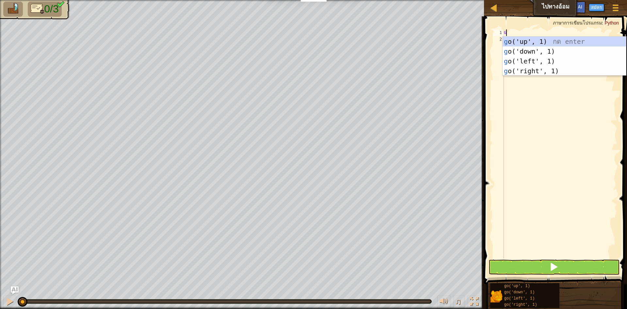
type textarea "GO"
click at [533, 42] on div "go ('up', 1) กด enter go ('down', 1) กด enter go ('left', 1) กด enter go ('righ…" at bounding box center [563, 66] width 123 height 59
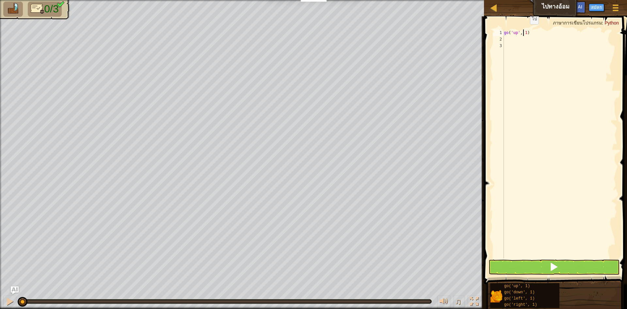
click at [524, 31] on div "go ( 'up' , 1 )" at bounding box center [559, 150] width 115 height 242
click at [525, 32] on div "go ( 'up' , 1 )" at bounding box center [559, 150] width 115 height 242
type textarea "go('up', 2)"
click at [517, 262] on button at bounding box center [553, 266] width 131 height 15
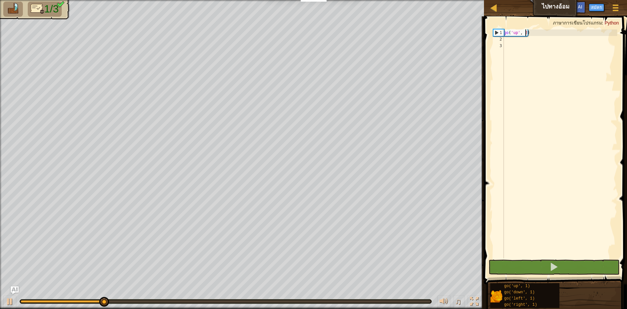
click at [511, 40] on div "go ( 'up' , 2 )" at bounding box center [559, 150] width 115 height 242
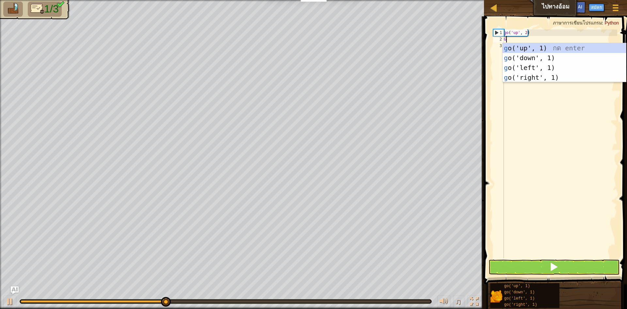
type textarea "GO"
click at [528, 73] on div "go ('up', 1) กด enter go ('down', 1) กด enter go ('left', 1) กด enter go ('righ…" at bounding box center [563, 72] width 123 height 59
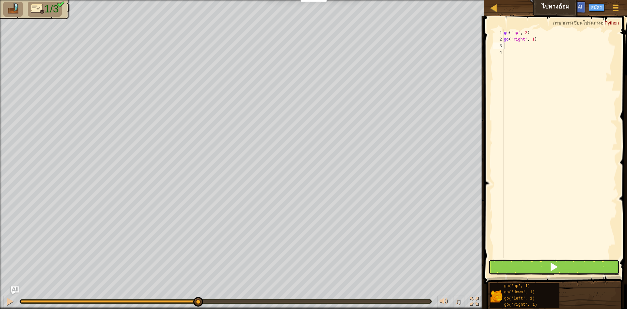
click at [536, 268] on button at bounding box center [553, 266] width 131 height 15
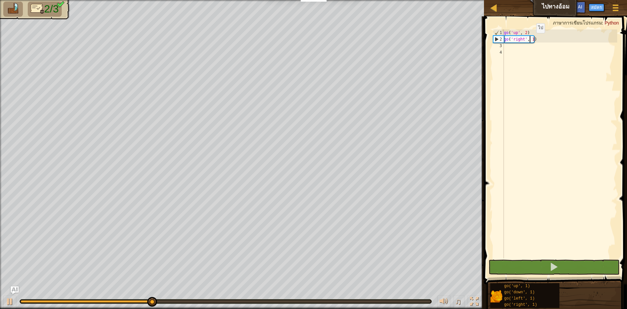
click at [531, 40] on div "go ( 'up' , 2 ) go ( 'right' , 1 )" at bounding box center [559, 150] width 115 height 242
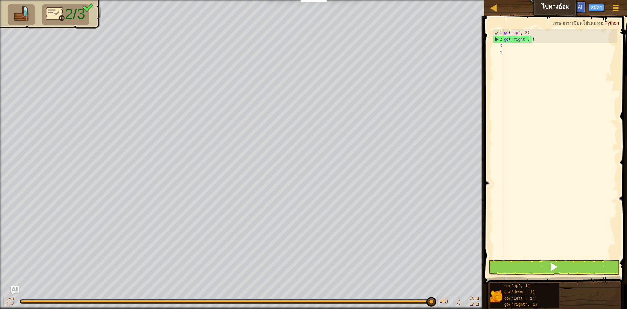
scroll to position [3, 2]
click at [563, 270] on button at bounding box center [553, 266] width 131 height 15
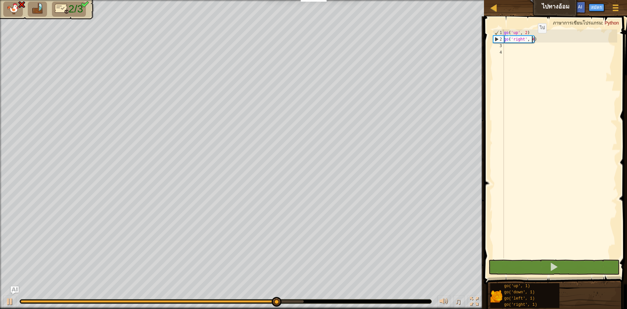
click at [532, 40] on div "go ( 'up' , 2 ) go ( 'right' , 4 )" at bounding box center [559, 150] width 115 height 242
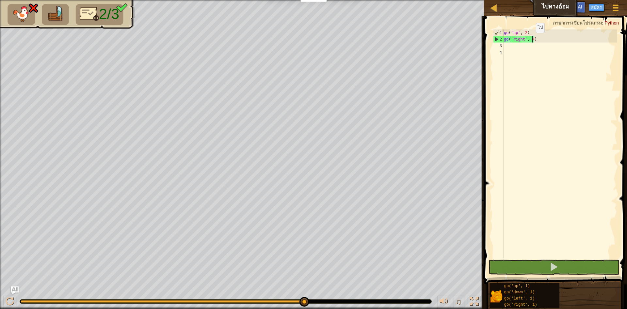
click at [530, 39] on div "go ( 'up' , 2 ) go ( 'right' , 4 )" at bounding box center [559, 150] width 115 height 242
click at [531, 40] on div "go ( 'up' , 2 ) go ( 'right' , 4 )" at bounding box center [559, 150] width 115 height 242
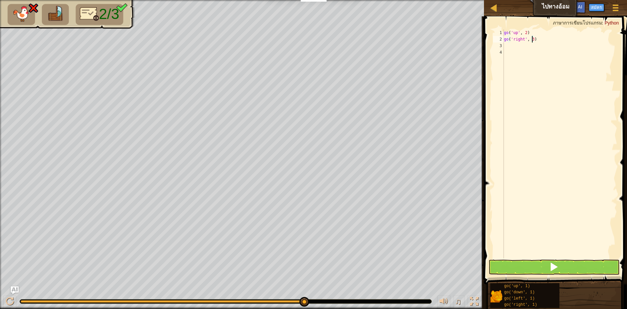
type textarea "go('right', 3)"
click at [549, 264] on button at bounding box center [553, 266] width 131 height 15
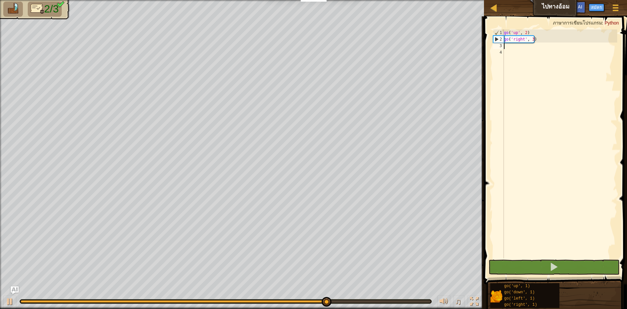
click at [507, 46] on div "go ( 'up' , 2 ) go ( 'right' , 3 )" at bounding box center [559, 150] width 115 height 242
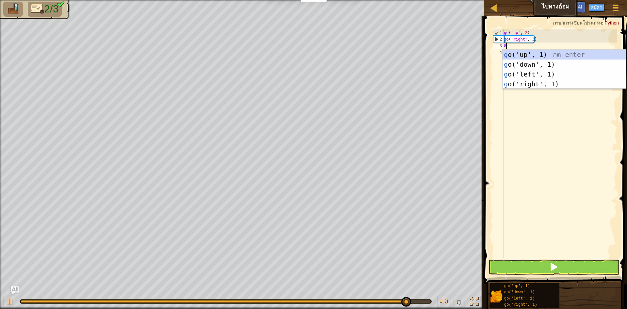
type textarea "GO"
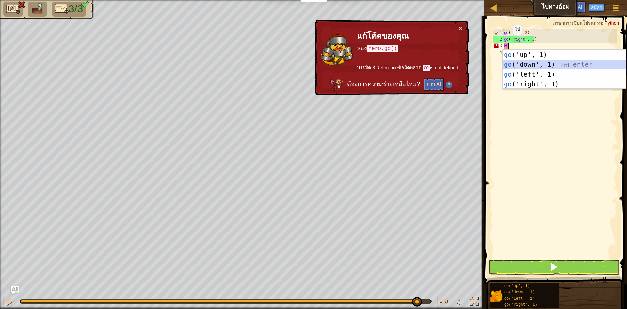
click at [525, 66] on div "go ('up', 1) กด enter go ('down', 1) กด enter go ('left', 1) กด enter go ('righ…" at bounding box center [563, 79] width 123 height 59
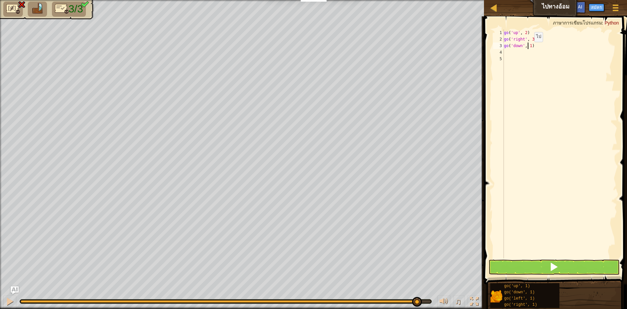
click at [529, 48] on div "go ( 'up' , 2 ) go ( 'right' , 3 ) go ( 'down' , 1 )" at bounding box center [559, 150] width 115 height 242
type textarea "go('down', 1)"
click at [529, 49] on div "go ( 'up' , 2 ) go ( 'right' , 3 ) go ( 'down' , 1 )" at bounding box center [559, 150] width 115 height 242
click at [530, 48] on div "go ( 'up' , 2 ) go ( 'right' , 3 ) go ( 'down' , 1 )" at bounding box center [559, 150] width 115 height 242
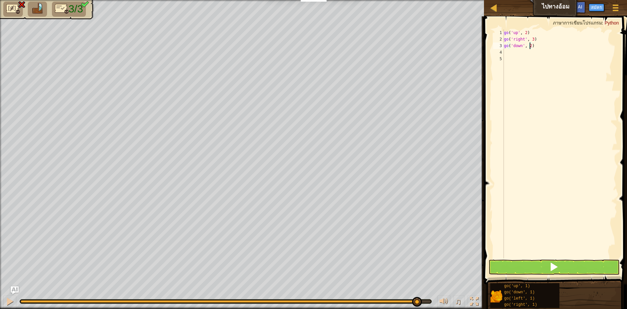
type textarea "go('down', 2)"
click at [510, 268] on button at bounding box center [553, 266] width 131 height 15
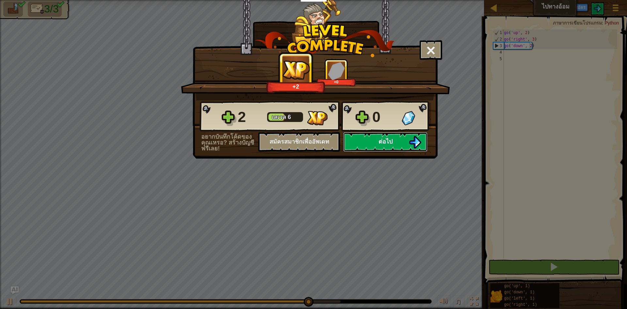
click at [414, 135] on button "ต่อไป" at bounding box center [385, 142] width 84 height 20
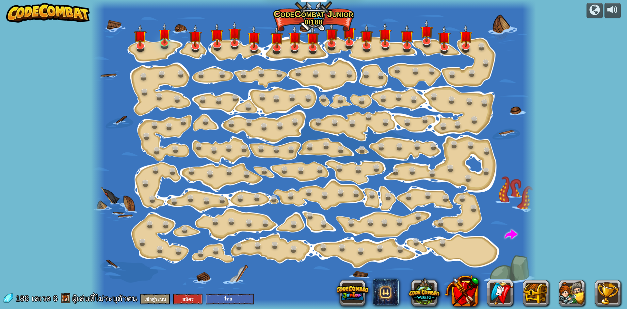
select select "th"
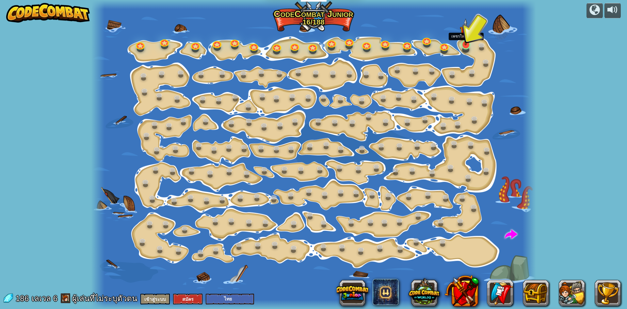
click at [469, 40] on img at bounding box center [466, 31] width 12 height 27
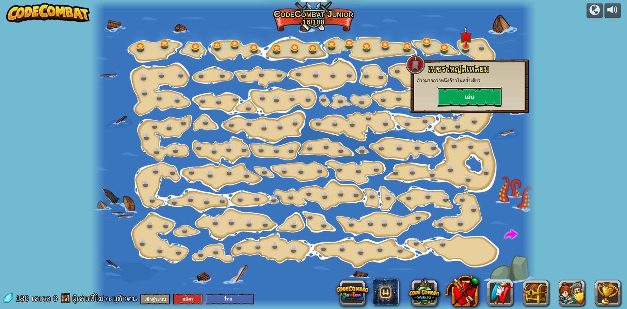
click at [468, 96] on button "เล่น" at bounding box center [469, 97] width 65 height 20
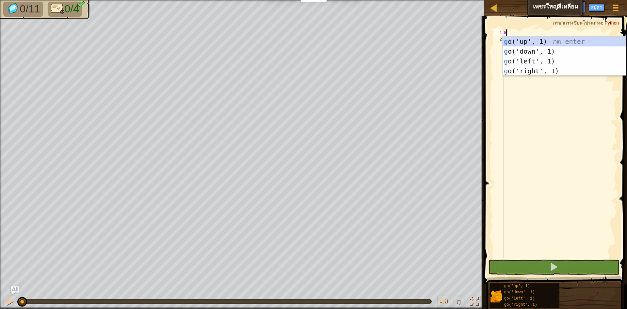
scroll to position [3, 0]
type textarea "GO"
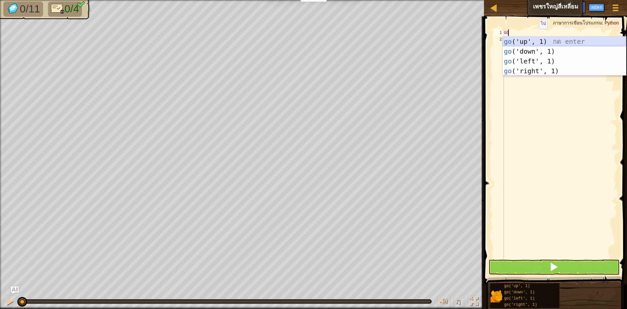
click at [538, 41] on div "go ('up', 1) กด enter go ('down', 1) กด enter go ('left', 1) กด enter go ('righ…" at bounding box center [563, 66] width 123 height 59
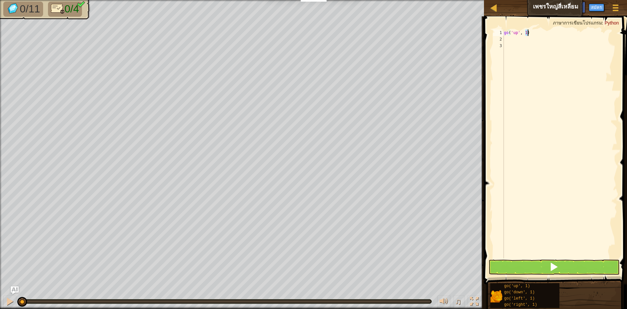
click at [527, 30] on div "go ( 'up' , 1 )" at bounding box center [559, 150] width 115 height 242
click at [524, 32] on div "go ( 'up' , 1 )" at bounding box center [559, 150] width 115 height 242
click at [525, 30] on div "go ( 'up' , 1 )" at bounding box center [559, 150] width 115 height 242
type textarea "go('up', 3)"
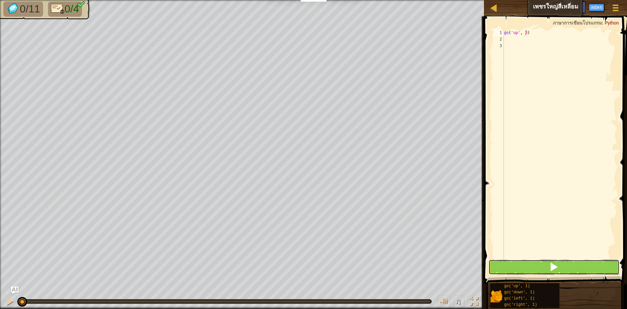
click at [527, 274] on button at bounding box center [553, 266] width 131 height 15
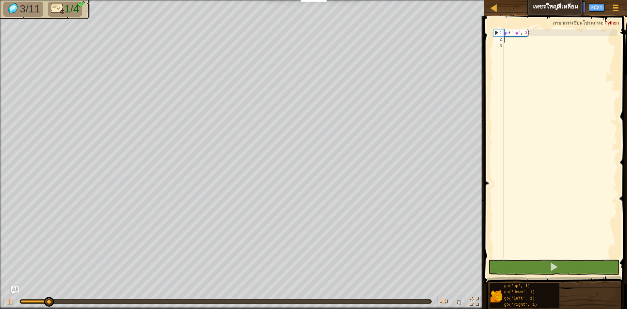
click at [506, 39] on div "go ( 'up' , 3 )" at bounding box center [559, 150] width 115 height 242
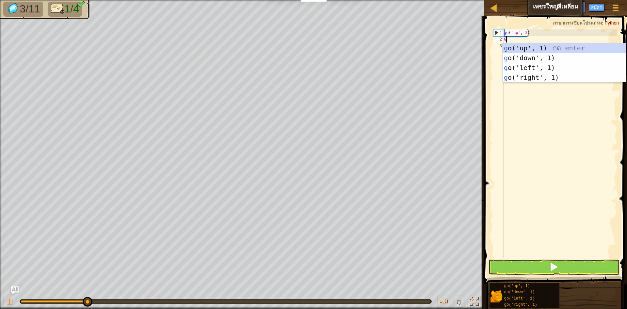
type textarea "GO"
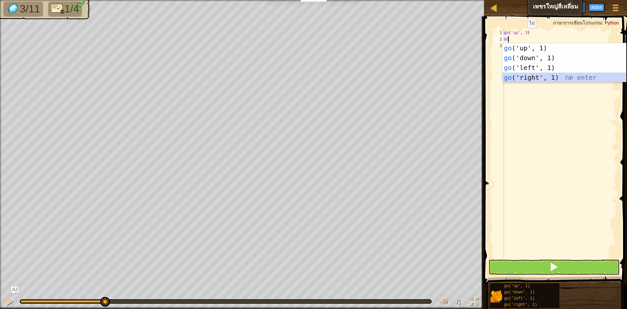
click at [533, 79] on div "go ('up', 1) กด enter go ('down', 1) กด enter go ('left', 1) กด enter go ('righ…" at bounding box center [563, 72] width 123 height 59
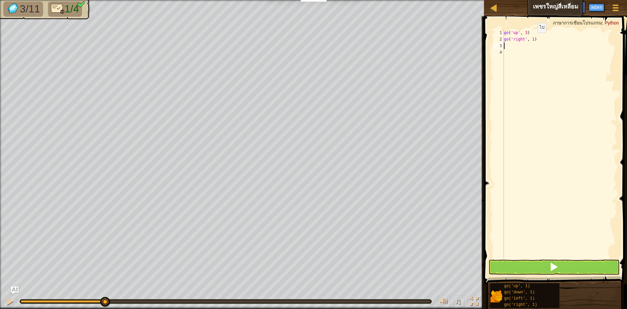
click at [532, 39] on div "go ( 'up' , 3 ) go ( 'right' , 1 )" at bounding box center [559, 150] width 115 height 242
type textarea "go('right', 3)"
click at [609, 262] on button at bounding box center [553, 266] width 131 height 15
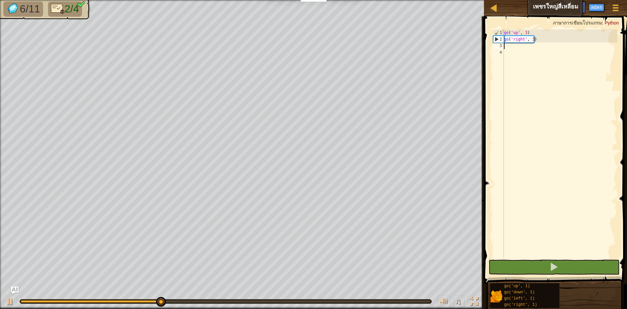
click at [508, 48] on div "go ( 'up' , 3 ) go ( 'right' , 3 )" at bounding box center [559, 150] width 115 height 242
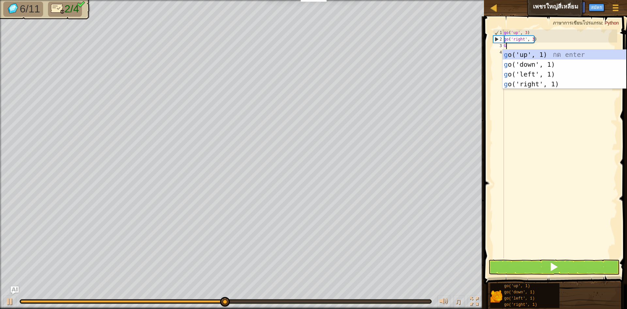
type textarea "GO"
click at [519, 65] on div "go ('up', 1) กด enter go ('down', 1) กด enter go ('left', 1) กด enter go ('righ…" at bounding box center [563, 79] width 123 height 59
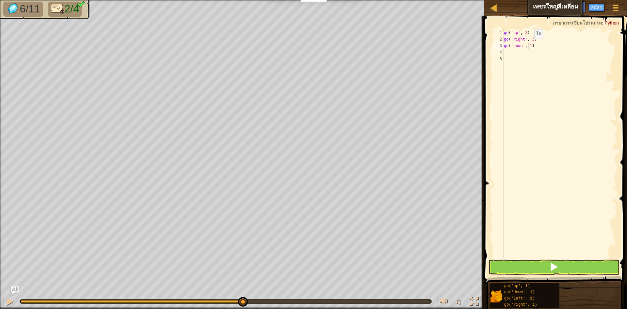
click at [529, 45] on div "go ( 'up' , 3 ) go ( 'right' , 3 ) go ( 'down' , 1 )" at bounding box center [559, 150] width 115 height 242
click at [530, 46] on div "go ( 'up' , 3 ) go ( 'right' , 3 ) go ( 'down' , 1 )" at bounding box center [559, 150] width 115 height 242
type textarea "go('down', 3)"
click at [579, 265] on button at bounding box center [553, 266] width 131 height 15
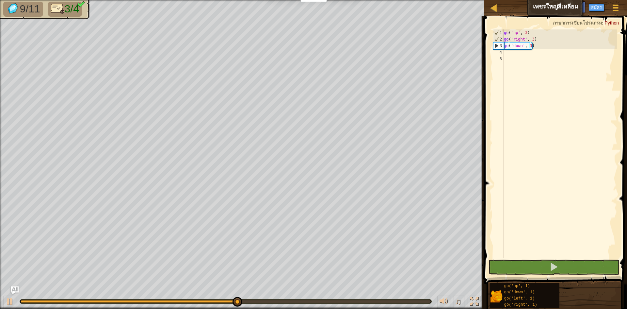
click at [506, 51] on div "go ( 'up' , 3 ) go ( 'right' , 3 ) go ( 'down' , 3 )" at bounding box center [559, 150] width 115 height 242
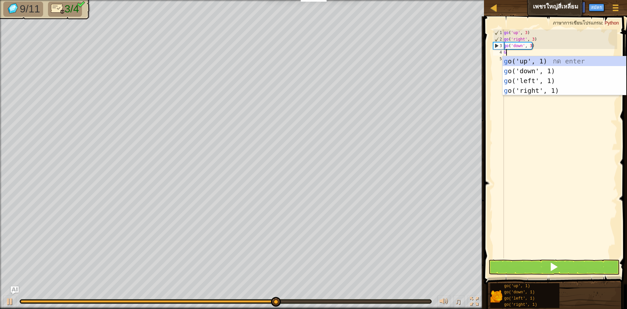
type textarea "GO"
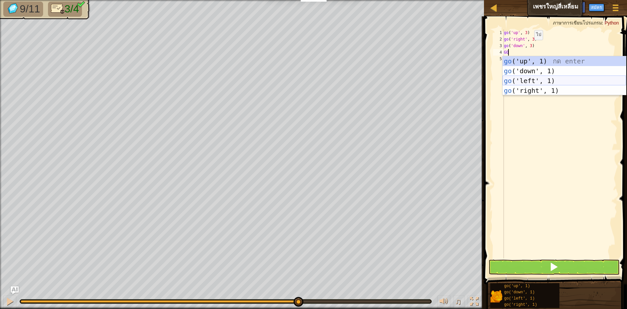
click at [520, 81] on div "go ('up', 1) กด enter go ('down', 1) กด enter go ('left', 1) กด enter go ('righ…" at bounding box center [563, 85] width 123 height 59
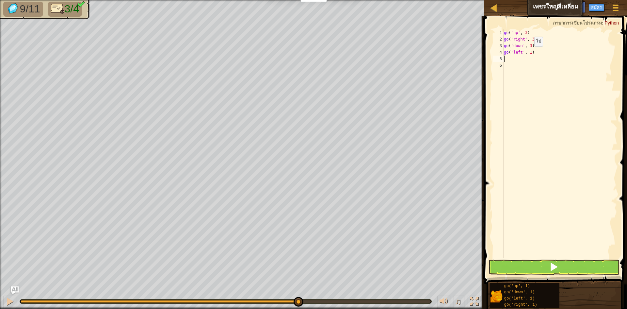
click at [529, 53] on div "go ( 'up' , 3 ) go ( 'right' , 3 ) go ( 'down' , 3 ) go ( 'left' , 1 )" at bounding box center [559, 150] width 115 height 242
click at [530, 52] on div "go ( 'up' , 3 ) go ( 'right' , 3 ) go ( 'down' , 3 ) go ( 'left' , 1 )" at bounding box center [559, 150] width 115 height 242
type textarea "go('left', 2)"
click at [557, 267] on span at bounding box center [553, 266] width 9 height 9
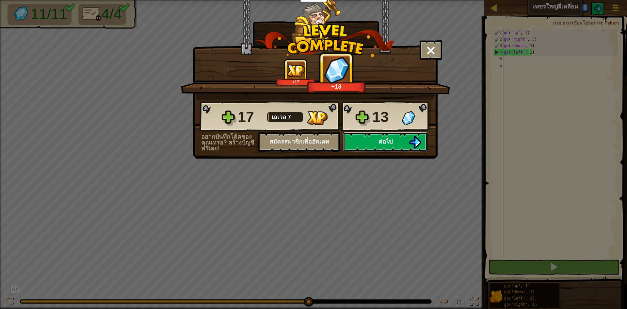
click at [371, 146] on button "ต่อไป" at bounding box center [385, 142] width 84 height 20
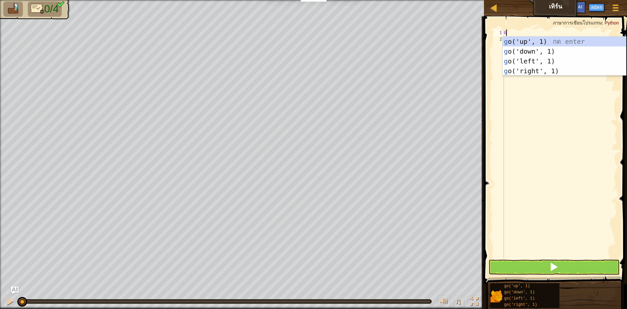
scroll to position [3, 0]
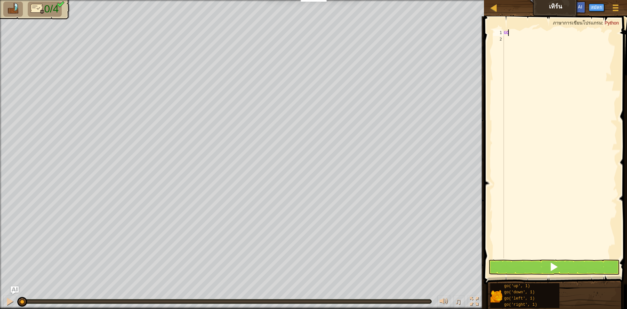
type textarea "G"
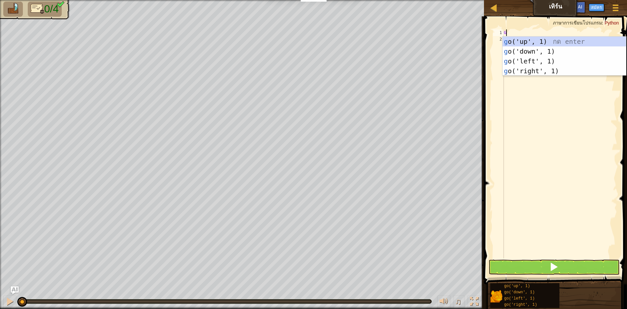
type textarea "GO"
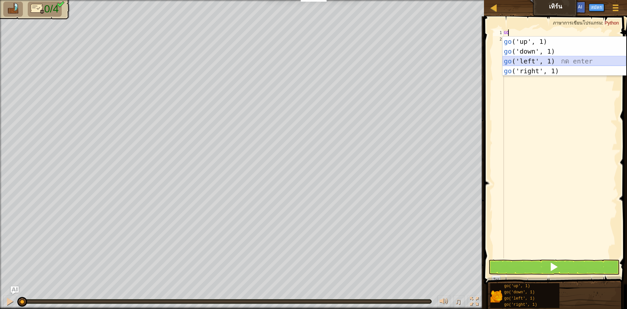
click at [541, 60] on div "go ('up', 1) กด enter go ('down', 1) กด enter go ('left', 1) กด enter go ('righ…" at bounding box center [563, 66] width 123 height 59
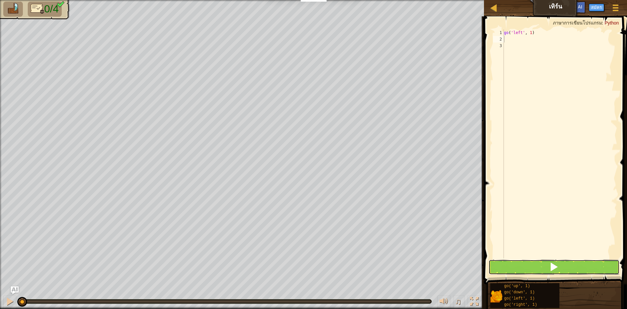
click at [559, 267] on button at bounding box center [553, 266] width 131 height 15
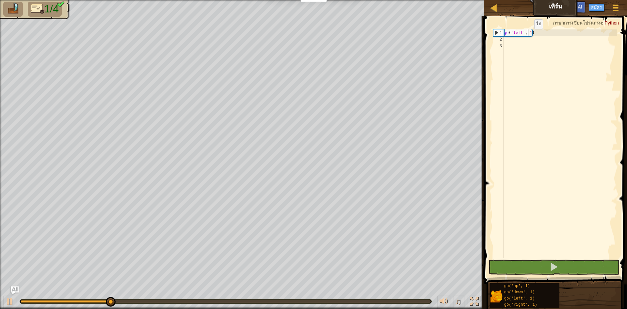
click at [529, 36] on div "go ( 'left' , 1 )" at bounding box center [559, 150] width 115 height 242
click at [529, 35] on div "go ( 'left' , 1 )" at bounding box center [559, 150] width 115 height 242
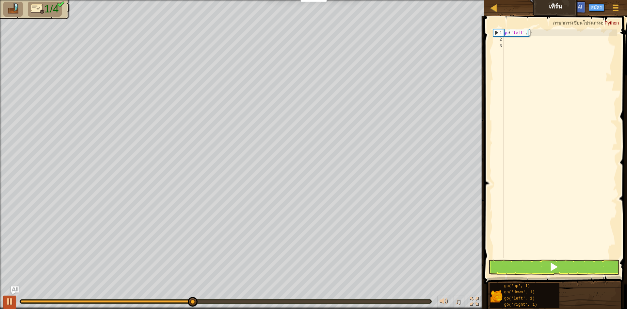
scroll to position [3, 2]
type textarea "go('left', 2)"
click at [524, 265] on button at bounding box center [553, 266] width 131 height 15
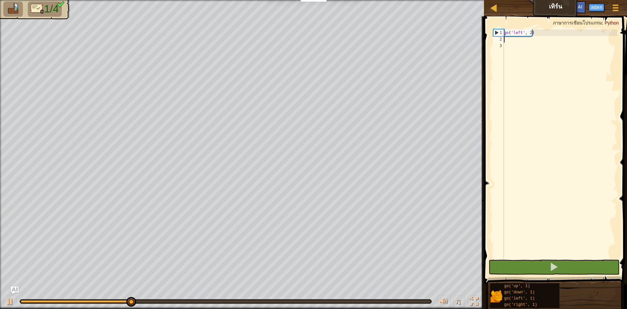
click at [512, 42] on div "go ( 'left' , 2 )" at bounding box center [559, 150] width 115 height 242
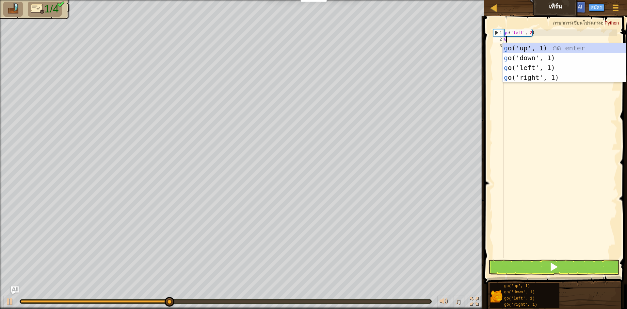
type textarea "GO"
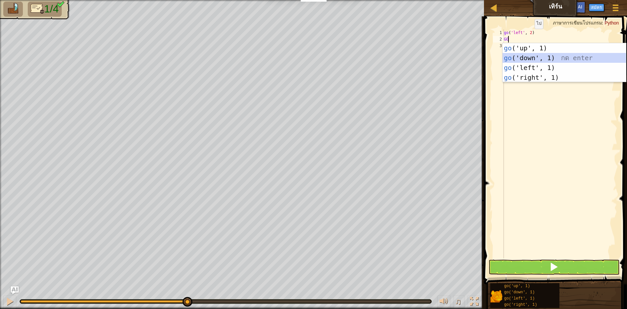
click at [519, 60] on div "go ('up', 1) กด enter go ('down', 1) กด enter go ('left', 1) กด enter go ('righ…" at bounding box center [563, 72] width 123 height 59
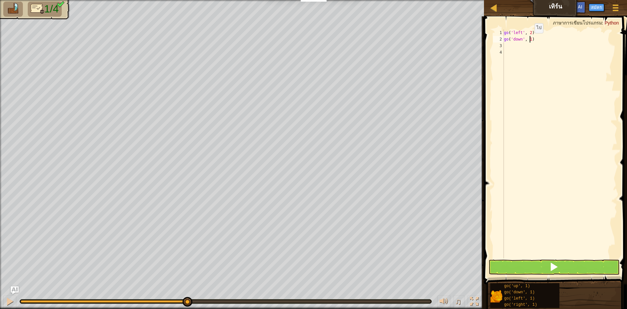
click at [529, 40] on div "go ( 'left' , 2 ) go ( 'down' , 1 )" at bounding box center [559, 150] width 115 height 242
type textarea "go('down', 2)"
click at [554, 265] on span at bounding box center [553, 266] width 9 height 9
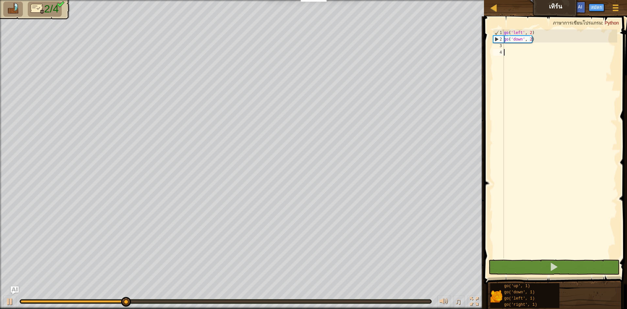
click at [510, 49] on div "go ( 'left' , 2 ) go ( 'down' , 2 )" at bounding box center [559, 150] width 115 height 242
click at [506, 48] on div "go ( 'left' , 2 ) go ( 'down' , 2 )" at bounding box center [559, 150] width 115 height 242
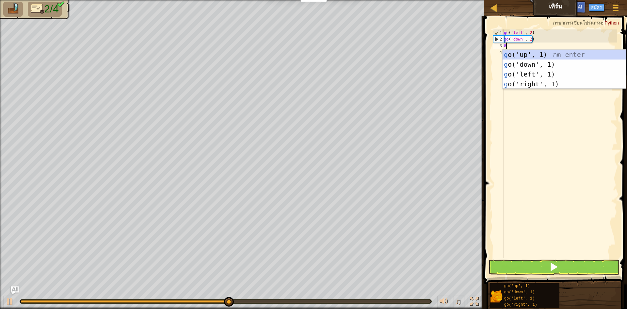
scroll to position [3, 0]
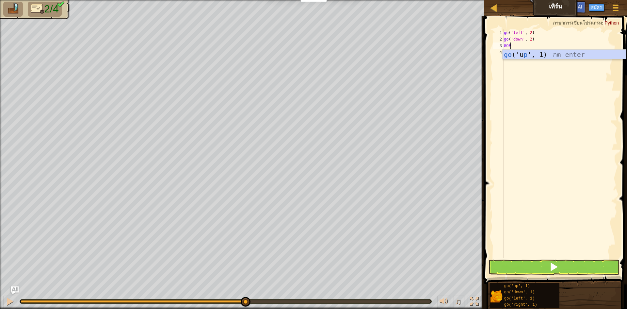
type textarea "GO"
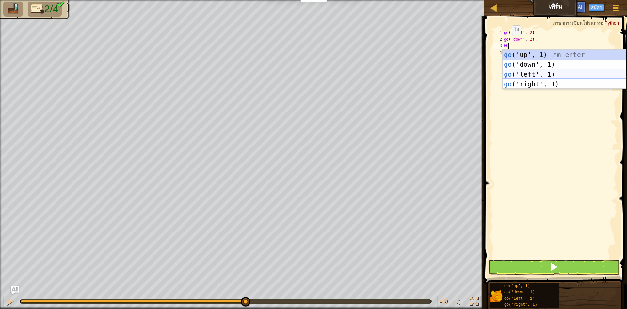
click at [510, 71] on div "go ('up', 1) กด enter go ('down', 1) กด enter go ('left', 1) กด enter go ('righ…" at bounding box center [563, 79] width 123 height 59
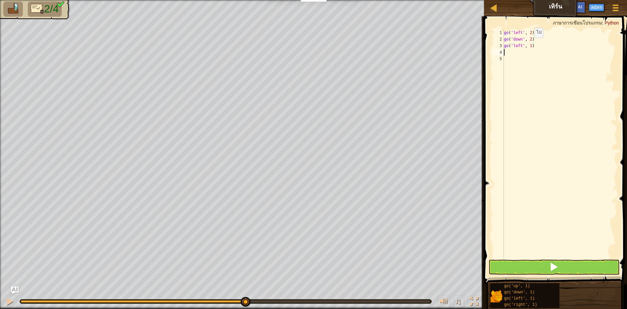
click at [529, 44] on div "go ( 'left' , 2 ) go ( 'down' , 2 ) go ( 'left' , 1 )" at bounding box center [559, 150] width 115 height 242
click at [581, 266] on button at bounding box center [553, 266] width 131 height 15
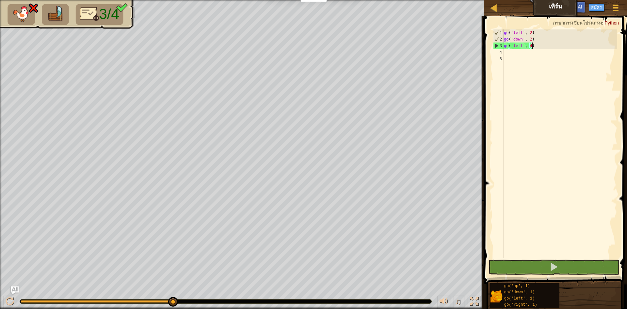
click at [535, 46] on div "go ( 'left' , 2 ) go ( 'down' , 2 ) go ( 'left' , 4 )" at bounding box center [559, 150] width 115 height 242
type textarea "g"
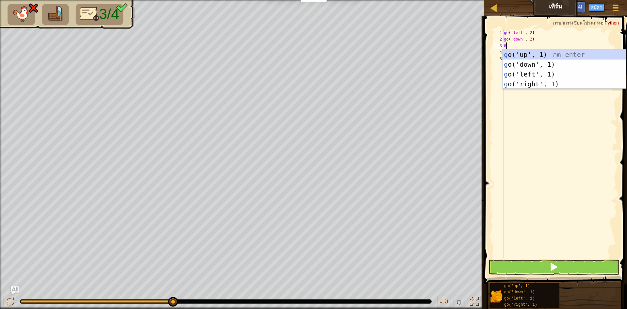
type textarea "GO"
click at [514, 85] on div "go ('up', 1) กด enter go ('down', 1) กด enter go ('left', 1) กด enter go ('righ…" at bounding box center [563, 79] width 123 height 59
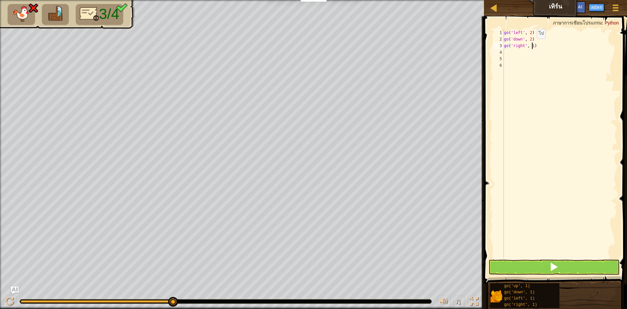
click at [531, 45] on div "go ( 'left' , 2 ) go ( 'down' , 2 ) go ( 'right' , 1 )" at bounding box center [559, 150] width 115 height 242
type textarea "go('right', 5)"
click at [506, 53] on div "go ( 'left' , 2 ) go ( 'down' , 2 ) go ( 'right' , 5 )" at bounding box center [559, 150] width 115 height 242
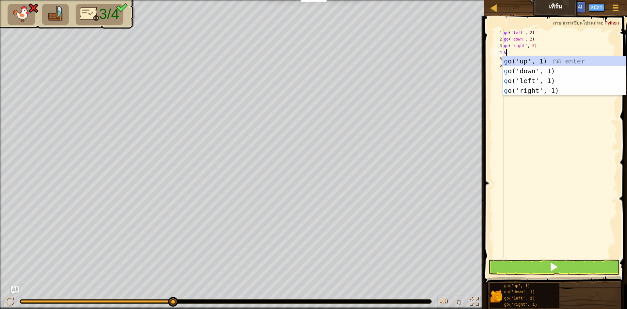
type textarea "GO"
click at [563, 63] on div "go ('up', 1) กด enter go ('down', 1) กด enter go ('left', 1) กด enter go ('righ…" at bounding box center [563, 85] width 123 height 59
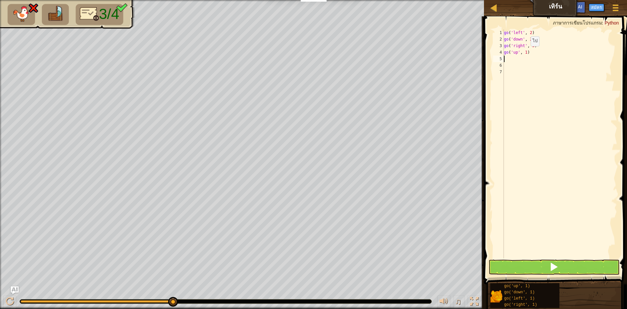
click at [525, 53] on div "go ( 'left' , 2 ) go ( 'down' , 2 ) go ( 'right' , 5 ) go ( 'up' , 1 )" at bounding box center [559, 150] width 115 height 242
click at [562, 264] on button at bounding box center [553, 266] width 131 height 15
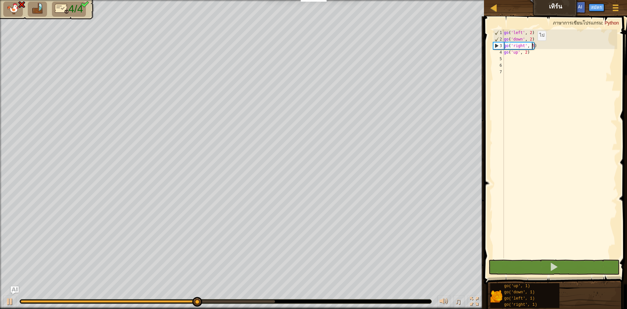
click at [532, 47] on div "go ( 'left' , 2 ) go ( 'down' , 2 ) go ( 'right' , 5 ) go ( 'up' , 2 )" at bounding box center [559, 150] width 115 height 242
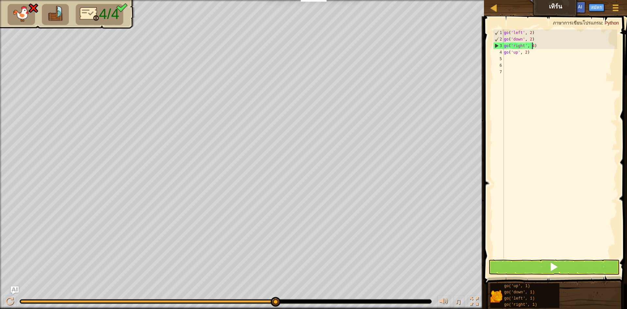
scroll to position [3, 2]
type textarea "go('right', 4)"
click at [586, 262] on button at bounding box center [553, 266] width 131 height 15
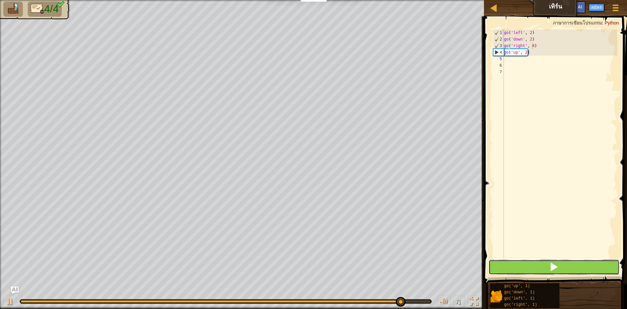
click at [582, 266] on button at bounding box center [553, 266] width 131 height 15
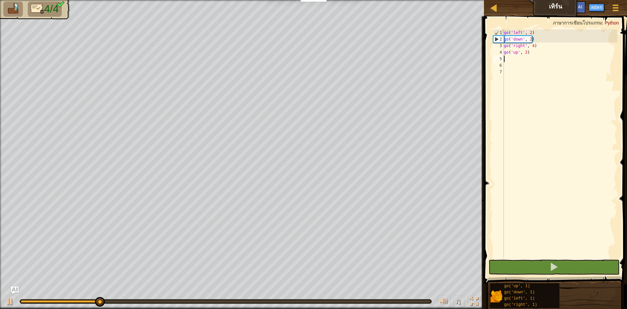
click at [507, 60] on div "go ( 'left' , 2 ) go ( 'down' , 2 ) go ( 'right' , 4 ) go ( 'up' , 2 )" at bounding box center [559, 150] width 115 height 242
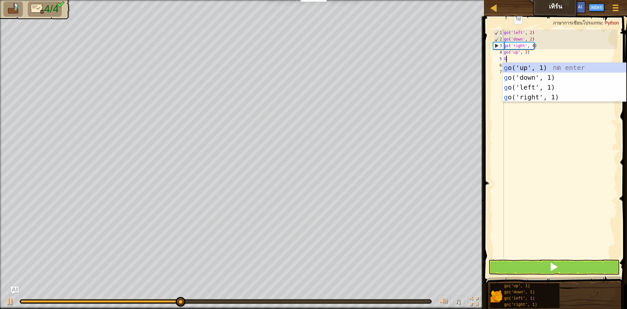
type textarea "GO"
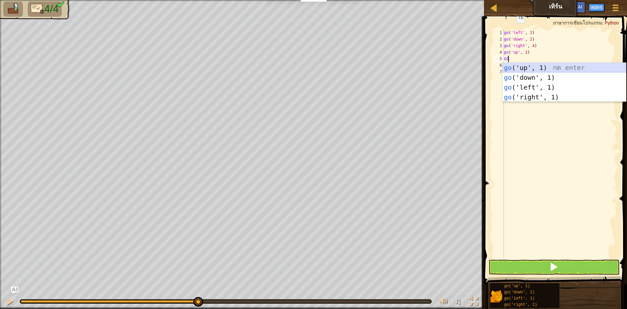
click at [544, 69] on div "go ('up', 1) กด enter go ('down', 1) กด enter go ('left', 1) กด enter go ('righ…" at bounding box center [563, 92] width 123 height 59
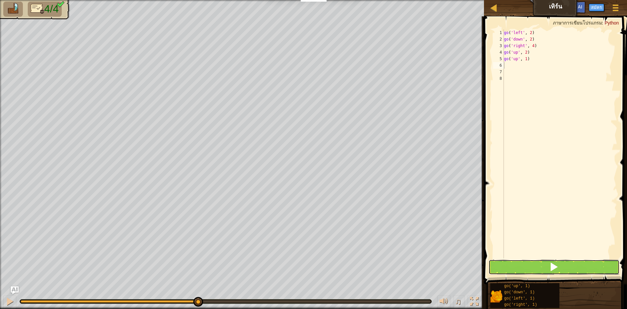
click at [552, 264] on span at bounding box center [553, 266] width 9 height 9
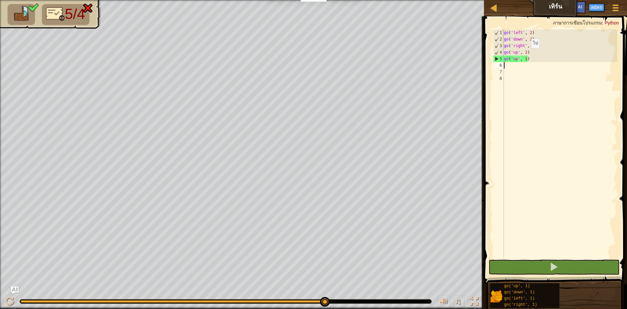
click at [525, 55] on div "go ( 'left' , 2 ) go ( 'down' , 2 ) go ( 'right' , 4 ) go ( 'up' , 2 ) go ( 'up…" at bounding box center [559, 150] width 115 height 242
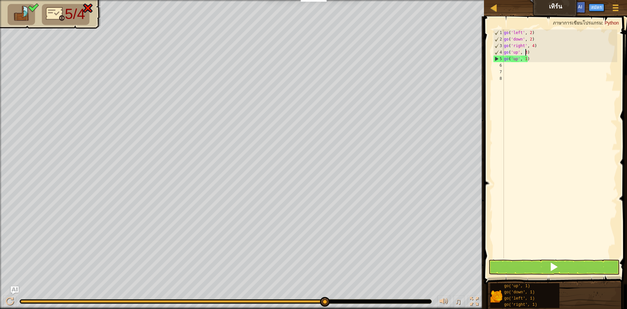
scroll to position [3, 2]
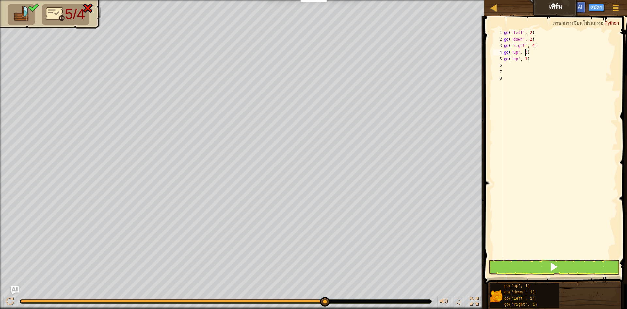
click at [527, 58] on div "go ( 'left' , 2 ) go ( 'down' , 2 ) go ( 'right' , 4 ) go ( 'up' , 3 ) go ( 'up…" at bounding box center [559, 150] width 115 height 242
type textarea "g"
click at [554, 265] on span at bounding box center [553, 266] width 9 height 9
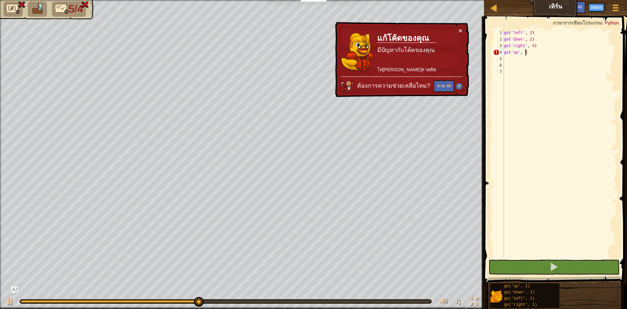
scroll to position [3, 2]
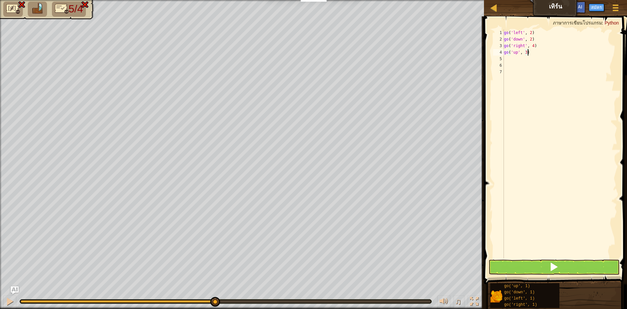
type textarea "go('up', 3)"
click at [493, 267] on button at bounding box center [553, 266] width 131 height 15
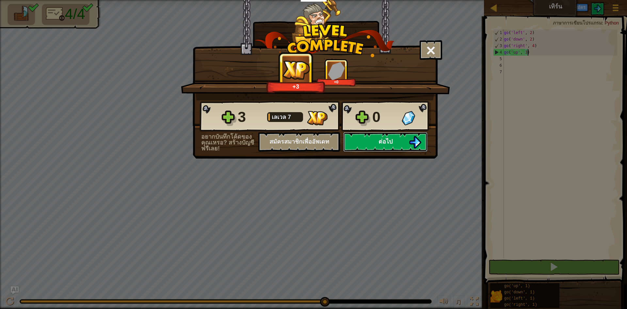
click at [361, 138] on button "ต่อไป" at bounding box center [385, 142] width 84 height 20
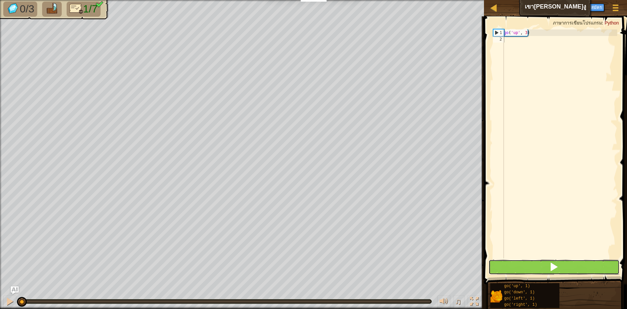
click at [582, 268] on button at bounding box center [553, 266] width 131 height 15
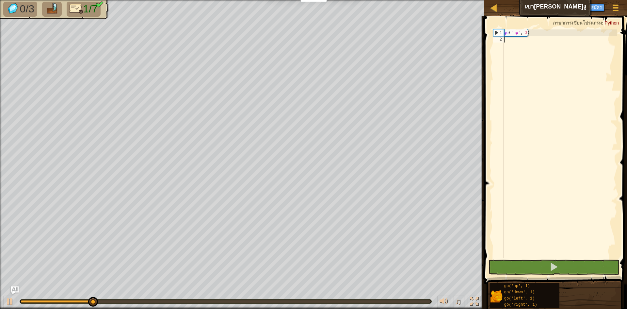
scroll to position [3, 0]
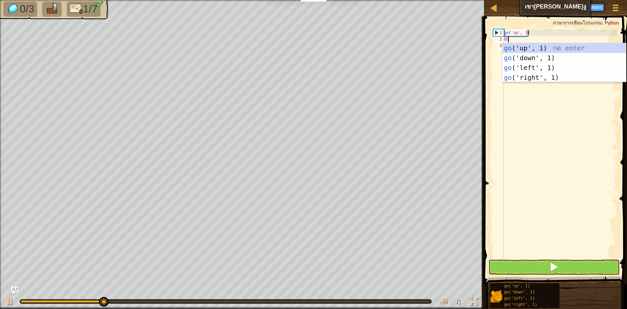
type textarea "GO"
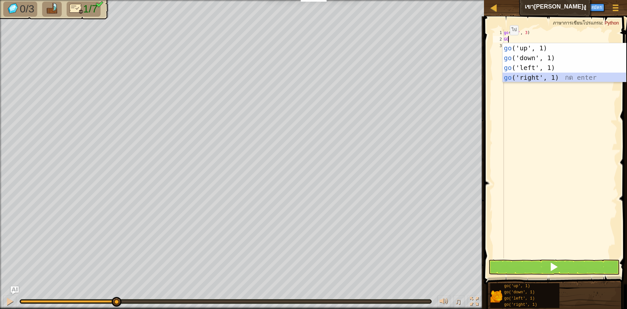
click at [520, 72] on div "go ('up', 1) กด enter go ('down', 1) กด enter go ('left', 1) กด enter go ('righ…" at bounding box center [563, 72] width 123 height 59
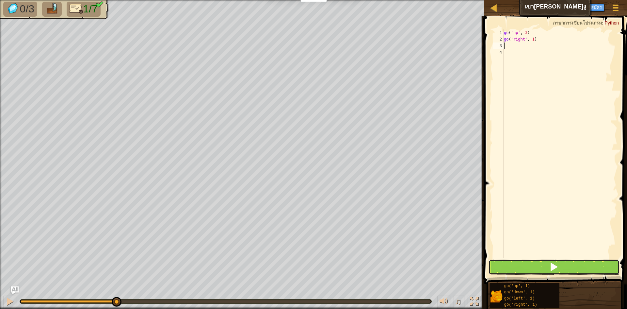
click at [571, 270] on button at bounding box center [553, 266] width 131 height 15
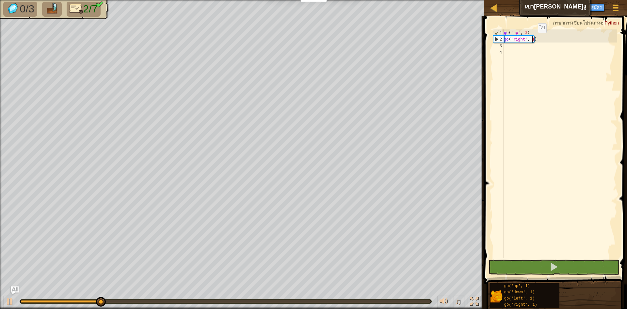
click at [532, 40] on div "go ( 'up' , 3 ) go ( 'right' , 1 )" at bounding box center [559, 150] width 115 height 242
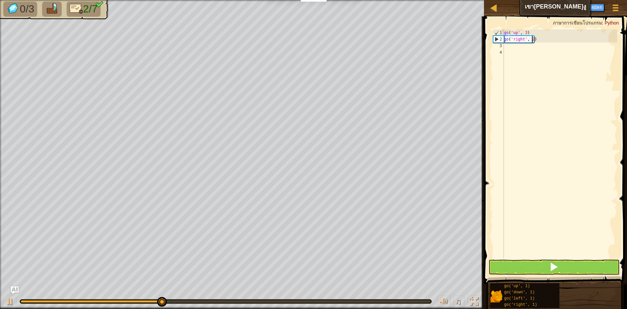
scroll to position [3, 2]
type textarea "go('right', 2)"
click at [563, 259] on button at bounding box center [553, 266] width 131 height 15
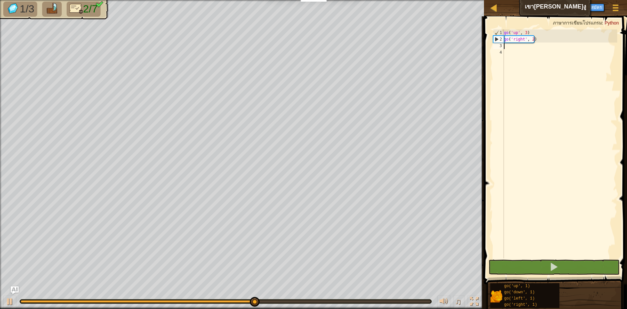
click at [504, 46] on div "go ( 'up' , 3 ) go ( 'right' , 2 )" at bounding box center [559, 150] width 115 height 242
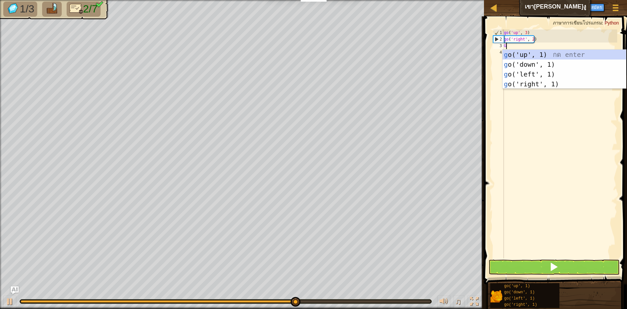
type textarea "GO"
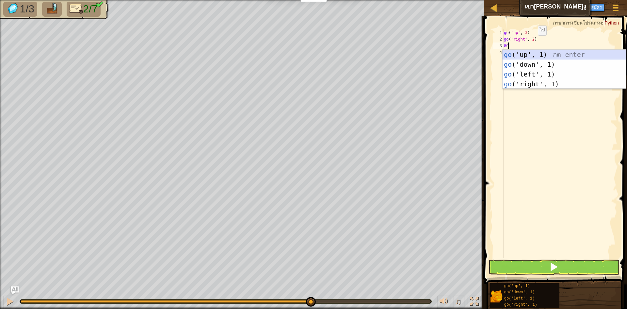
click at [516, 55] on div "go ('up', 1) กด enter go ('down', 1) กด enter go ('left', 1) กด enter go ('righ…" at bounding box center [563, 79] width 123 height 59
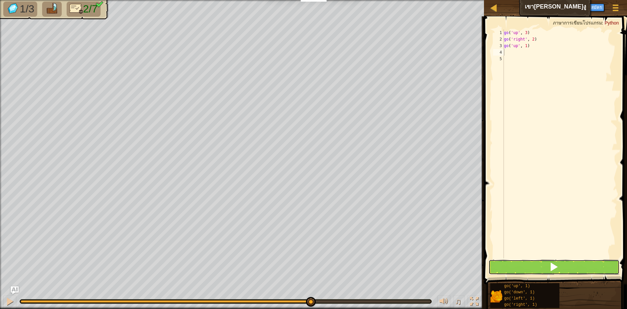
click at [556, 268] on span at bounding box center [553, 266] width 9 height 9
type textarea "GO"
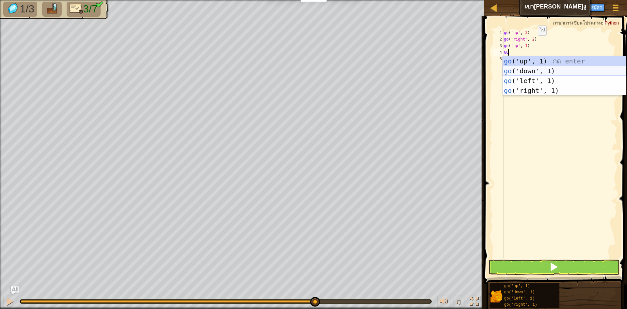
click at [532, 75] on div "go ('up', 1) กด enter go ('down', 1) กด enter go ('left', 1) กด enter go ('righ…" at bounding box center [563, 85] width 123 height 59
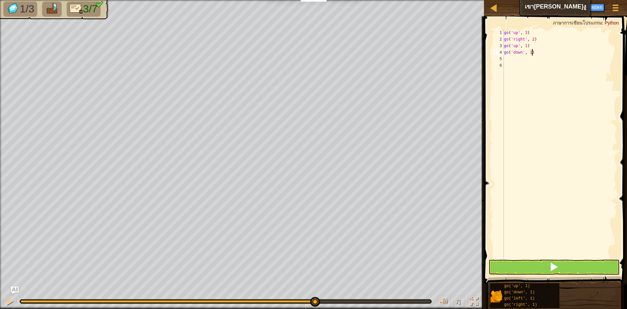
click at [533, 53] on div "go ( 'up' , 3 ) go ( 'right' , 2 ) go ( 'up' , 1 ) go ( 'down' , 1 )" at bounding box center [559, 150] width 115 height 242
type textarea "g"
click at [565, 268] on button at bounding box center [553, 266] width 131 height 15
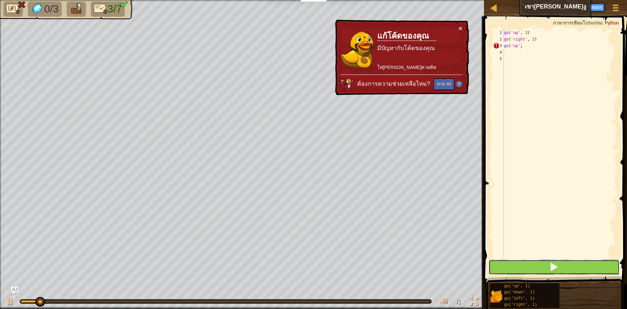
click at [565, 268] on button at bounding box center [553, 266] width 131 height 15
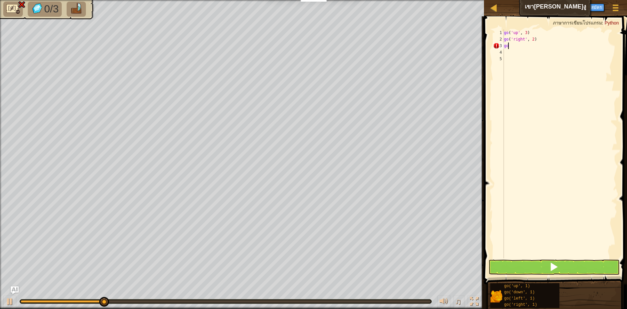
type textarea "g"
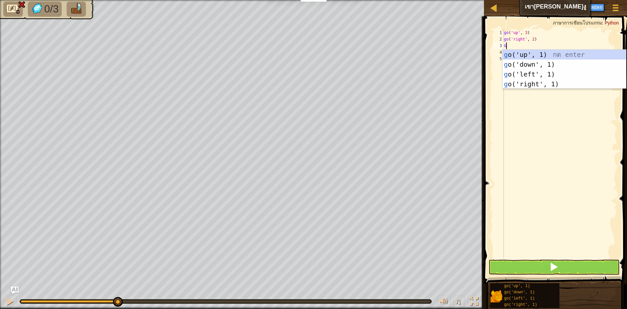
type textarea "GO"
click at [530, 57] on div "go ('up', 1) กด enter go ('down', 1) กด enter go ('left', 1) กด enter go ('righ…" at bounding box center [563, 79] width 123 height 59
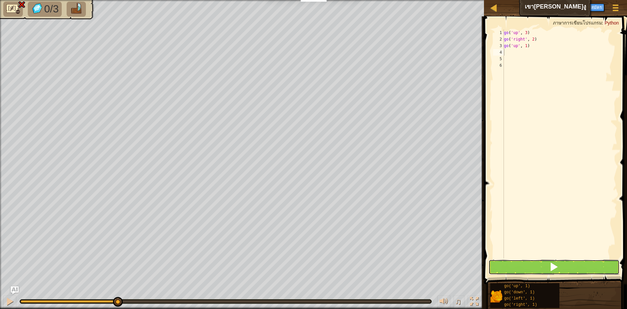
click at [557, 263] on span at bounding box center [553, 266] width 9 height 9
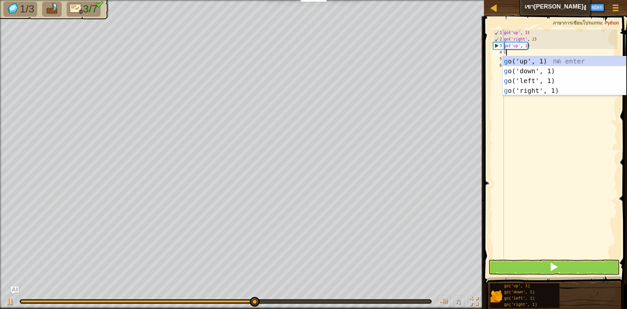
type textarea "GO"
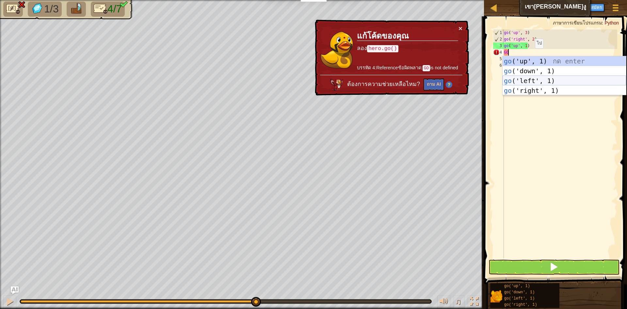
click at [530, 79] on div "go ('up', 1) กด enter go ('down', 1) กด enter go ('left', 1) กด enter go ('righ…" at bounding box center [563, 85] width 123 height 59
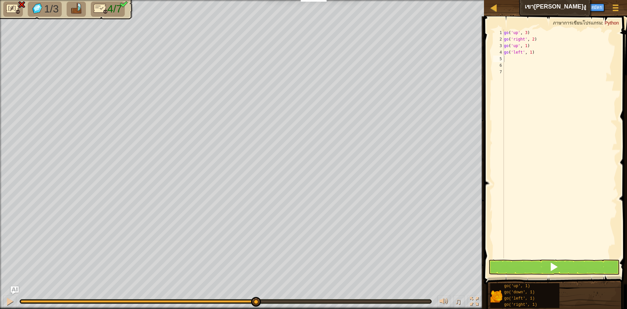
click at [551, 259] on span at bounding box center [556, 140] width 148 height 287
click at [548, 263] on button at bounding box center [553, 266] width 131 height 15
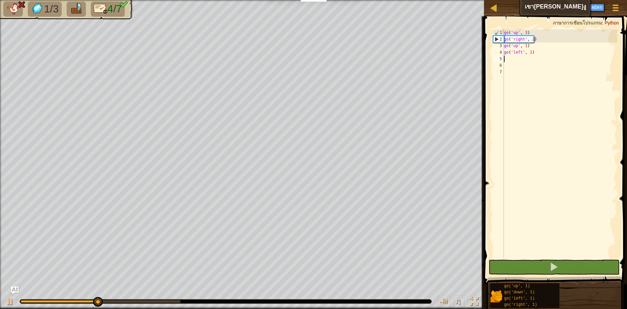
click at [532, 56] on div "go ( 'up' , 3 ) go ( 'right' , 2 ) go ( 'up' , 1 ) go ( 'left' , 1 )" at bounding box center [559, 150] width 115 height 242
click at [533, 52] on div "go ( 'up' , 3 ) go ( 'right' , 2 ) go ( 'up' , 1 ) go ( 'left' , 1 )" at bounding box center [559, 150] width 115 height 242
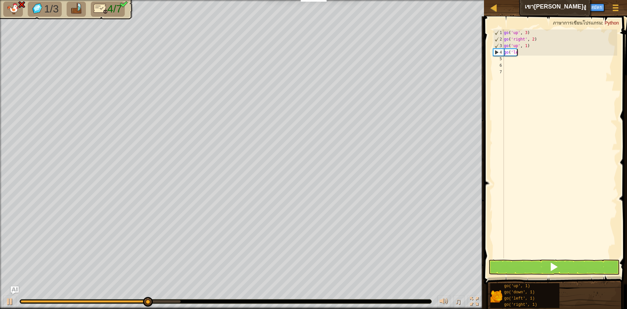
type textarea "g"
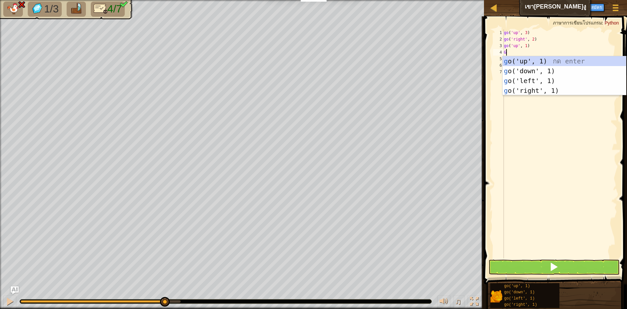
type textarea "GO"
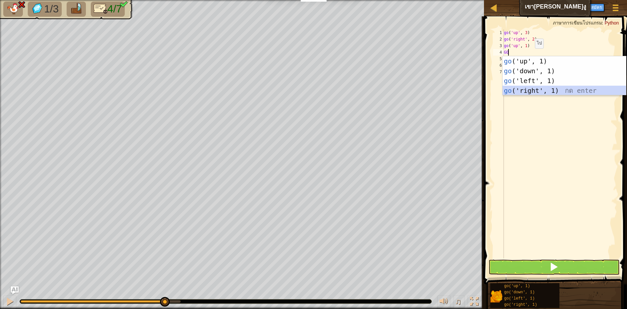
click at [524, 88] on div "go ('up', 1) กด enter go ('down', 1) กด enter go ('left', 1) กด enter go ('righ…" at bounding box center [563, 85] width 123 height 59
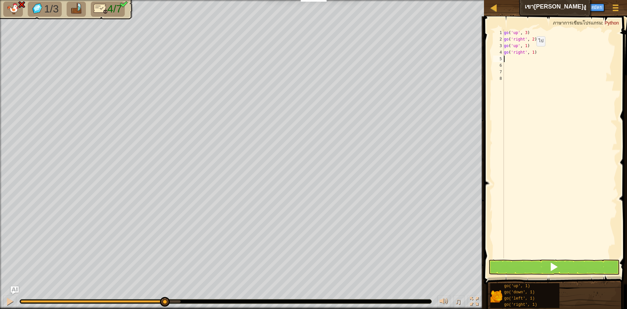
click at [531, 53] on div "go ( 'up' , 3 ) go ( 'right' , 2 ) go ( 'up' , 1 ) go ( 'right' , 1 )" at bounding box center [559, 150] width 115 height 242
type textarea "go('right', 2)"
click at [566, 265] on button at bounding box center [553, 266] width 131 height 15
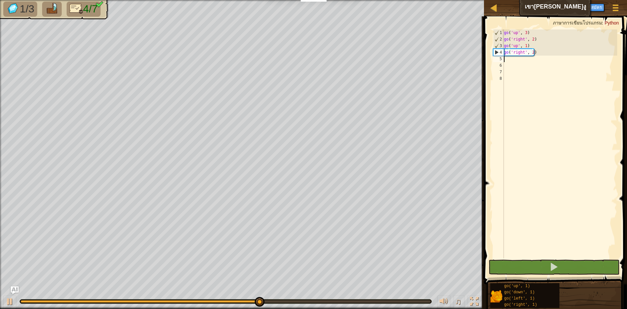
click at [506, 58] on div "go ( 'up' , 3 ) go ( 'right' , 2 ) go ( 'up' , 1 ) go ( 'right' , 2 )" at bounding box center [559, 150] width 115 height 242
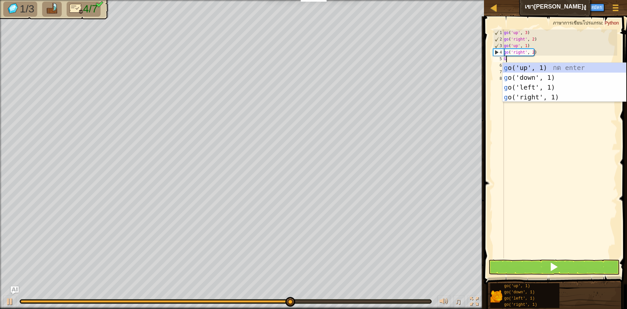
type textarea "GO"
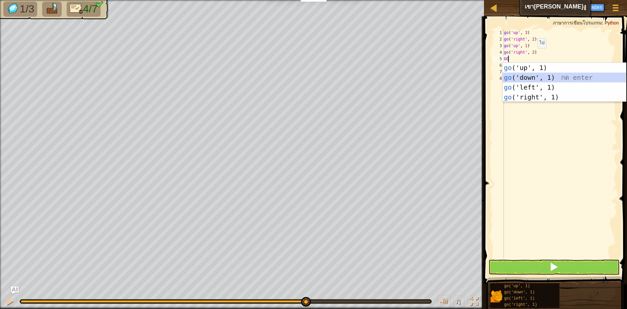
click at [524, 76] on div "go ('up', 1) กด enter go ('down', 1) กด enter go ('left', 1) กด enter go ('righ…" at bounding box center [563, 92] width 123 height 59
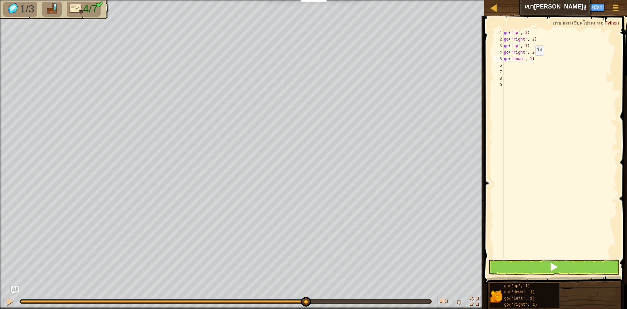
click at [530, 62] on div "go ( 'up' , 3 ) go ( 'right' , 2 ) go ( 'up' , 1 ) go ( 'right' , 2 ) go ( 'dow…" at bounding box center [559, 150] width 115 height 242
type textarea "go('down', 2)"
click at [551, 268] on span at bounding box center [553, 266] width 9 height 9
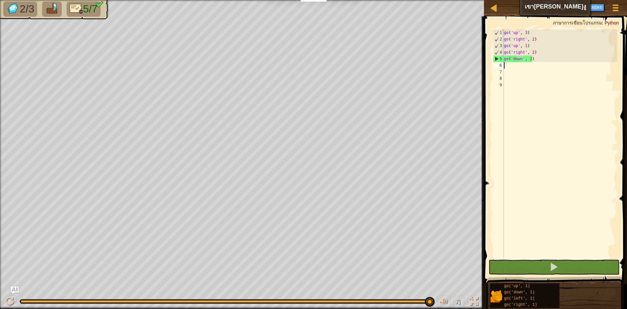
click at [506, 64] on div "go ( 'up' , 3 ) go ( 'right' , 2 ) go ( 'up' , 1 ) go ( 'right' , 2 ) go ( 'dow…" at bounding box center [559, 150] width 115 height 242
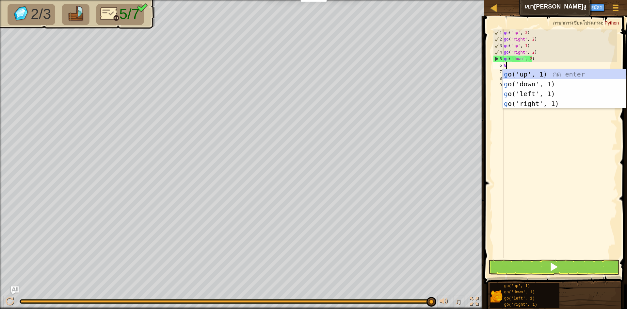
type textarea "GO"
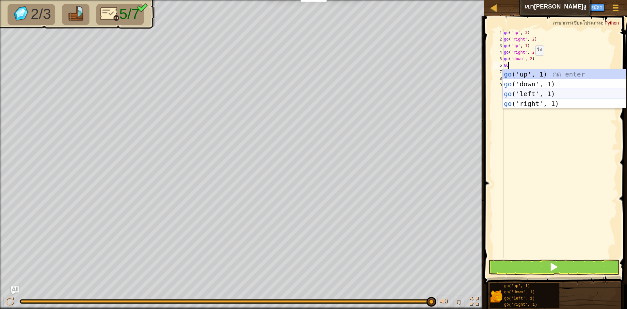
click at [507, 95] on div "go ('up', 1) กด enter go ('down', 1) กด enter go ('left', 1) กด enter go ('righ…" at bounding box center [563, 98] width 123 height 59
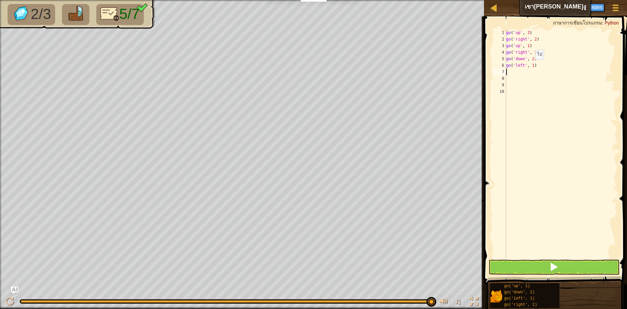
click at [532, 66] on div "go ( 'up' , 3 ) go ( 'right' , 2 ) go ( 'up' , 1 ) go ( 'right' , 2 ) go ( 'dow…" at bounding box center [561, 150] width 113 height 242
click at [515, 260] on button at bounding box center [553, 266] width 131 height 15
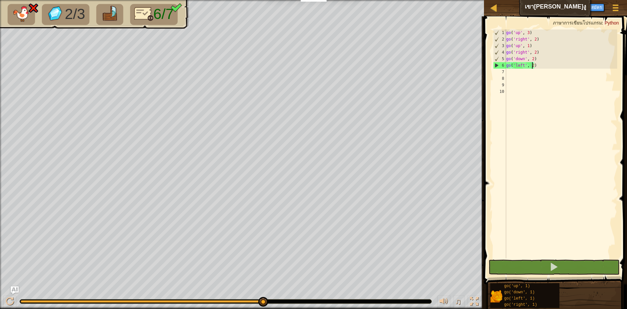
click at [535, 63] on div "go ( 'up' , 3 ) go ( 'right' , 2 ) go ( 'up' , 1 ) go ( 'right' , 2 ) go ( 'dow…" at bounding box center [561, 150] width 113 height 242
type textarea "g"
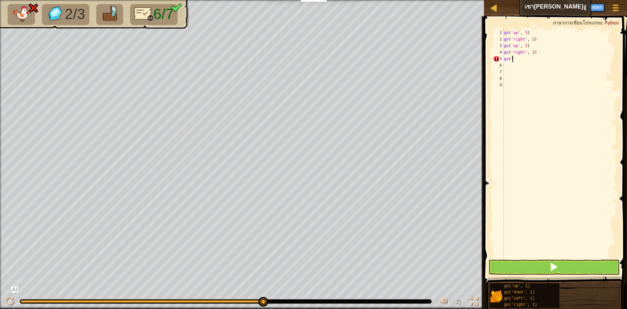
type textarea "g"
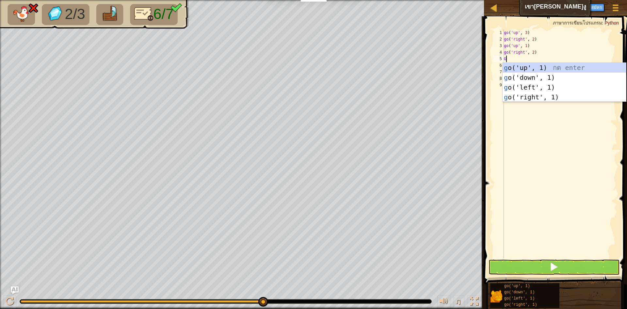
type textarea "GO"
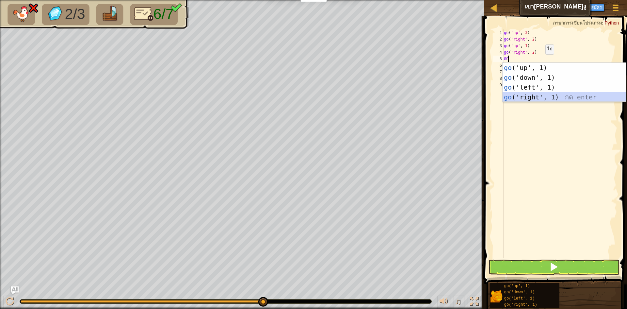
click at [536, 97] on div "go ('up', 1) กด enter go ('down', 1) กด enter go ('left', 1) กด enter go ('righ…" at bounding box center [563, 92] width 123 height 59
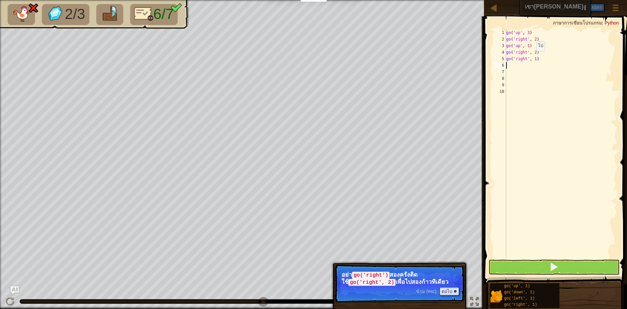
click at [533, 57] on div "go ( 'up' , 3 ) go ( 'right' , 2 ) go ( 'up' , 1 ) go ( 'right' , 2 ) go ( 'rig…" at bounding box center [561, 150] width 113 height 242
click at [534, 60] on div "go ( 'up' , 3 ) go ( 'right' , 2 ) go ( 'up' , 1 ) go ( 'right' , 2 ) go ( 'rig…" at bounding box center [561, 150] width 113 height 242
click at [545, 263] on button at bounding box center [553, 266] width 131 height 15
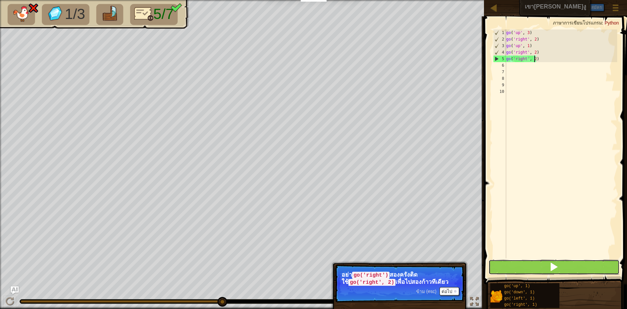
click at [536, 273] on button at bounding box center [553, 266] width 131 height 15
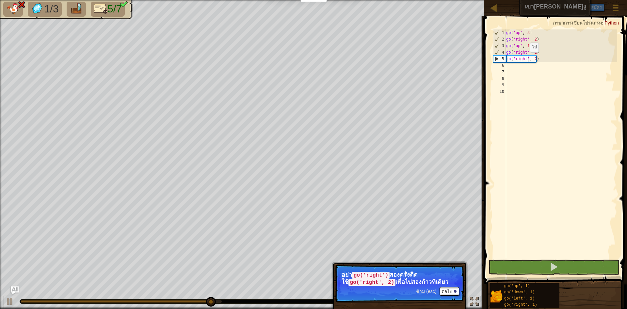
click at [527, 59] on div "go ( 'up' , 3 ) go ( 'right' , 2 ) go ( 'up' , 1 ) go ( 'right' , 2 ) go ( 'rig…" at bounding box center [561, 150] width 113 height 242
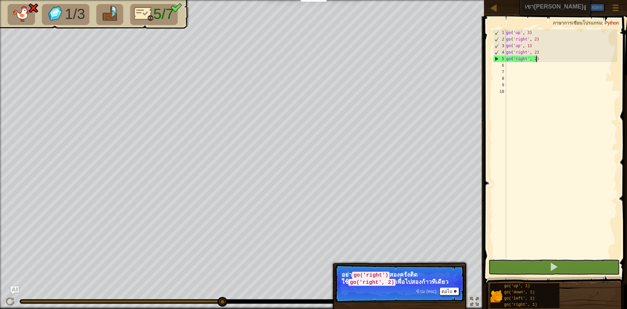
click at [539, 61] on div "go ( 'up' , 3 ) go ( 'right' , 2 ) go ( 'up' , 1 ) go ( 'right' , 2 ) go ( 'rig…" at bounding box center [561, 150] width 113 height 242
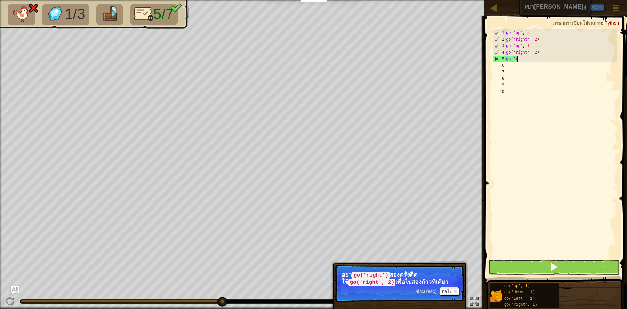
scroll to position [3, 0]
type textarea "g"
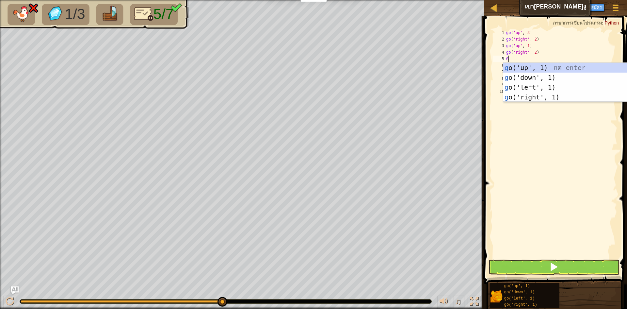
type textarea "GO"
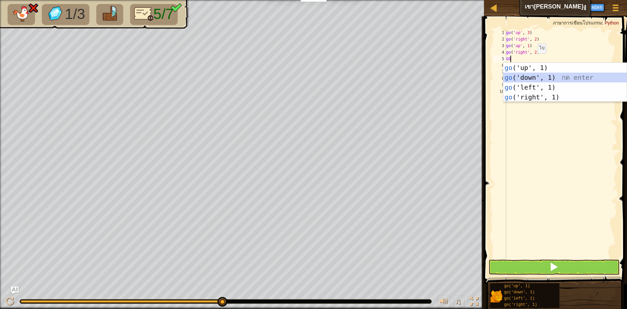
click at [533, 75] on div "go ('up', 1) กด enter go ('down', 1) กด enter go ('left', 1) กด enter go ('righ…" at bounding box center [564, 92] width 123 height 59
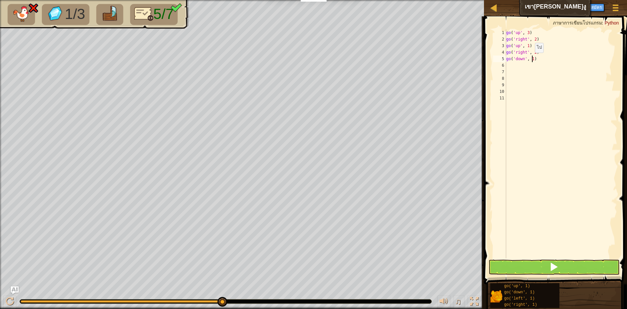
click at [531, 59] on div "go ( 'up' , 3 ) go ( 'right' , 2 ) go ( 'up' , 1 ) go ( 'right' , 2 ) go ( 'dow…" at bounding box center [561, 150] width 113 height 242
type textarea "go('down', 2)"
click at [506, 64] on div "6" at bounding box center [499, 65] width 13 height 7
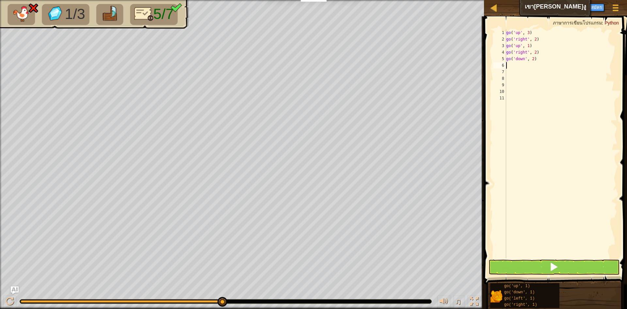
click at [506, 64] on div "go ( 'up' , 3 ) go ( 'right' , 2 ) go ( 'up' , 1 ) go ( 'right' , 2 ) go ( 'dow…" at bounding box center [561, 150] width 113 height 242
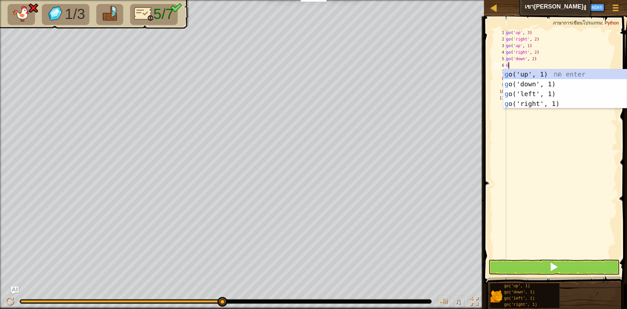
type textarea "GO"
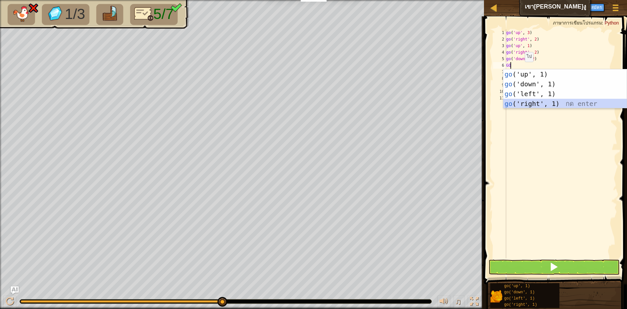
click at [529, 103] on div "go ('up', 1) กด enter go ('down', 1) กด enter go ('left', 1) กด enter go ('righ…" at bounding box center [564, 98] width 123 height 59
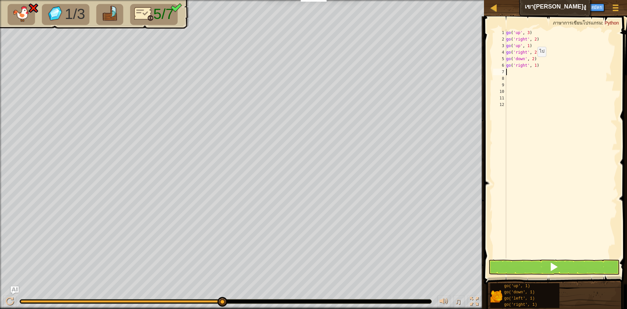
click at [534, 63] on div "go ( 'up' , 3 ) go ( 'right' , 2 ) go ( 'up' , 1 ) go ( 'right' , 2 ) go ( 'dow…" at bounding box center [561, 150] width 113 height 242
type textarea "go('right', 2)"
click at [533, 267] on button at bounding box center [553, 266] width 131 height 15
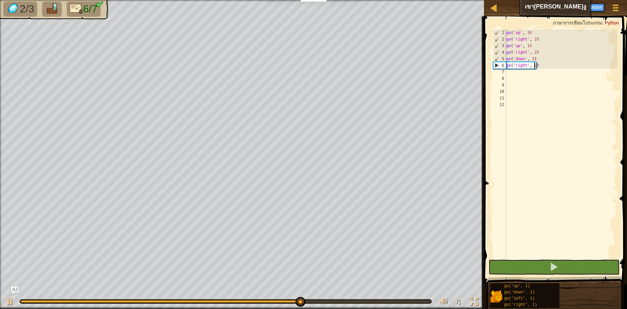
click at [511, 71] on div "go ( 'up' , 3 ) go ( 'right' , 2 ) go ( 'up' , 1 ) go ( 'right' , 2 ) go ( 'dow…" at bounding box center [561, 150] width 113 height 242
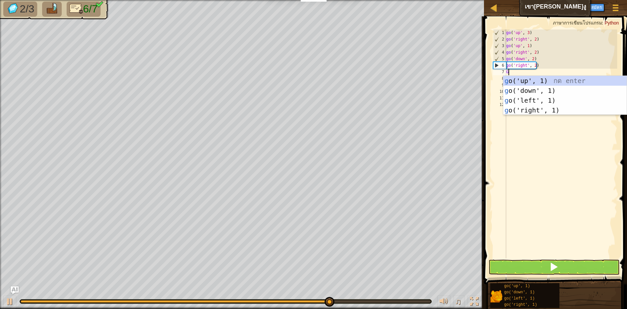
type textarea "GO"
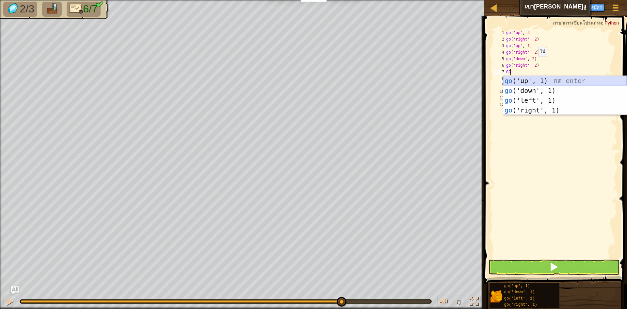
click at [519, 76] on div "go ('up', 1) กด enter go ('down', 1) กด enter go ('left', 1) กด enter go ('righ…" at bounding box center [564, 105] width 123 height 59
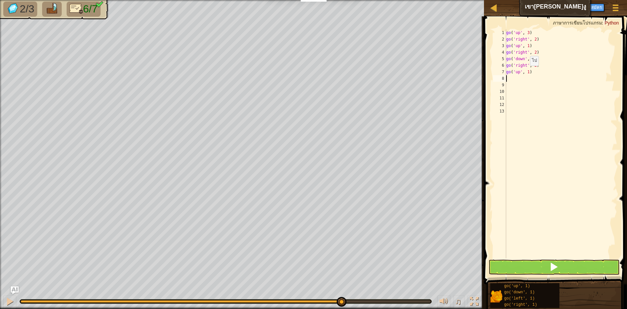
click at [527, 72] on div "go ( 'up' , 3 ) go ( 'right' , 2 ) go ( 'up' , 1 ) go ( 'right' , 2 ) go ( 'dow…" at bounding box center [561, 150] width 113 height 242
type textarea "go('up', 3)"
click at [550, 264] on span at bounding box center [553, 266] width 9 height 9
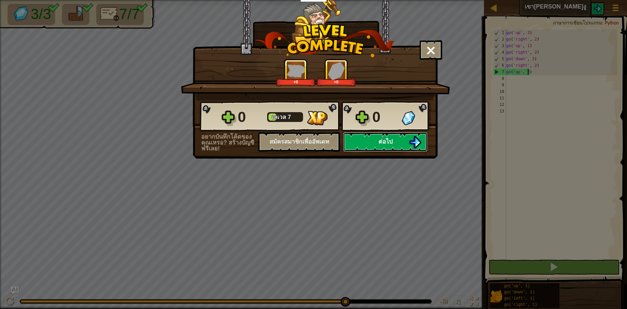
click at [383, 143] on span "ต่อไป" at bounding box center [385, 141] width 14 height 7
